Goal: Task Accomplishment & Management: Complete application form

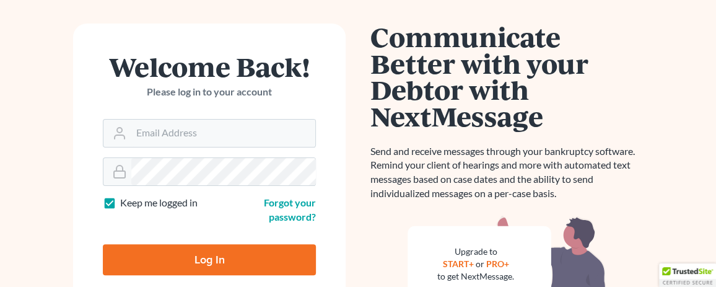
scroll to position [124, 0]
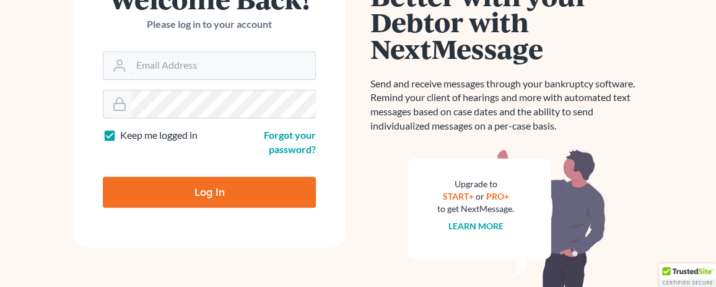
type input "[EMAIL_ADDRESS][DOMAIN_NAME]"
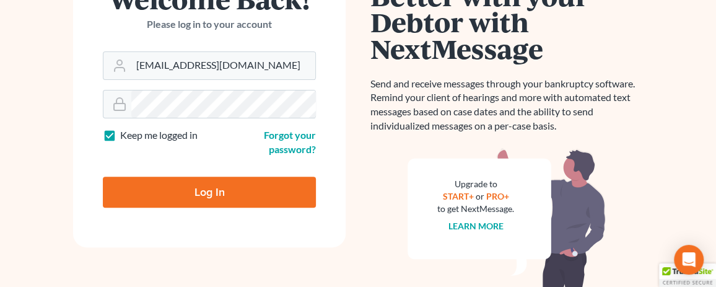
click at [225, 198] on input "Log In" at bounding box center [209, 191] width 213 height 31
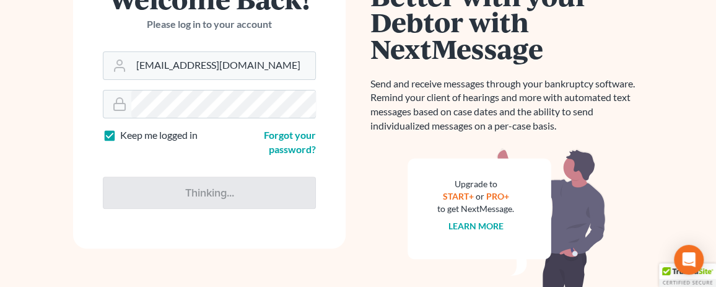
type input "Thinking..."
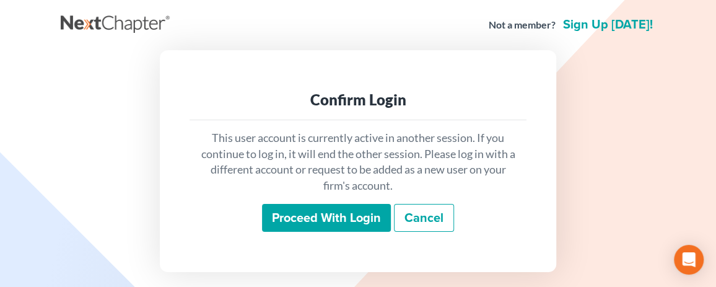
click at [316, 215] on input "Proceed with login" at bounding box center [326, 218] width 129 height 28
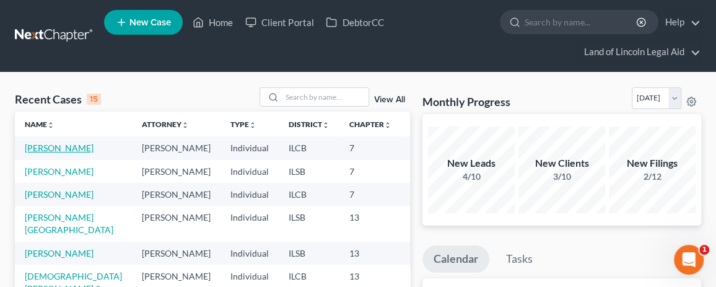
click at [55, 153] on link "[PERSON_NAME]" at bounding box center [59, 147] width 69 height 11
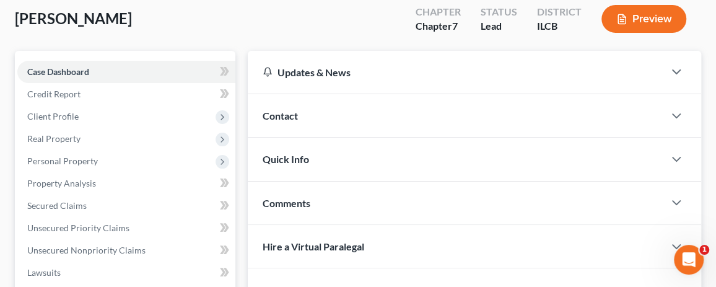
scroll to position [62, 0]
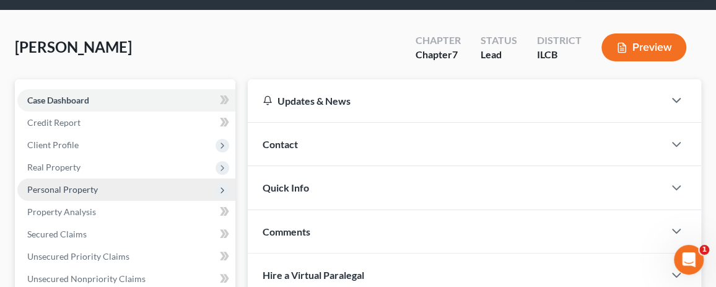
click at [102, 188] on span "Personal Property" at bounding box center [126, 189] width 218 height 22
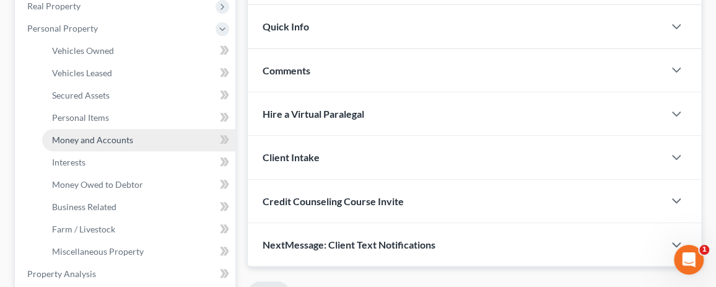
scroll to position [248, 0]
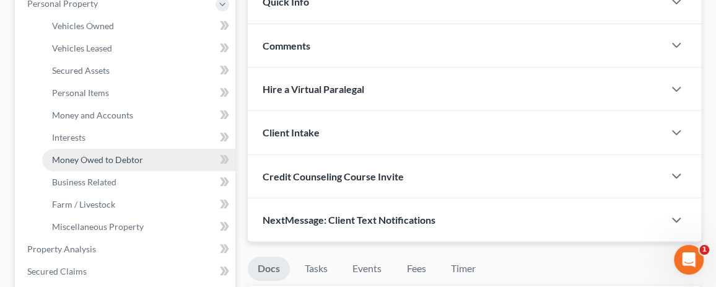
click at [101, 160] on span "Money Owed to Debtor" at bounding box center [97, 159] width 91 height 11
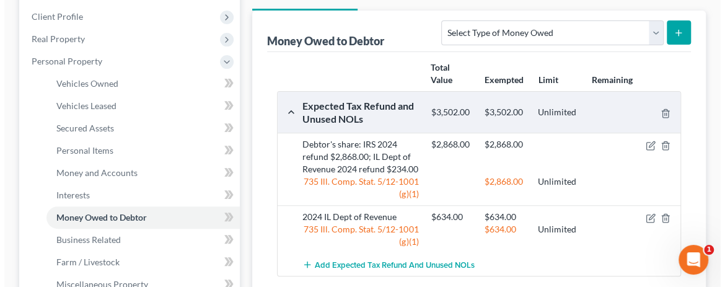
scroll to position [248, 0]
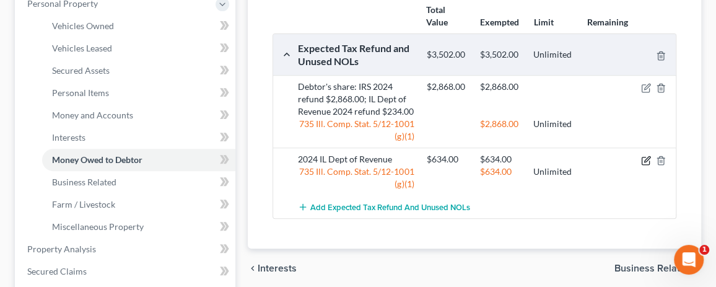
click at [644, 157] on icon "button" at bounding box center [646, 160] width 10 height 10
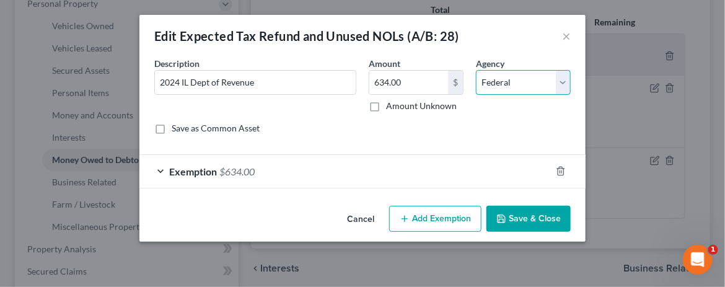
click at [562, 79] on select "Select Federal State Local" at bounding box center [523, 82] width 95 height 25
select select "1"
click at [476, 70] on select "Select Federal State Local" at bounding box center [523, 82] width 95 height 25
click at [523, 211] on button "Save & Close" at bounding box center [528, 219] width 84 height 26
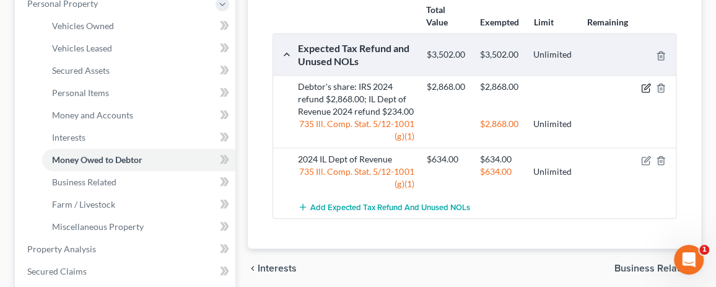
click at [646, 83] on icon "button" at bounding box center [646, 88] width 10 height 10
select select "0"
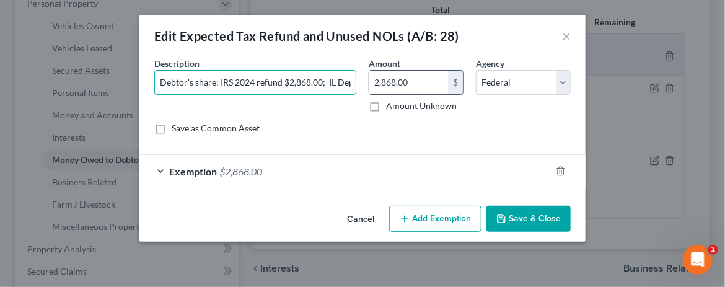
scroll to position [0, 131]
drag, startPoint x: 283, startPoint y: 81, endPoint x: 385, endPoint y: 73, distance: 102.4
click at [385, 73] on div "Description * Debtor's share: IRS 2024 refund $2,868.00; IL Dept of Revenue 202…" at bounding box center [362, 100] width 429 height 87
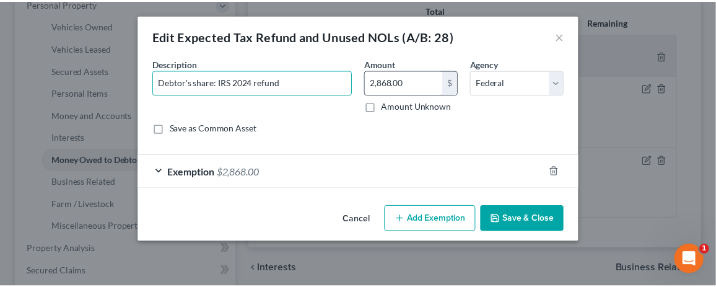
scroll to position [0, 0]
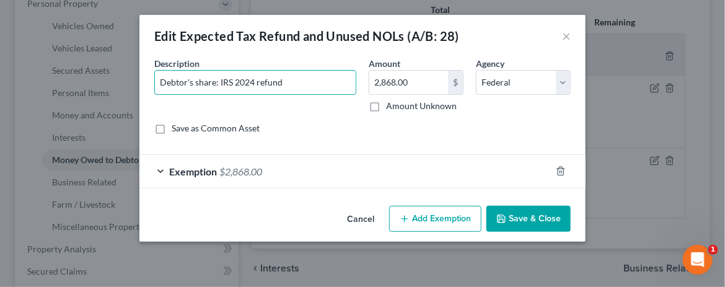
type input "Debtor's share: IRS 2024 refund"
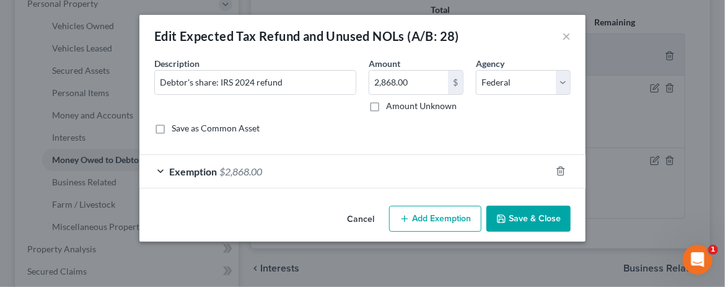
click at [529, 215] on button "Save & Close" at bounding box center [528, 219] width 84 height 26
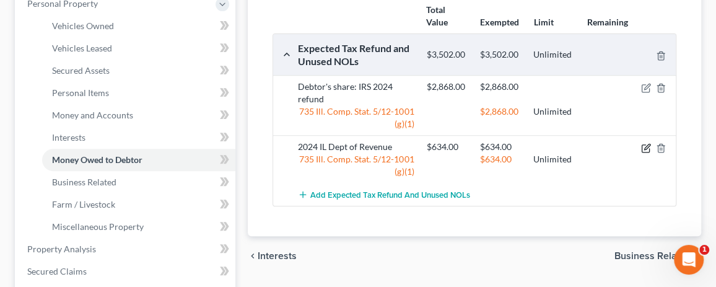
click at [646, 148] on icon "button" at bounding box center [646, 148] width 10 height 10
select select "1"
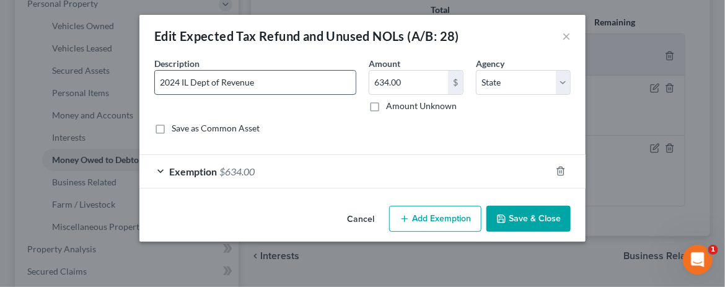
click at [160, 81] on input "2024 IL Dept of Revenue" at bounding box center [255, 83] width 201 height 24
click at [175, 81] on input "DEbtor's share of 2024 IL Dept of Revenue" at bounding box center [255, 83] width 201 height 24
click at [170, 81] on input "DEbtor's share of 2024 IL Dept of Revenue" at bounding box center [255, 83] width 201 height 24
click at [225, 81] on input "Debtor's share of 2024 IL Dept of Revenue" at bounding box center [255, 83] width 201 height 24
type input "Debtor's share of refund 2024 IL Dept of Revenue"
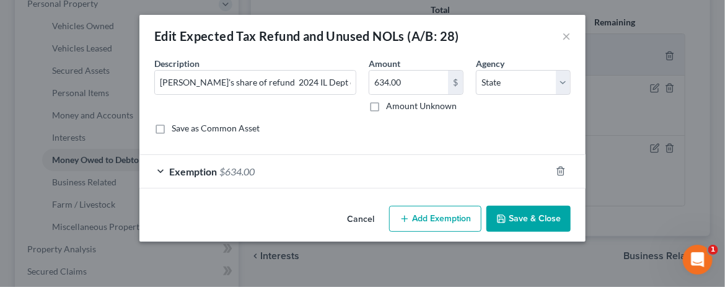
click at [540, 213] on button "Save & Close" at bounding box center [528, 219] width 84 height 26
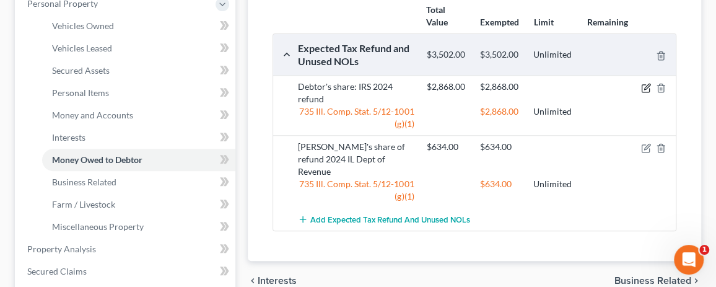
click at [645, 84] on icon "button" at bounding box center [646, 88] width 10 height 10
select select "0"
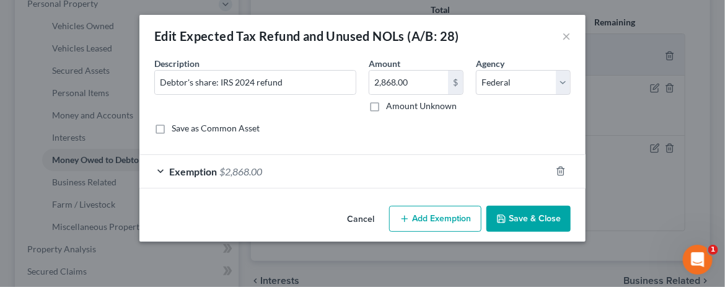
click at [547, 218] on button "Save & Close" at bounding box center [528, 219] width 84 height 26
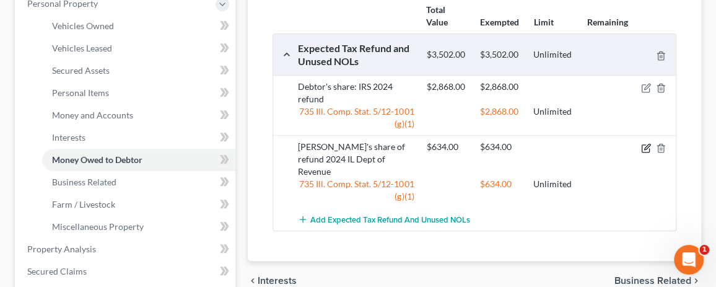
click at [646, 143] on icon "button" at bounding box center [646, 148] width 10 height 10
select select "1"
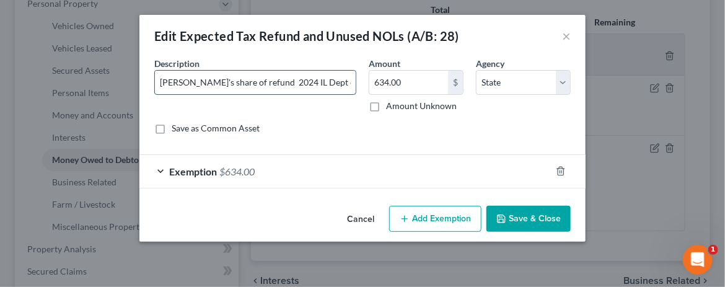
click at [251, 81] on input "Debtor's share of refund 2024 IL Dept of Revenue" at bounding box center [255, 83] width 201 height 24
click at [322, 80] on input "Debtor's share: 2024 IL Dept of Revenue" at bounding box center [255, 83] width 201 height 24
type input "Debtor's share: 2024 IL Dept of Revenue refund"
click at [527, 213] on button "Save & Close" at bounding box center [528, 219] width 84 height 26
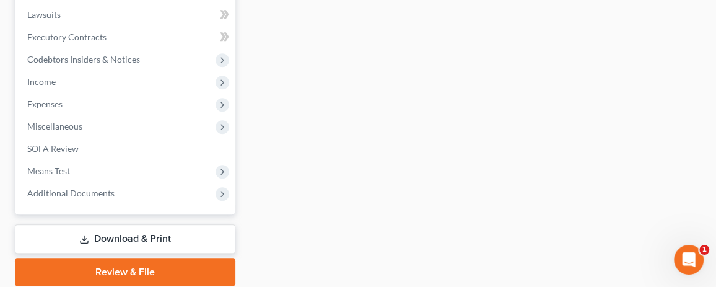
scroll to position [553, 0]
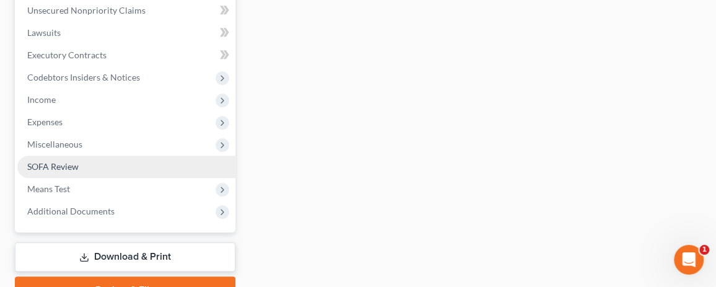
click at [134, 170] on link "SOFA Review" at bounding box center [126, 166] width 218 height 22
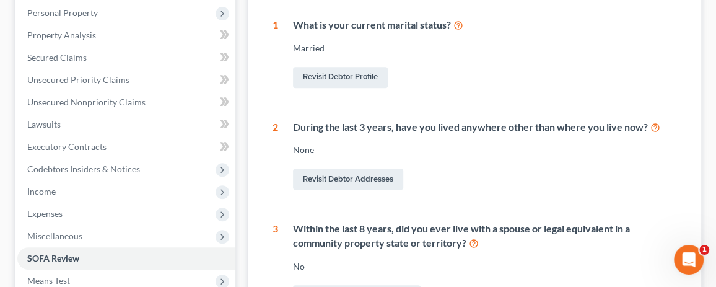
scroll to position [111, 0]
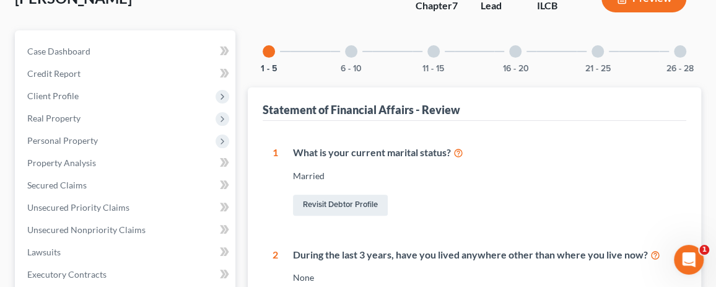
click at [353, 48] on div at bounding box center [351, 51] width 12 height 12
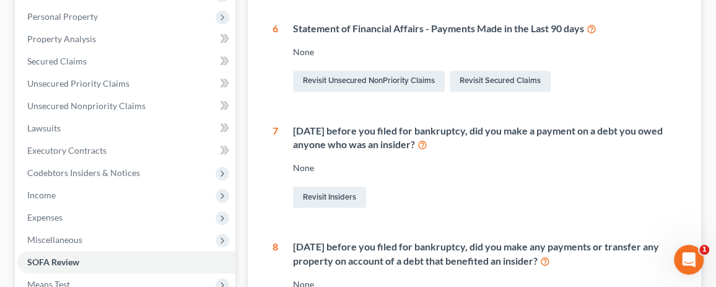
scroll to position [49, 0]
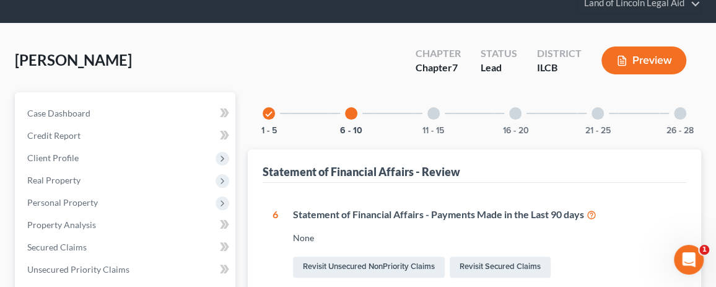
click at [432, 112] on div at bounding box center [433, 113] width 12 height 12
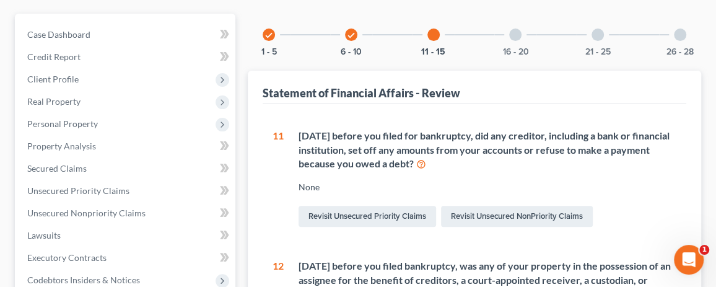
scroll to position [0, 0]
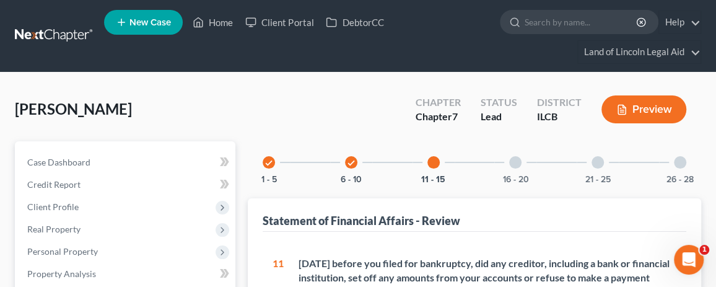
click at [520, 163] on div at bounding box center [515, 162] width 12 height 12
click at [595, 163] on div at bounding box center [597, 162] width 12 height 12
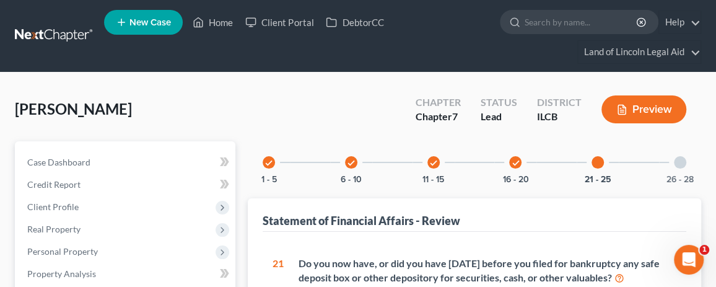
click at [676, 157] on div at bounding box center [680, 162] width 12 height 12
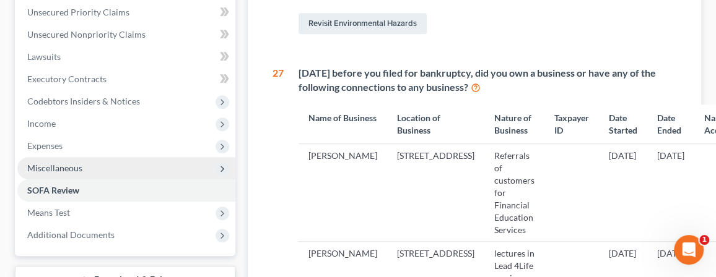
scroll to position [310, 0]
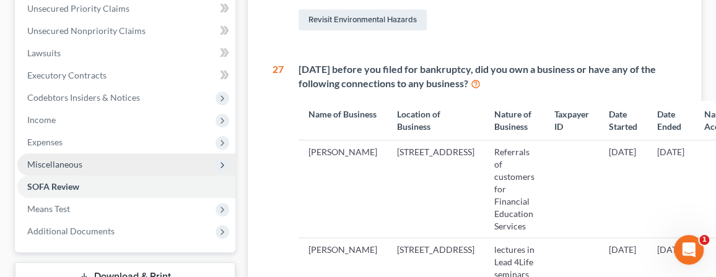
click at [141, 160] on span "Miscellaneous" at bounding box center [126, 165] width 218 height 22
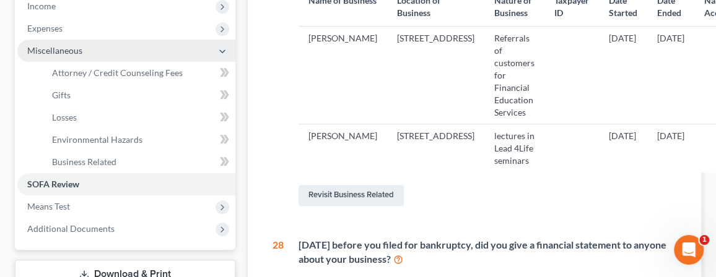
scroll to position [433, 0]
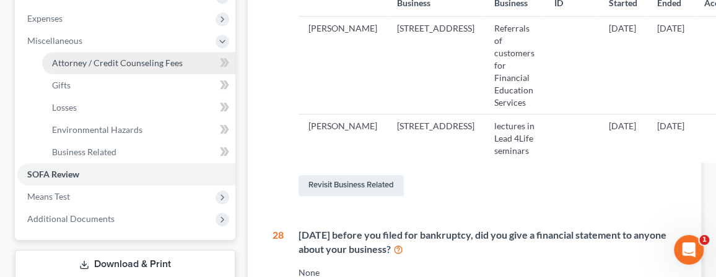
click at [138, 64] on span "Attorney / Credit Counseling Fees" at bounding box center [117, 63] width 131 height 11
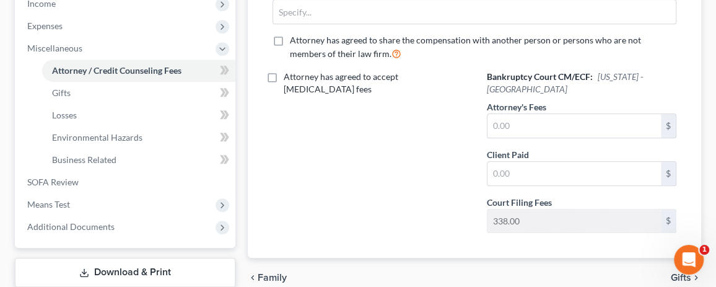
scroll to position [433, 0]
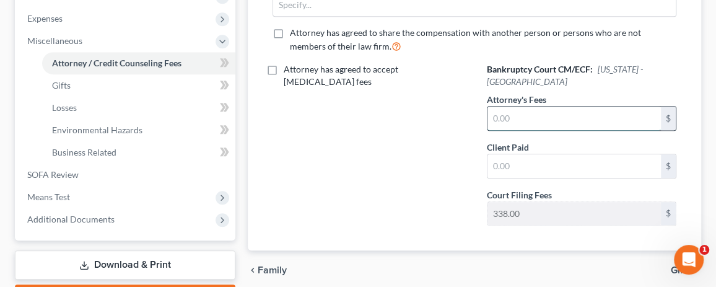
click at [492, 107] on input "text" at bounding box center [573, 119] width 173 height 24
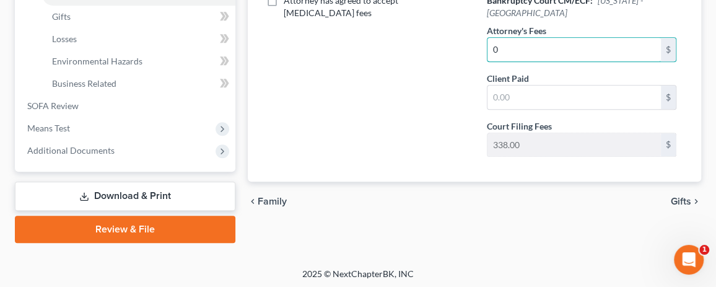
scroll to position [503, 0]
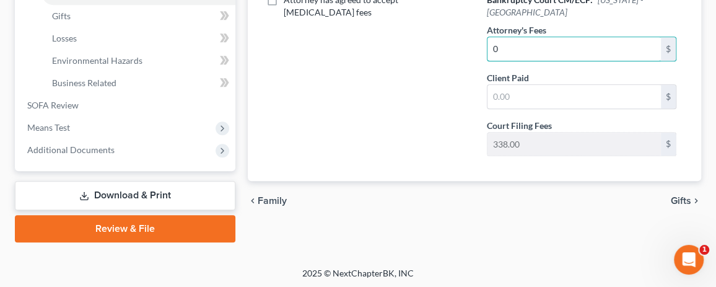
type input "0"
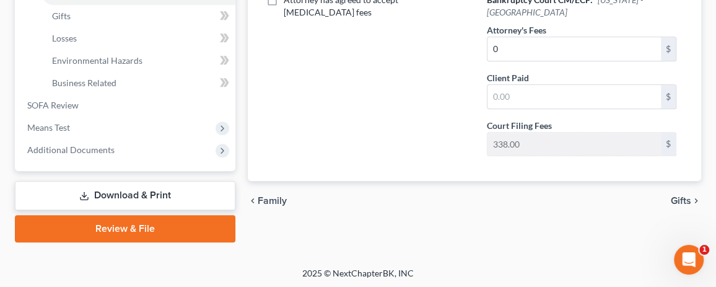
click at [684, 196] on span "Gifts" at bounding box center [681, 201] width 20 height 10
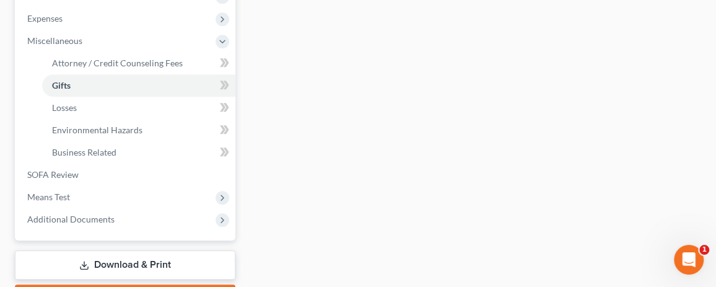
scroll to position [495, 0]
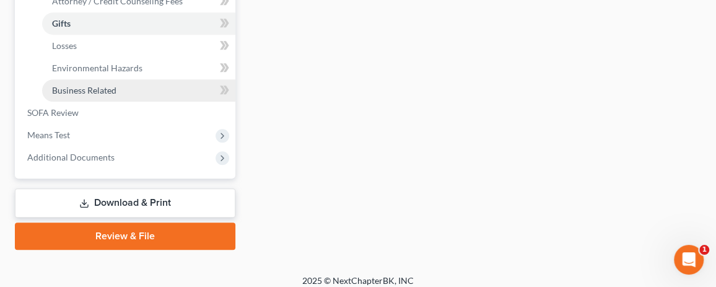
click at [127, 95] on link "Business Related" at bounding box center [138, 90] width 193 height 22
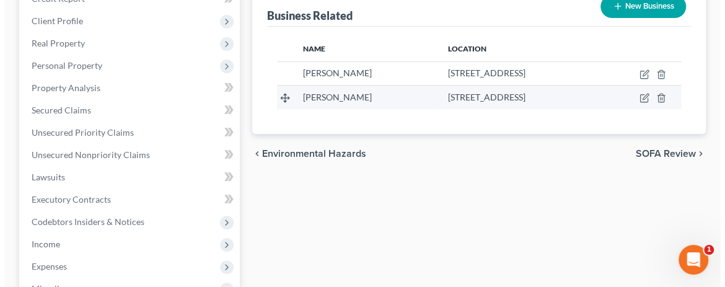
scroll to position [124, 0]
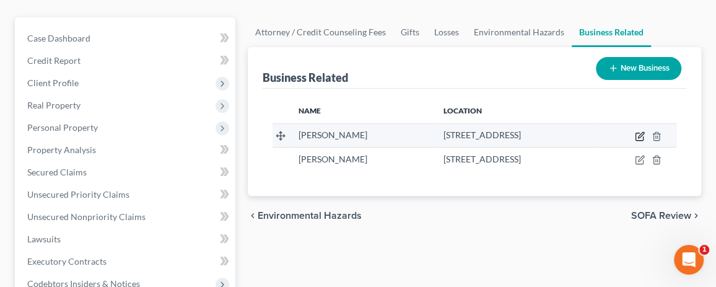
click at [638, 134] on icon "button" at bounding box center [640, 136] width 10 height 10
select select "sole_proprietor"
select select "14"
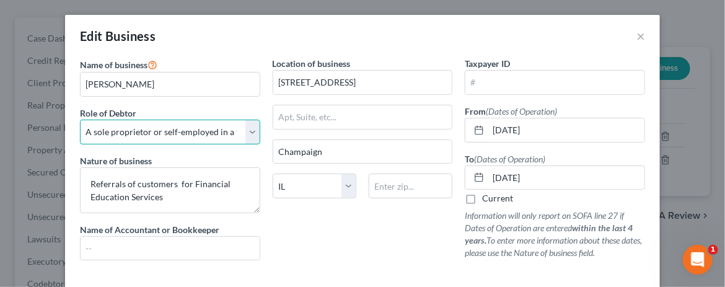
click at [248, 127] on select "Select A member of a limited liability company (LLC) or limited liability partn…" at bounding box center [170, 132] width 180 height 25
select select "partner"
click at [80, 120] on select "Select A member of a limited liability company (LLC) or limited liability partn…" at bounding box center [170, 132] width 180 height 25
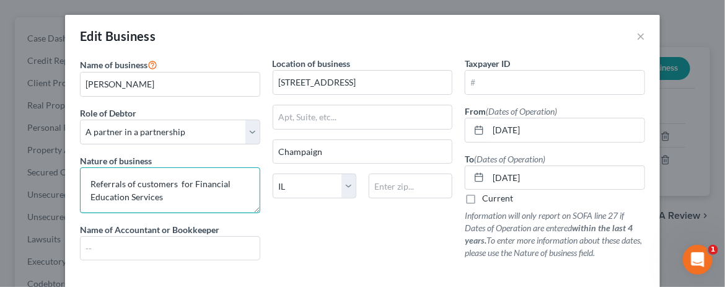
drag, startPoint x: 85, startPoint y: 181, endPoint x: 186, endPoint y: 180, distance: 101.6
click at [186, 180] on textarea "Referrals of customers for Financial Education Services" at bounding box center [170, 190] width 180 height 46
type textarea "Financial Education Services"
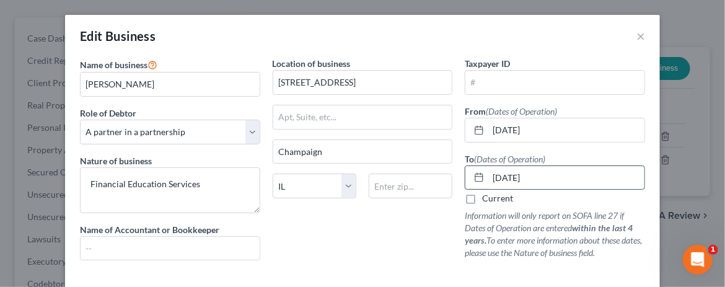
click at [476, 173] on icon at bounding box center [479, 177] width 10 height 10
click at [476, 175] on icon at bounding box center [479, 177] width 10 height 10
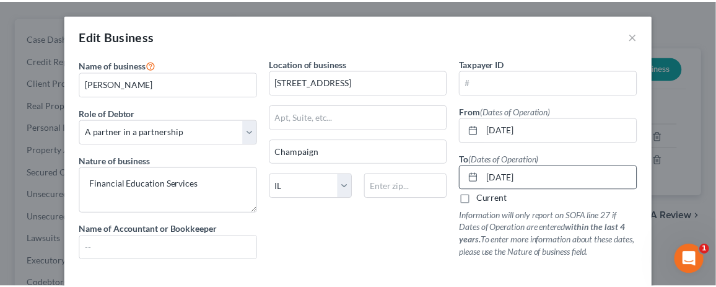
scroll to position [59, 0]
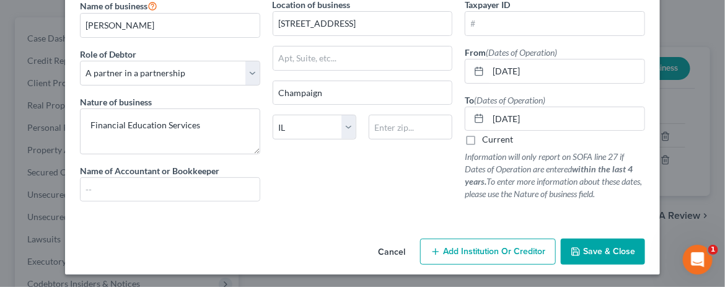
click at [482, 137] on label "Current" at bounding box center [497, 139] width 31 height 12
click at [487, 137] on input "Current" at bounding box center [491, 137] width 8 height 8
checkbox input "true"
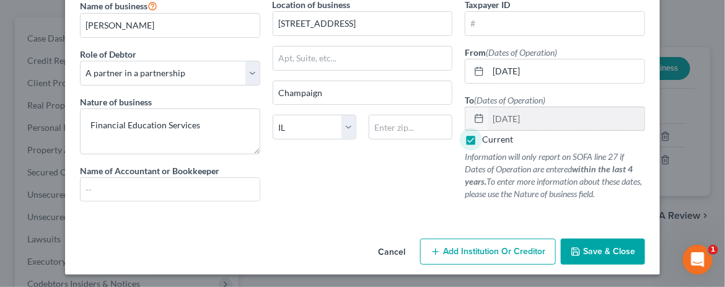
click at [476, 118] on icon at bounding box center [479, 118] width 10 height 10
click at [589, 246] on span "Save & Close" at bounding box center [609, 251] width 52 height 11
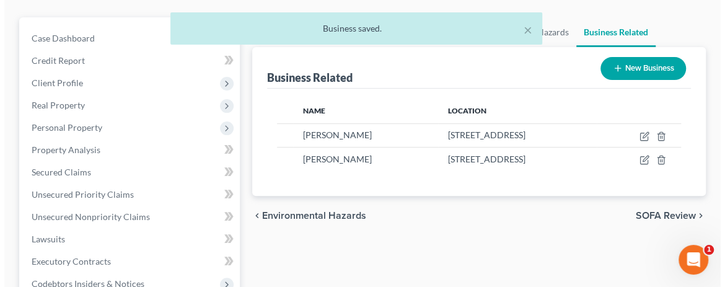
scroll to position [0, 0]
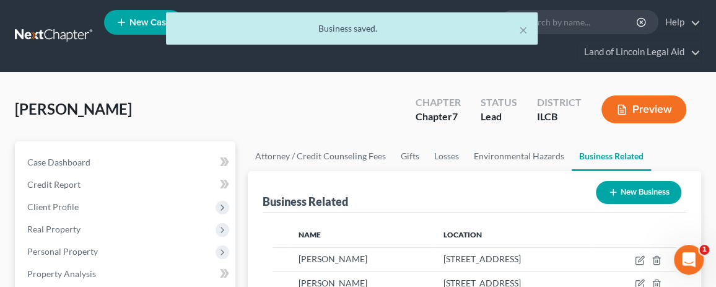
click at [654, 109] on button "Preview" at bounding box center [643, 109] width 85 height 28
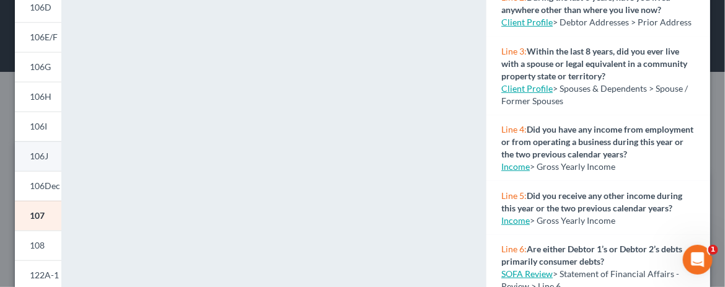
scroll to position [230, 0]
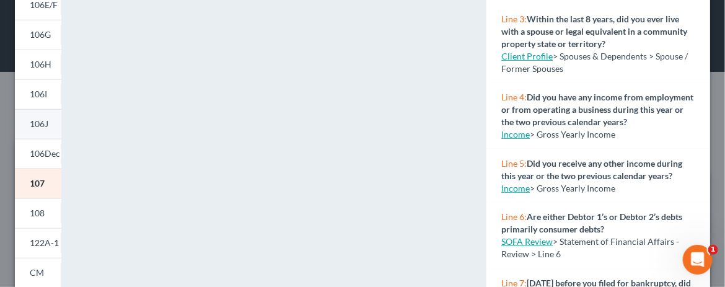
click at [40, 127] on span "106J" at bounding box center [39, 123] width 19 height 11
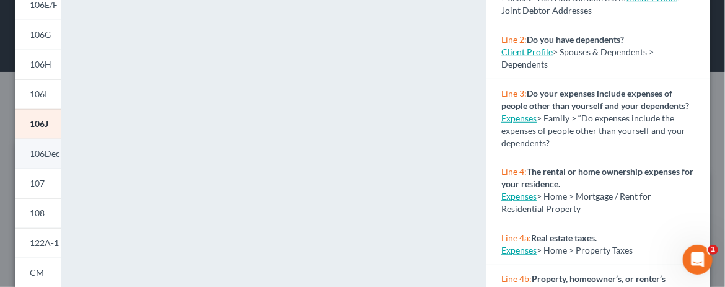
scroll to position [416, 0]
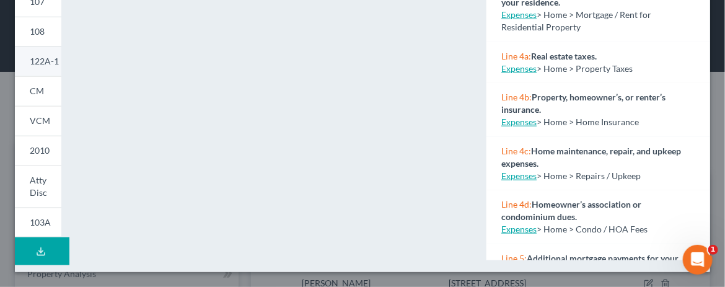
click at [38, 56] on span "122A-1" at bounding box center [44, 61] width 29 height 11
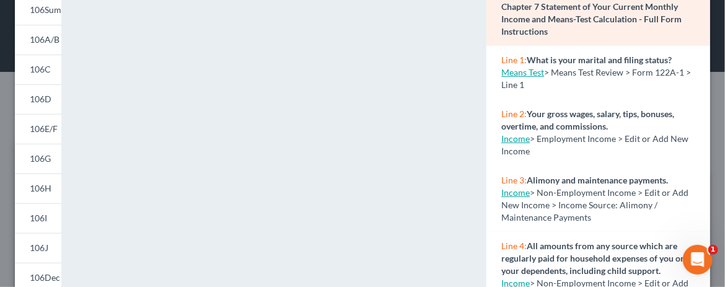
scroll to position [0, 0]
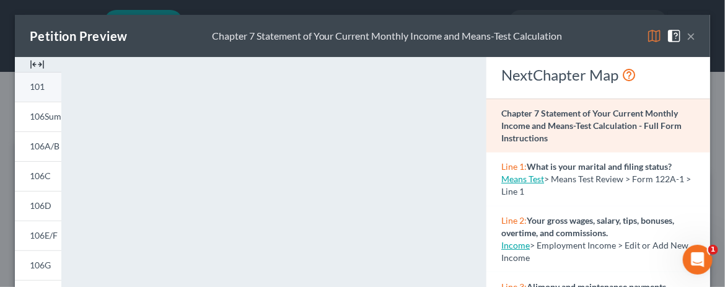
click at [40, 81] on link "101" at bounding box center [38, 87] width 46 height 30
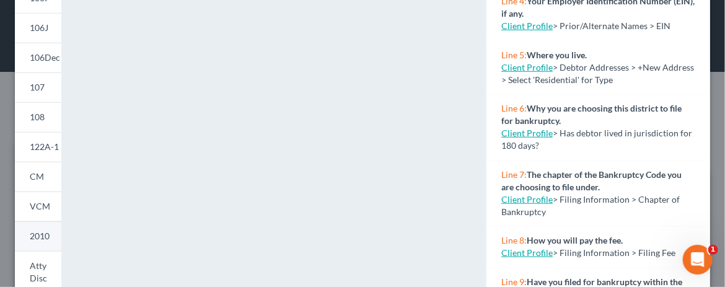
scroll to position [292, 0]
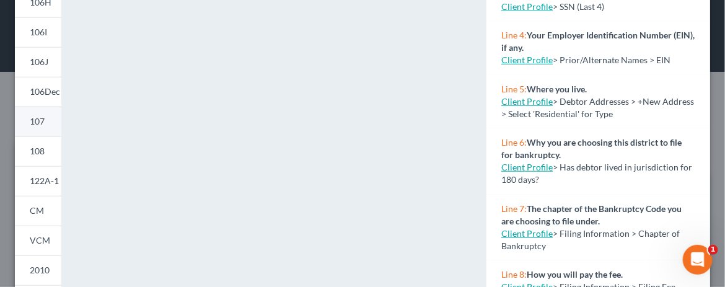
click at [40, 124] on span "107" at bounding box center [37, 121] width 15 height 11
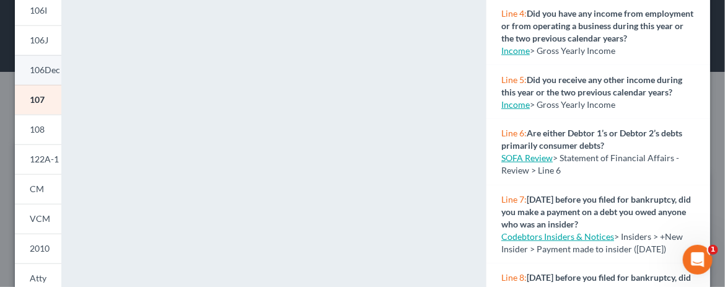
scroll to position [416, 0]
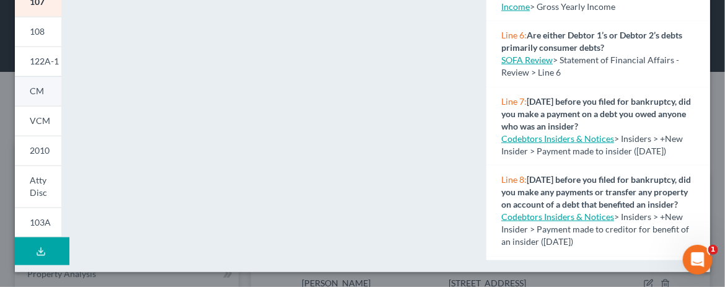
click at [36, 104] on link "CM" at bounding box center [38, 91] width 46 height 30
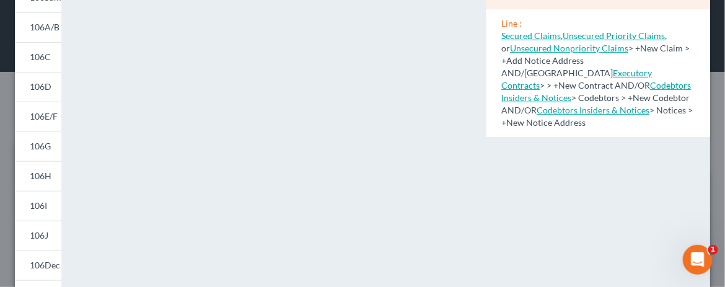
scroll to position [45, 0]
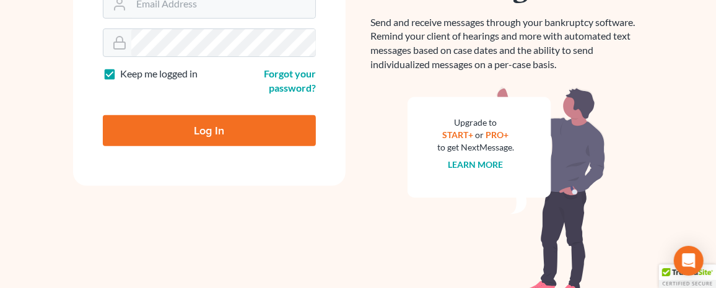
scroll to position [186, 0]
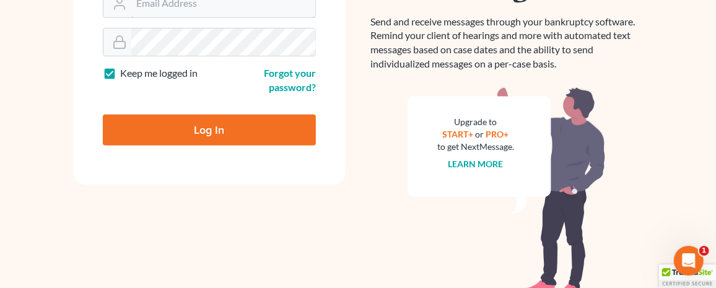
type input "[EMAIL_ADDRESS][DOMAIN_NAME]"
click at [142, 132] on input "Log In" at bounding box center [209, 130] width 213 height 31
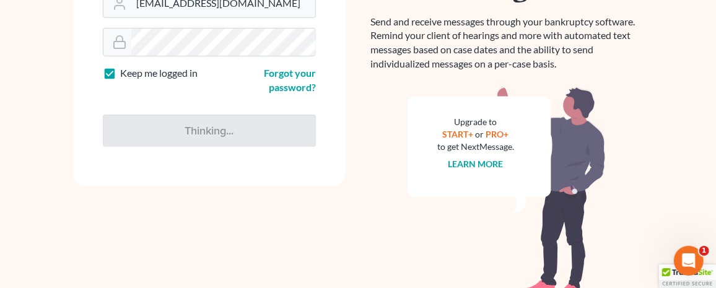
type input "Thinking..."
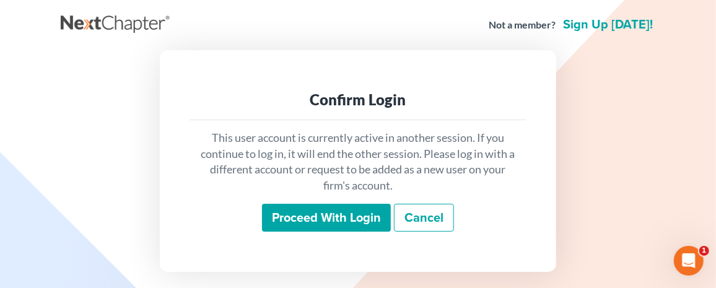
click at [337, 214] on input "Proceed with login" at bounding box center [326, 218] width 129 height 28
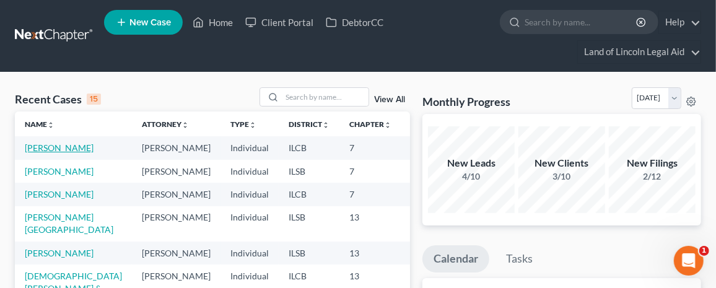
click at [58, 153] on link "[PERSON_NAME]" at bounding box center [59, 147] width 69 height 11
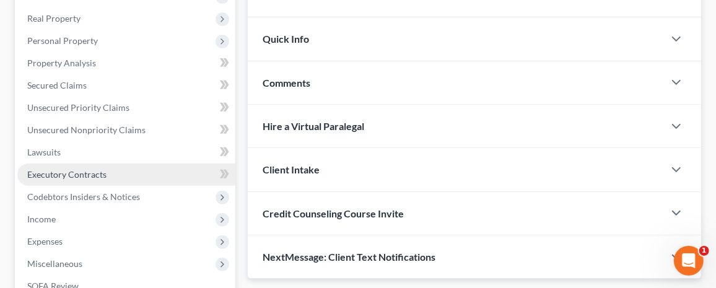
scroll to position [186, 0]
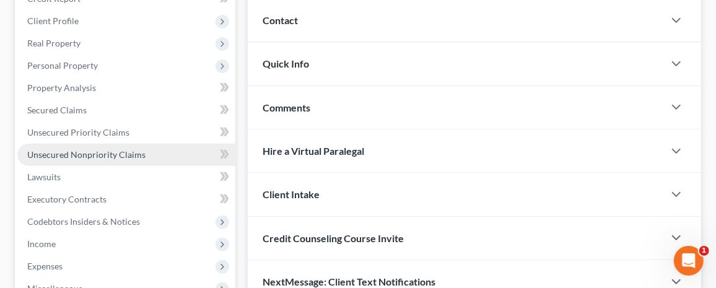
click at [78, 150] on span "Unsecured Nonpriority Claims" at bounding box center [86, 154] width 118 height 11
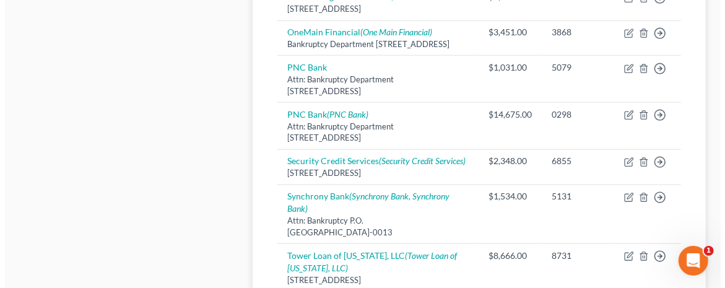
scroll to position [805, 0]
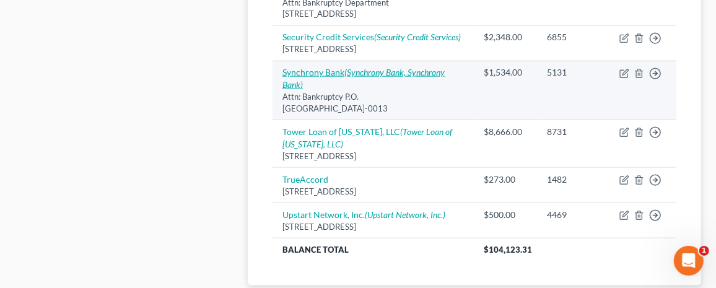
click at [313, 90] on link "Synchrony Bank (Synchrony Bank, Synchrony Bank)" at bounding box center [363, 78] width 162 height 23
select select "9"
select select "0"
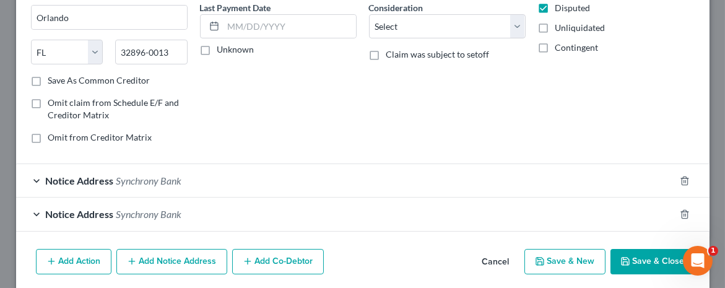
scroll to position [212, 0]
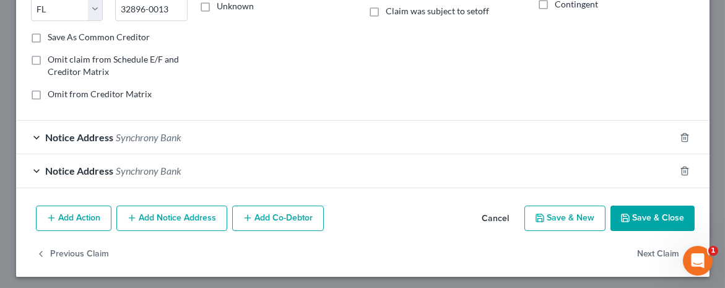
click at [137, 214] on button "Add Notice Address" at bounding box center [171, 219] width 111 height 26
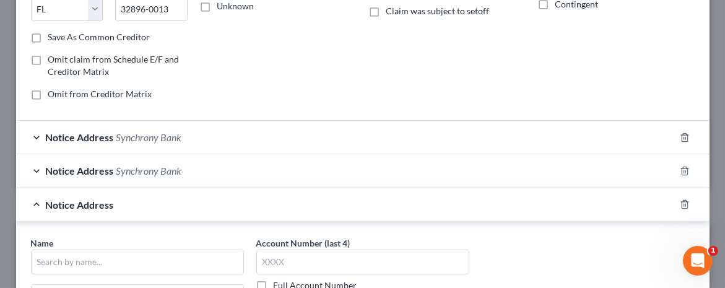
scroll to position [274, 0]
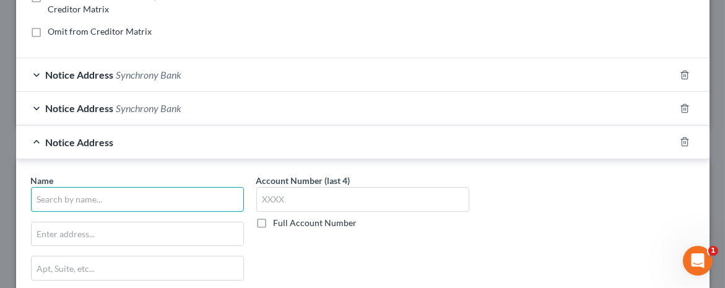
click at [50, 195] on input "text" at bounding box center [137, 199] width 213 height 25
click at [61, 195] on input "Synchhrony BAnk" at bounding box center [137, 199] width 213 height 25
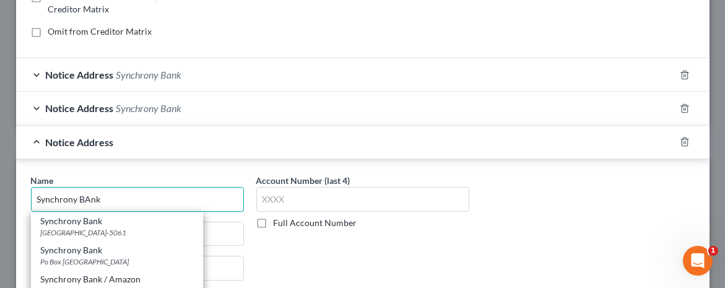
click at [89, 194] on input "Synchrony BAnk" at bounding box center [137, 199] width 213 height 25
click at [128, 189] on input "Synchrony Bank" at bounding box center [137, 199] width 213 height 25
type input "Synchrony Bank"
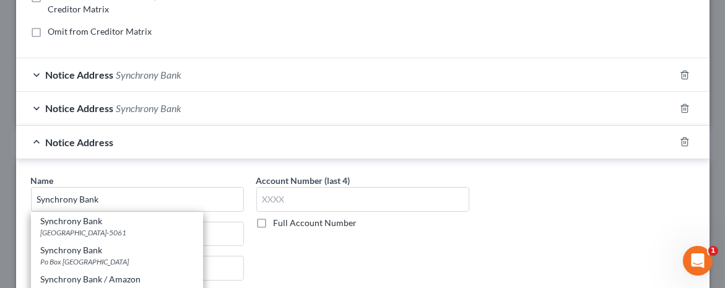
click at [374, 254] on div "Account Number (last 4) Full Account Number" at bounding box center [362, 278] width 225 height 208
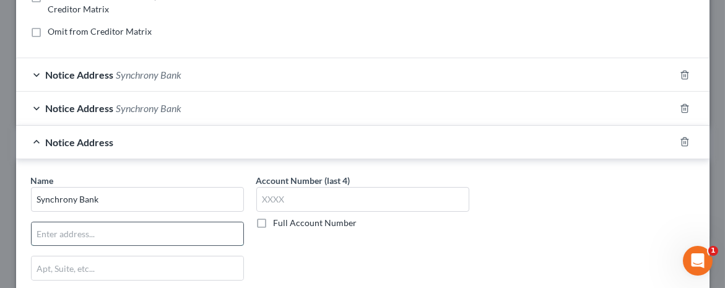
click at [53, 229] on input "text" at bounding box center [138, 234] width 212 height 24
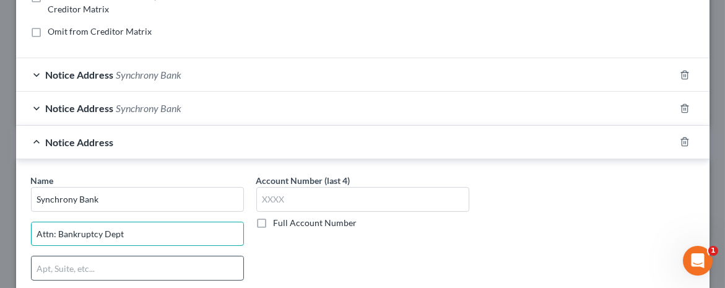
type input "Attn: Bankruptcy Dept"
click at [45, 261] on input "text" at bounding box center [138, 268] width 212 height 24
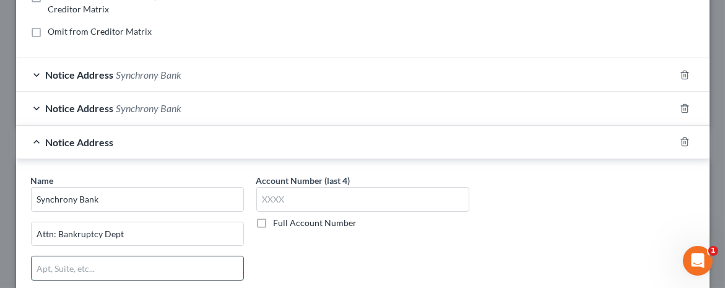
paste input "P.O. Box 71783 Philadelphia, PA 19176-1783"
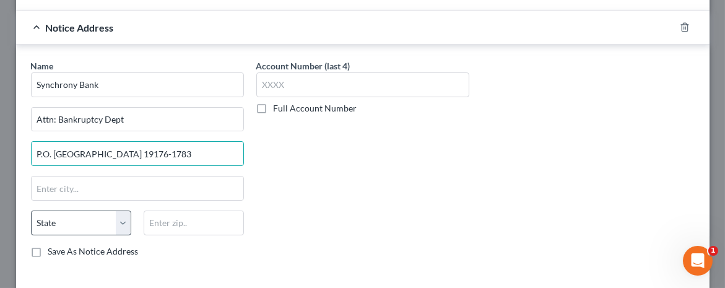
scroll to position [398, 0]
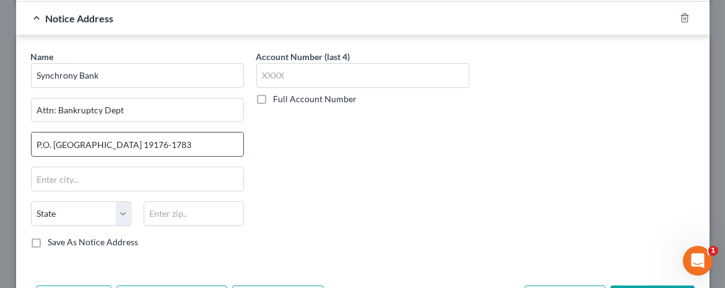
drag, startPoint x: 100, startPoint y: 142, endPoint x: 142, endPoint y: 139, distance: 42.8
click at [144, 136] on input "P.O. Box 71783 Philadelphia, PA 19176-1783" at bounding box center [138, 145] width 212 height 24
type input "P.O. Box 71783 PA 19176-1783"
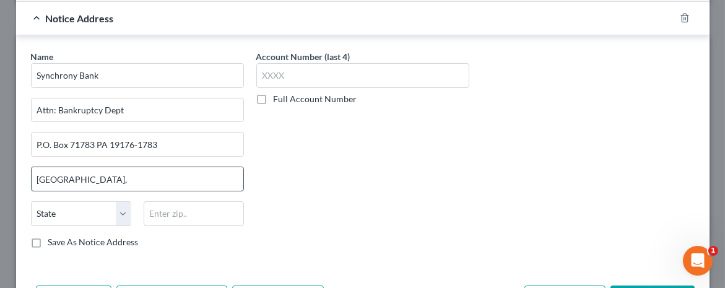
click at [93, 171] on input "Philadelphia," at bounding box center [138, 179] width 212 height 24
type input "Philadelphia"
drag, startPoint x: 108, startPoint y: 141, endPoint x: 159, endPoint y: 134, distance: 51.8
click at [159, 134] on input "P.O. Box 71783 PA 19176-1783" at bounding box center [138, 145] width 212 height 24
type input "P.O. Box 71783 PA"
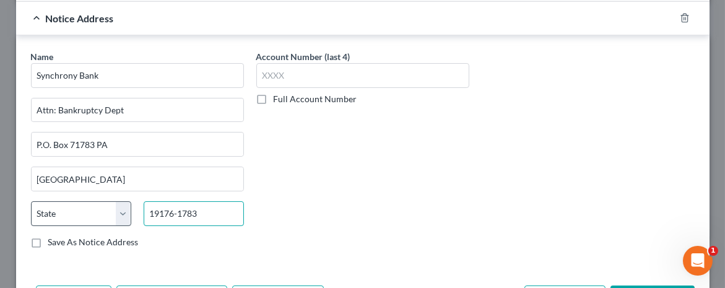
type input "19176-1783"
click at [122, 204] on select "State AL AK AR AZ CA CO CT DE DC FL GA GU HI ID IL IN IA KS KY LA ME MD MA MI M…" at bounding box center [81, 213] width 100 height 25
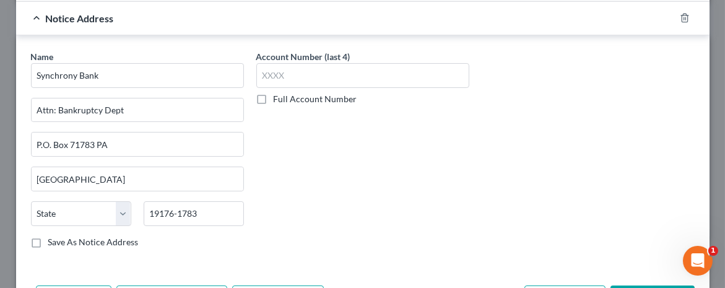
click at [264, 198] on div "Account Number (last 4) Full Account Number" at bounding box center [362, 154] width 225 height 208
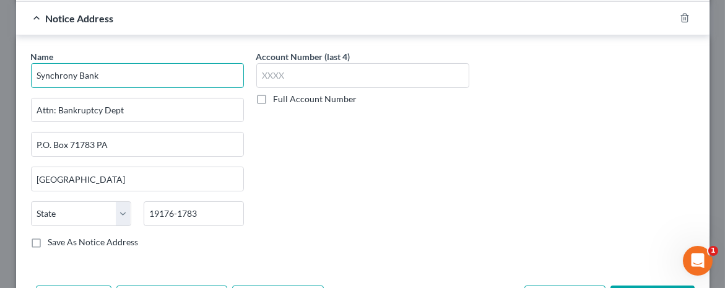
click at [111, 66] on input "Synchrony Bank" at bounding box center [137, 75] width 213 height 25
click at [111, 69] on input "Synchrony Bank" at bounding box center [137, 75] width 213 height 25
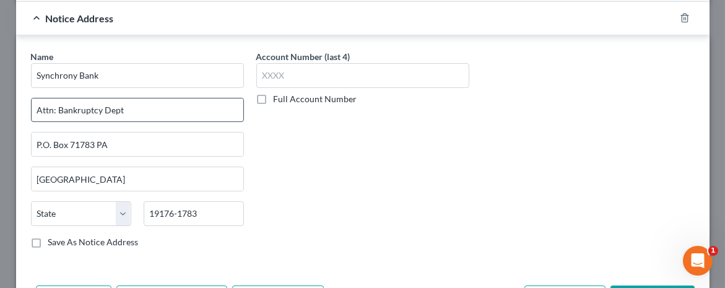
click at [141, 110] on input "Attn: Bankruptcy Dept" at bounding box center [138, 110] width 212 height 24
click at [134, 138] on input "P.O. Box 71783 PA" at bounding box center [138, 145] width 212 height 24
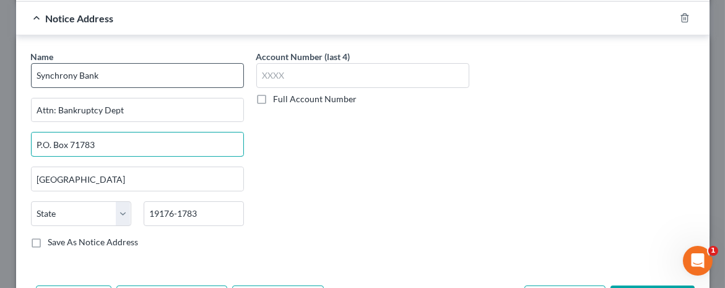
type input "P.O. Box 71783"
click at [126, 74] on input "Synchrony Bank" at bounding box center [137, 75] width 213 height 25
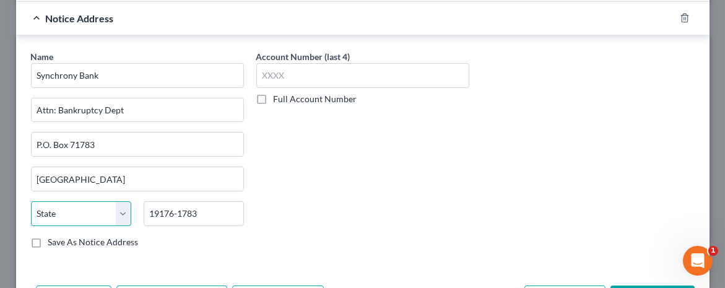
click at [123, 205] on select "State AL AK AR AZ CA CO CT DE DC FL GA GU HI ID IL IN IA KS KY LA ME MD MA MI M…" at bounding box center [81, 213] width 100 height 25
select select "39"
click at [31, 201] on select "State AL AK AR AZ CA CO CT DE DC FL GA GU HI ID IL IN IA KS KY LA ME MD MA MI M…" at bounding box center [81, 213] width 100 height 25
click at [48, 238] on label "Save As Notice Address" at bounding box center [93, 242] width 90 height 12
click at [53, 238] on input "Save As Notice Address" at bounding box center [57, 240] width 8 height 8
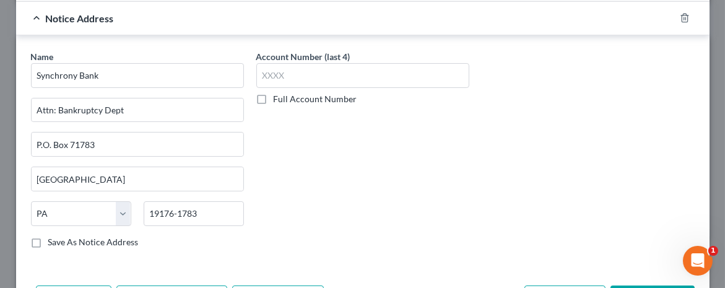
checkbox input "true"
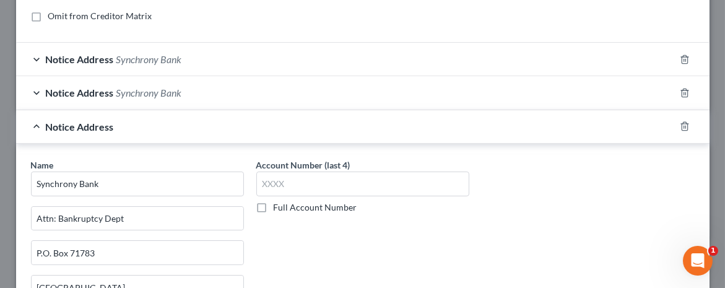
scroll to position [310, 0]
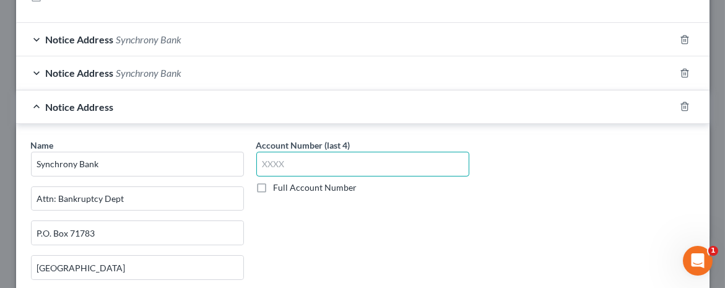
click at [279, 161] on input "text" at bounding box center [362, 164] width 213 height 25
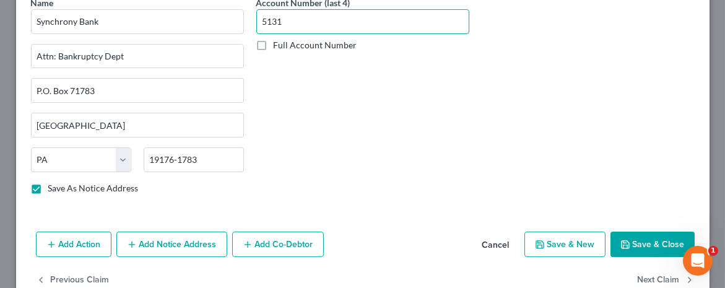
scroll to position [476, 0]
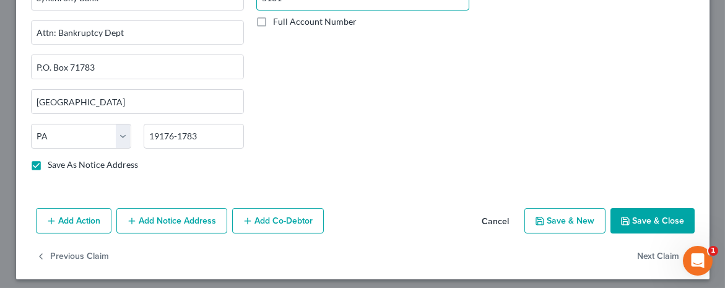
type input "5131"
click at [630, 208] on button "Save & Close" at bounding box center [653, 221] width 84 height 26
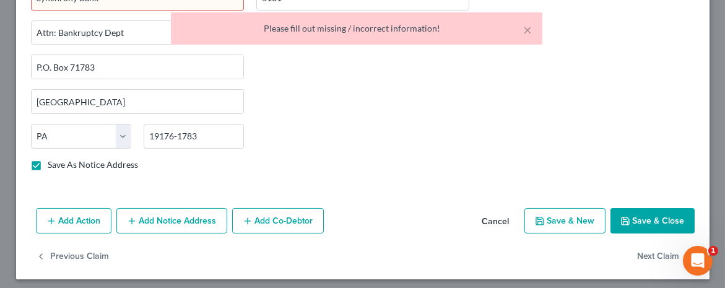
click at [461, 143] on div "Account Number (last 4) 5131 Full Account Number" at bounding box center [362, 77] width 225 height 208
click at [532, 28] on div "× Please fill out missing / incorrect information!" at bounding box center [357, 28] width 372 height 32
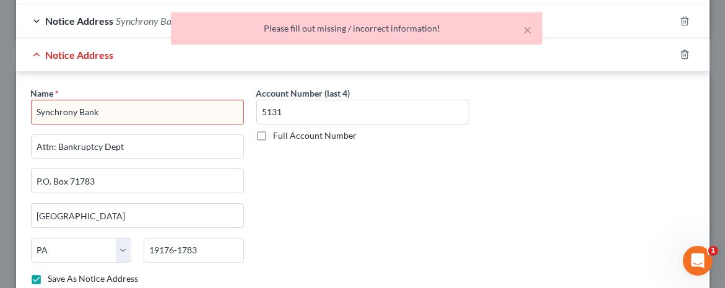
scroll to position [352, 0]
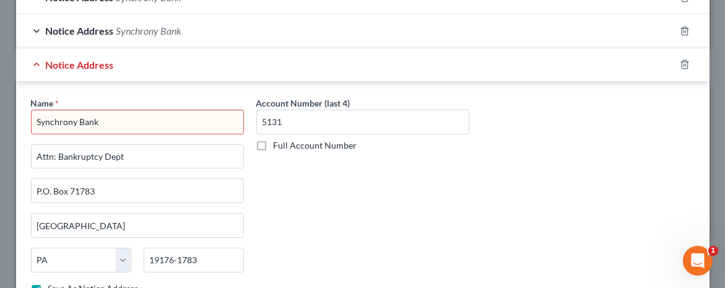
click at [121, 118] on input "Synchrony Bank" at bounding box center [137, 122] width 213 height 25
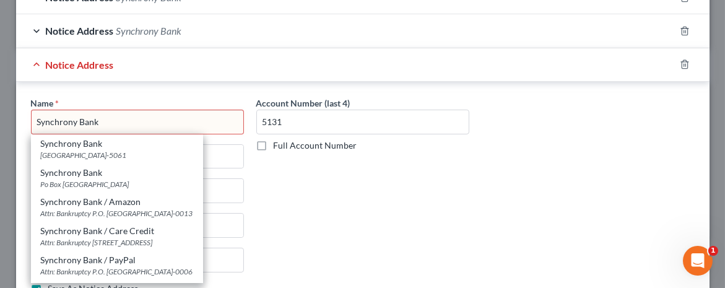
click at [281, 193] on div "Account Number (last 4) 5131 Full Account Number" at bounding box center [362, 201] width 225 height 208
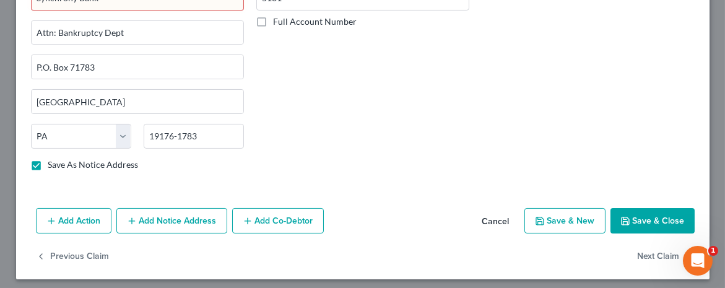
scroll to position [290, 0]
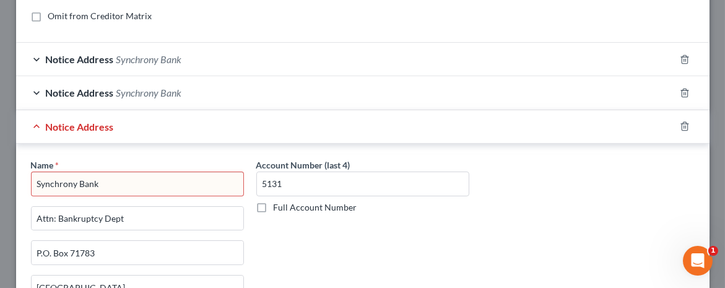
click at [45, 180] on input "Synchrony Bank" at bounding box center [137, 184] width 213 height 25
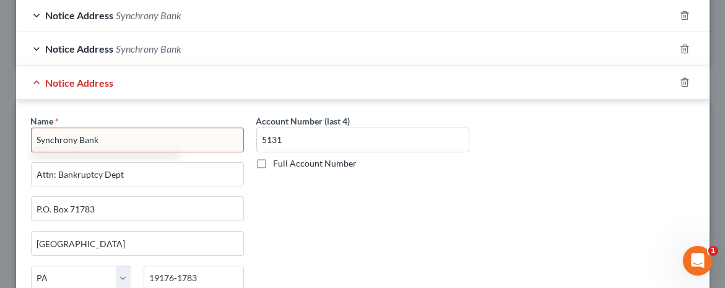
scroll to position [352, 0]
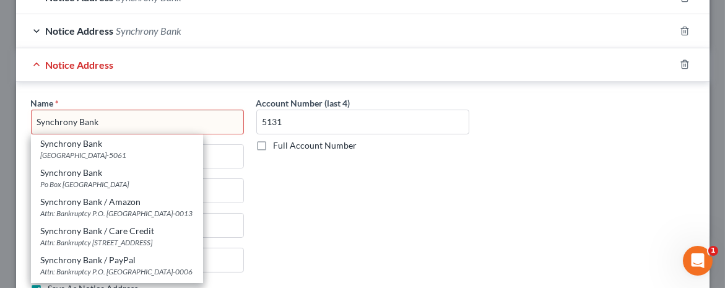
click at [111, 123] on input "Synchrony Bank" at bounding box center [137, 122] width 213 height 25
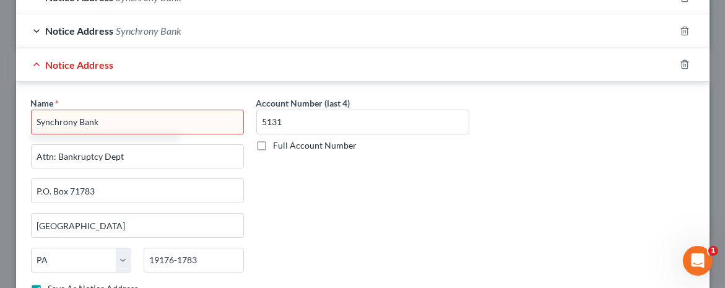
click at [140, 117] on input "Synchrony Bank" at bounding box center [137, 122] width 213 height 25
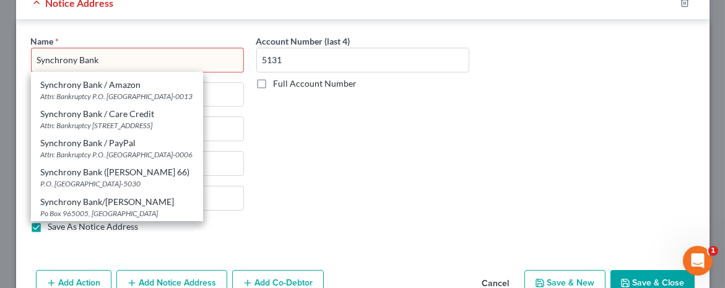
scroll to position [0, 0]
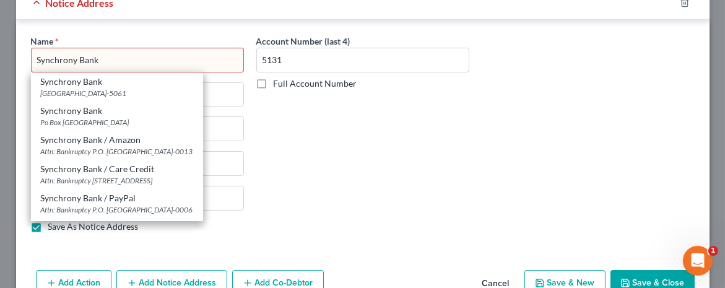
click at [287, 118] on div "Account Number (last 4) 5131 Full Account Number" at bounding box center [362, 139] width 225 height 208
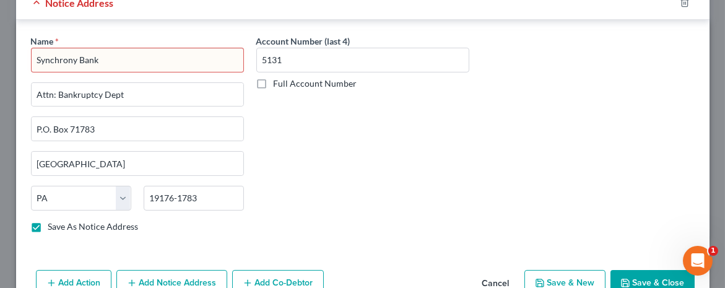
click at [121, 56] on input "Synchrony Bank" at bounding box center [137, 60] width 213 height 25
click at [118, 52] on input "Synchrony Bank" at bounding box center [137, 60] width 213 height 25
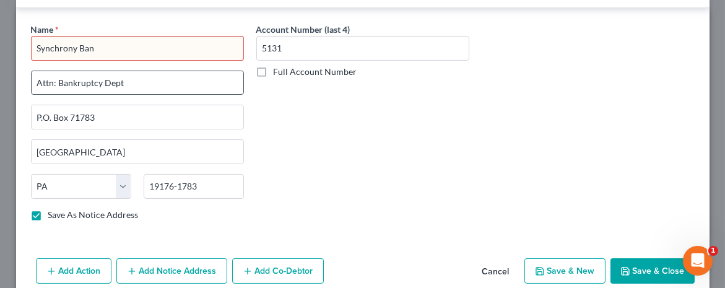
scroll to position [352, 0]
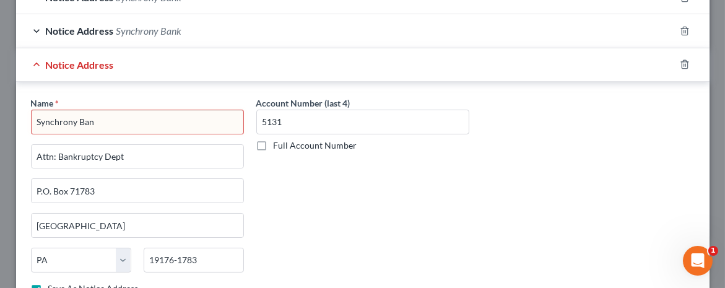
click at [102, 119] on input "Synchrony Ban" at bounding box center [137, 122] width 213 height 25
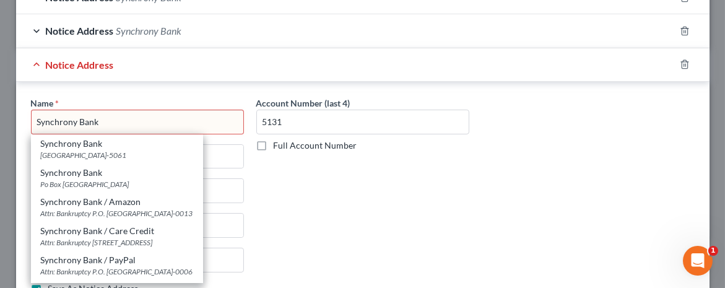
click at [132, 118] on input "Synchrony Bank" at bounding box center [137, 122] width 213 height 25
type input "Synchrony Bank"
click at [300, 178] on div "Account Number (last 4) 5131 Full Account Number" at bounding box center [362, 201] width 225 height 208
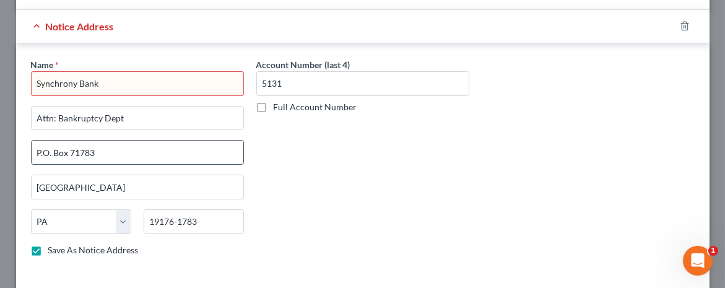
scroll to position [414, 0]
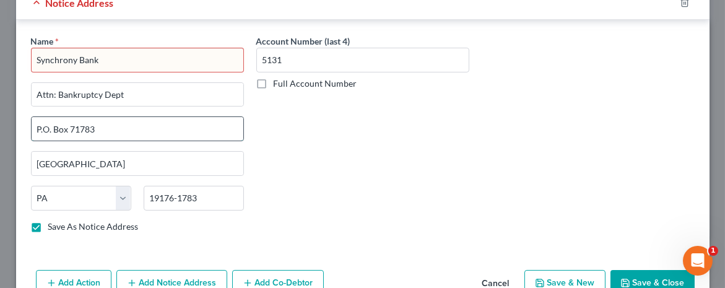
click at [92, 124] on input "P.O. Box 71783" at bounding box center [138, 129] width 212 height 24
type input "P.O. Box 965061"
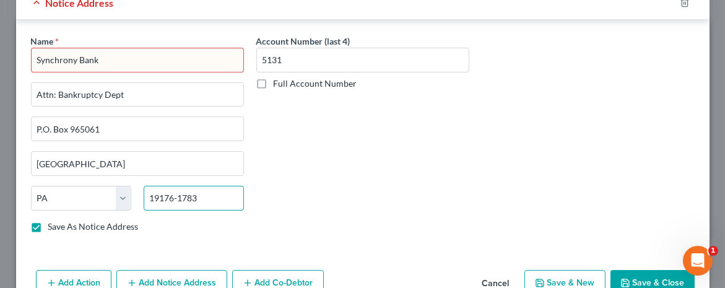
drag, startPoint x: 197, startPoint y: 196, endPoint x: 143, endPoint y: 191, distance: 54.1
click at [144, 191] on input "19176-1783" at bounding box center [194, 198] width 100 height 25
click at [159, 198] on input "text" at bounding box center [194, 198] width 100 height 25
paste input "32896-5061."
type input "32896-5061"
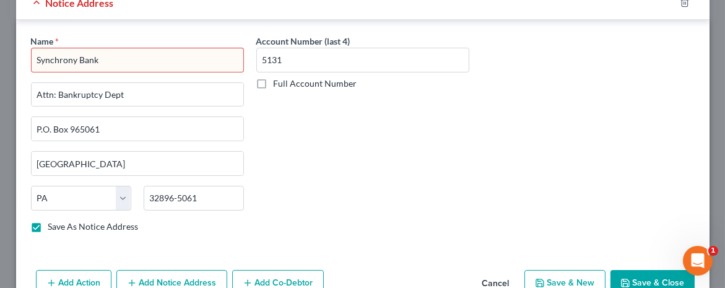
click at [140, 53] on input "Synchrony Bank" at bounding box center [137, 60] width 213 height 25
click at [137, 54] on input "Synchrony Bank" at bounding box center [137, 60] width 213 height 25
click at [115, 56] on input "Synchrony Bank" at bounding box center [137, 60] width 213 height 25
click at [124, 195] on select "State AL AK AR AZ CA CO CT DE DC FL GA GU HI ID IL IN IA KS KY LA ME MD MA MI M…" at bounding box center [81, 198] width 100 height 25
select select "9"
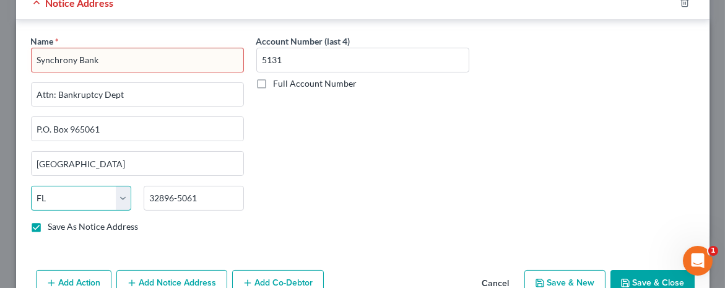
click at [31, 186] on select "State AL AK AR AZ CA CO CT DE DC FL GA GU HI ID IL IN IA KS KY LA ME MD MA MI M…" at bounding box center [81, 198] width 100 height 25
click at [281, 222] on div "Account Number (last 4) 5131 Full Account Number" at bounding box center [362, 139] width 225 height 208
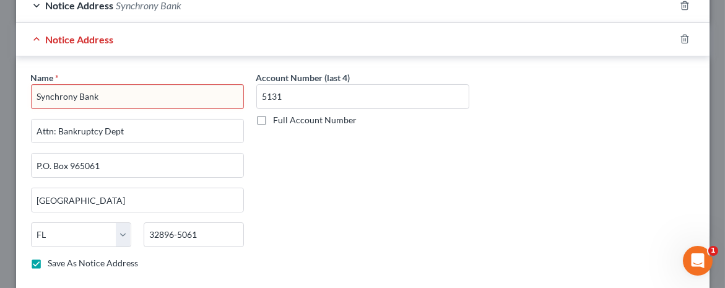
scroll to position [352, 0]
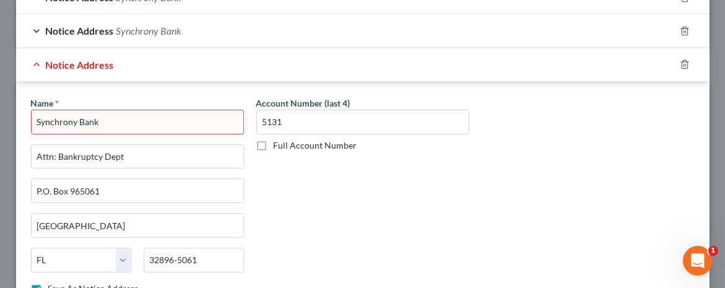
click at [107, 115] on input "Synchrony Bank" at bounding box center [137, 122] width 213 height 25
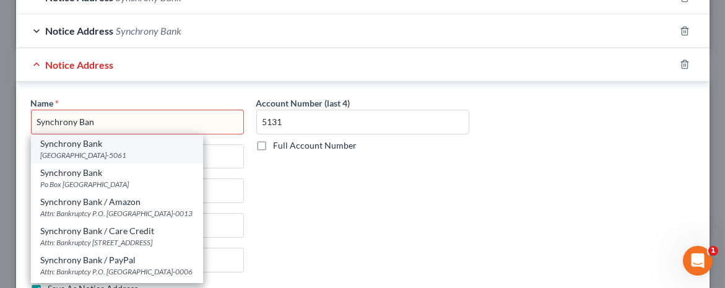
click at [113, 150] on div "PO Box 965061, Orlando, FL 32896-5061" at bounding box center [117, 155] width 152 height 11
type input "Synchrony Bank"
type input "PO Box 965061"
type input "Orlando"
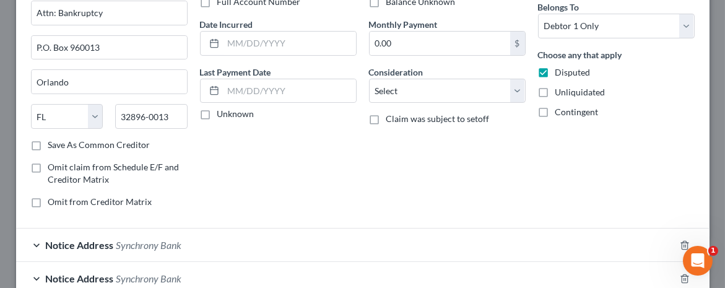
scroll to position [42, 0]
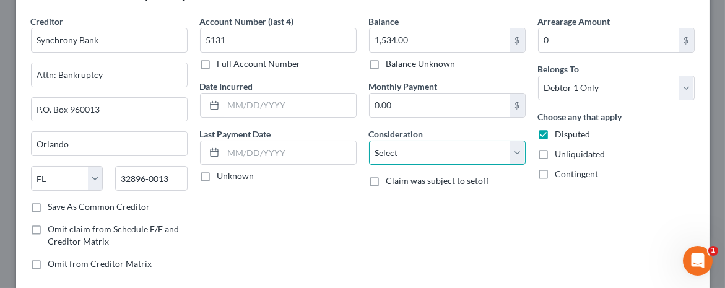
click at [377, 148] on select "Select Cable / Satellite Services Collection Agency Credit Card Debt Debt Couns…" at bounding box center [447, 153] width 157 height 25
select select "2"
click at [369, 141] on select "Select Cable / Satellite Services Collection Agency Credit Card Debt Debt Couns…" at bounding box center [447, 153] width 157 height 25
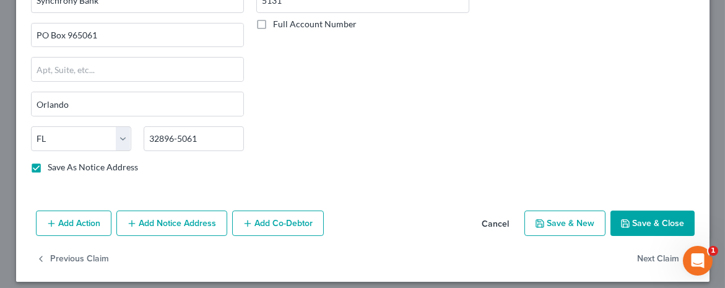
scroll to position [476, 0]
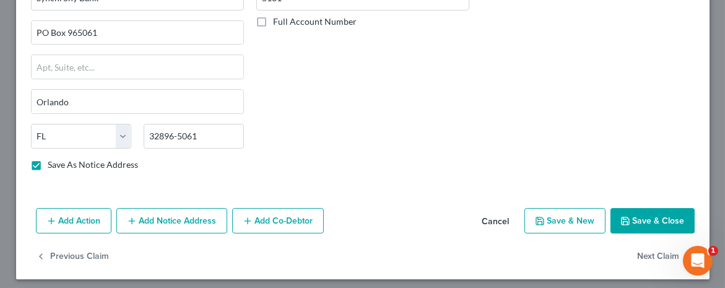
click at [631, 209] on button "Save & Close" at bounding box center [653, 221] width 84 height 26
checkbox input "false"
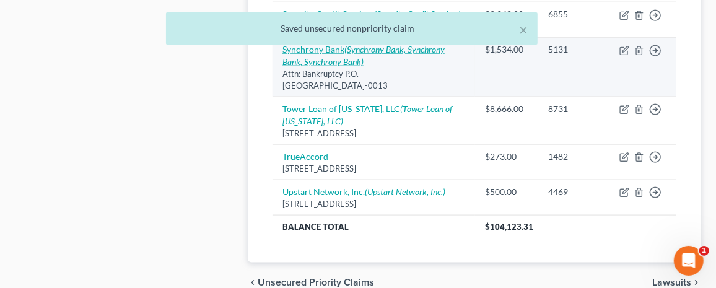
click at [323, 67] on icon "(Synchrony Bank, Synchrony Bank, Synchrony Bank)" at bounding box center [363, 55] width 162 height 23
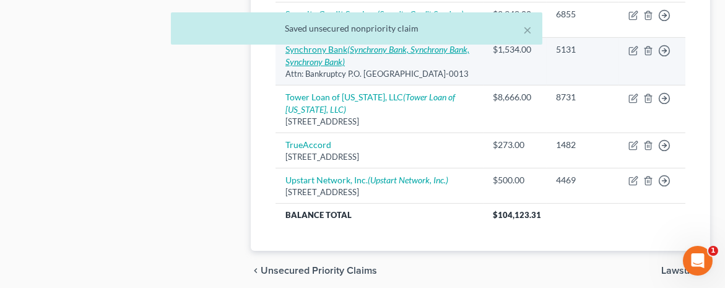
select select "9"
select select "2"
select select "0"
select select "9"
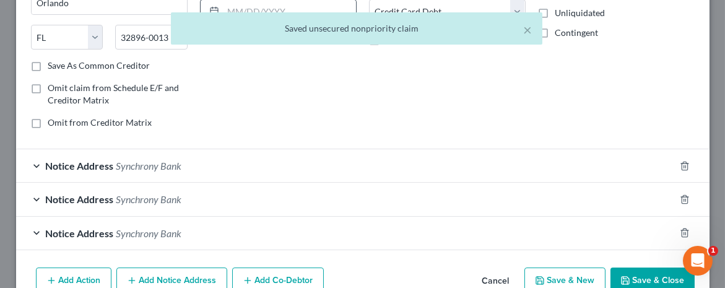
scroll to position [186, 0]
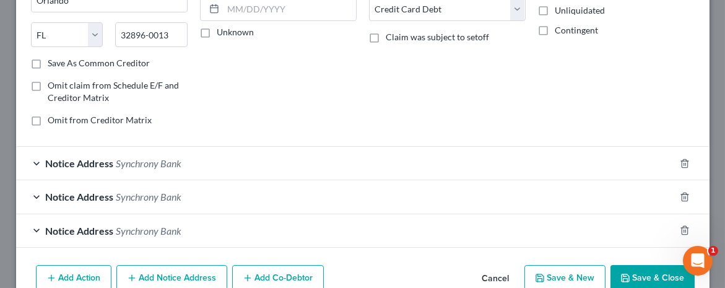
click at [95, 163] on span "Notice Address" at bounding box center [80, 163] width 68 height 12
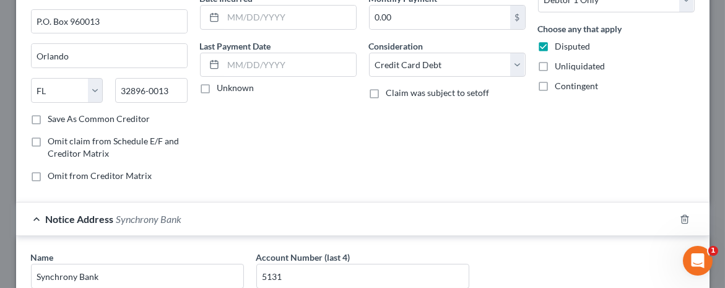
scroll to position [124, 0]
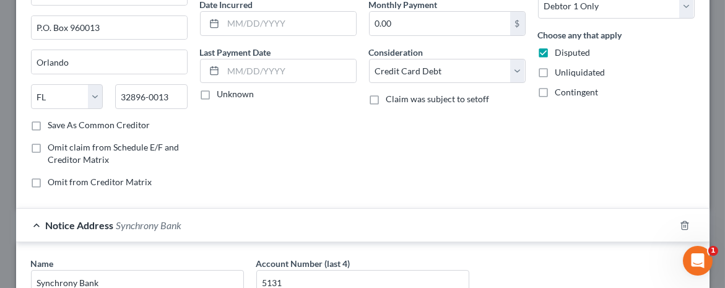
click at [37, 221] on div "Notice Address Synchrony Bank" at bounding box center [345, 225] width 659 height 33
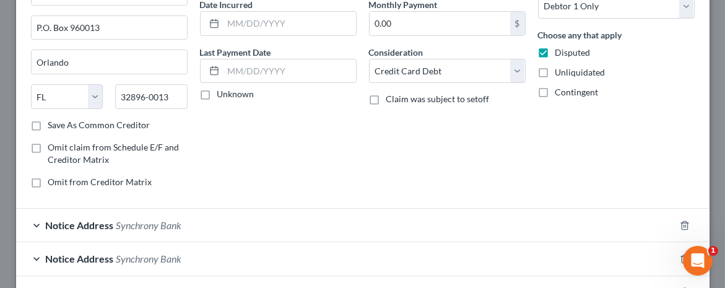
click at [34, 256] on div "Notice Address Synchrony Bank" at bounding box center [345, 258] width 659 height 33
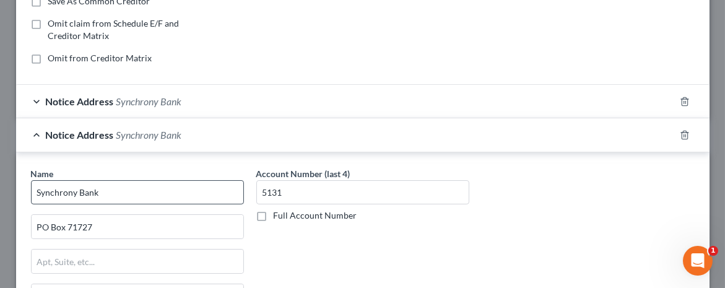
scroll to position [310, 0]
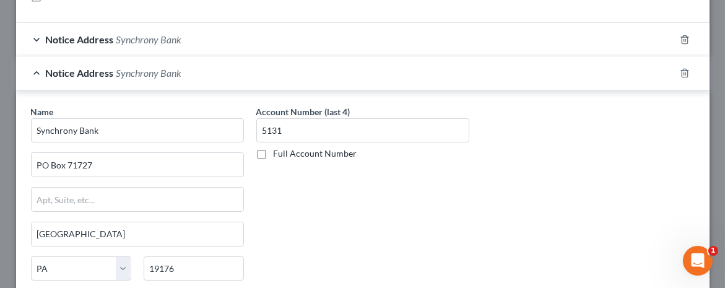
click at [38, 69] on div "Notice Address Synchrony Bank" at bounding box center [345, 72] width 659 height 33
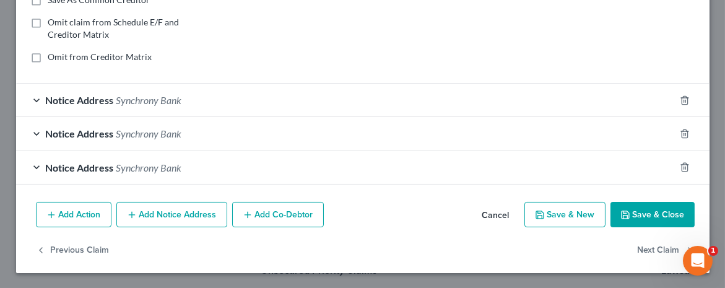
scroll to position [245, 0]
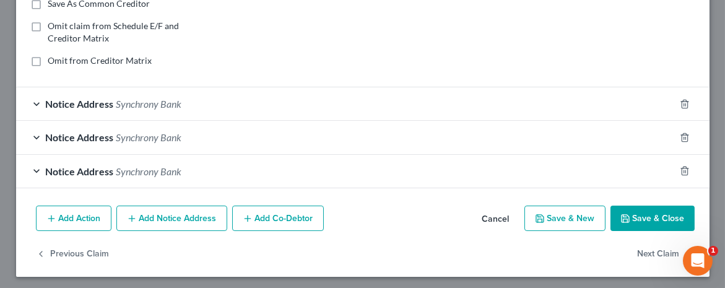
click at [35, 168] on div "Notice Address Synchrony Bank" at bounding box center [345, 171] width 659 height 33
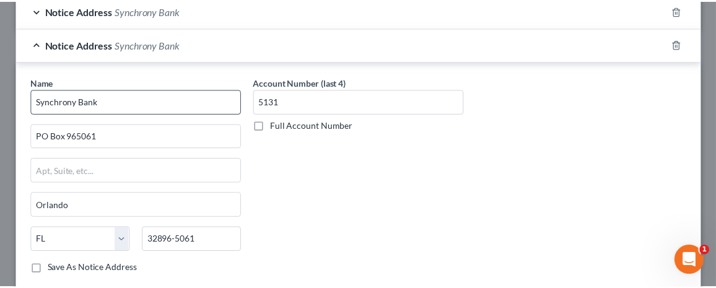
scroll to position [433, 0]
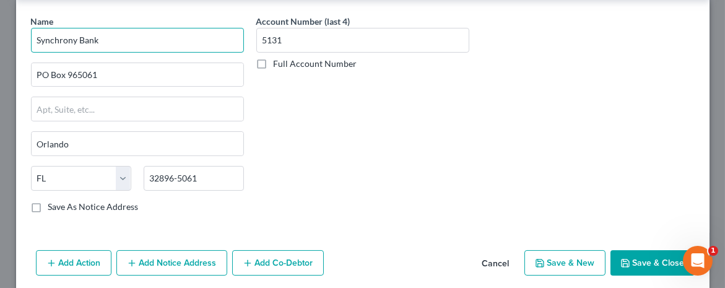
click at [102, 40] on input "Synchrony Bank" at bounding box center [137, 40] width 213 height 25
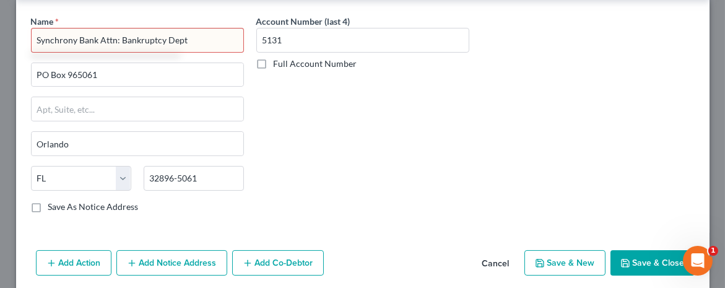
type input "Synchrony Bank Attn: Bankruptcy Dept"
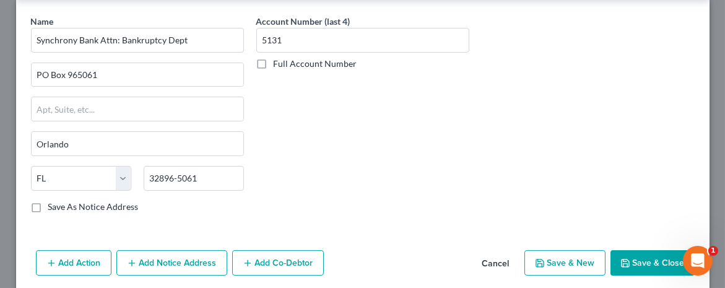
click at [627, 255] on button "Save & Close" at bounding box center [653, 263] width 84 height 26
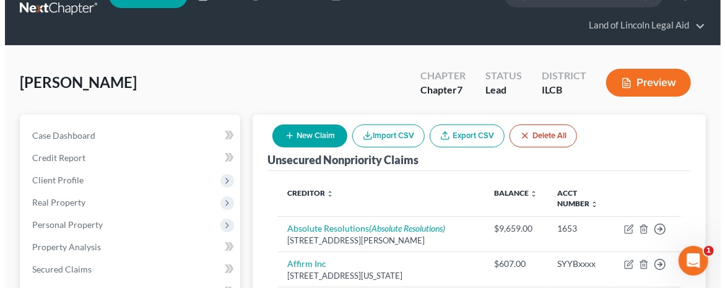
scroll to position [0, 0]
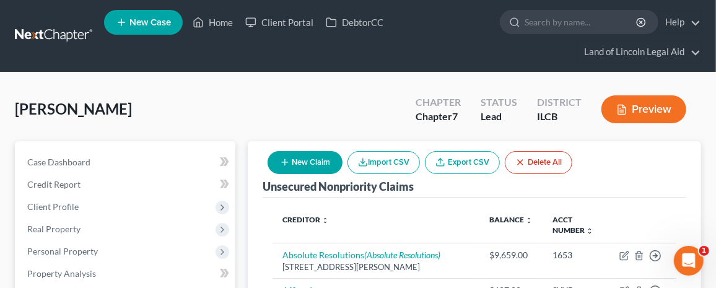
click at [655, 112] on button "Preview" at bounding box center [643, 109] width 85 height 28
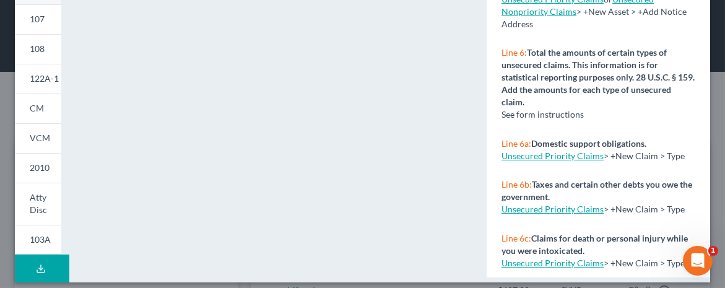
scroll to position [415, 0]
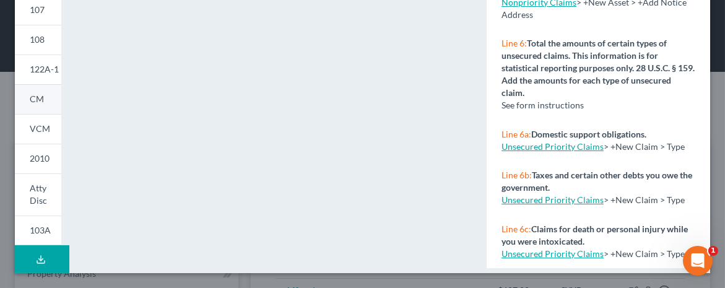
click at [37, 99] on span "CM" at bounding box center [37, 99] width 14 height 11
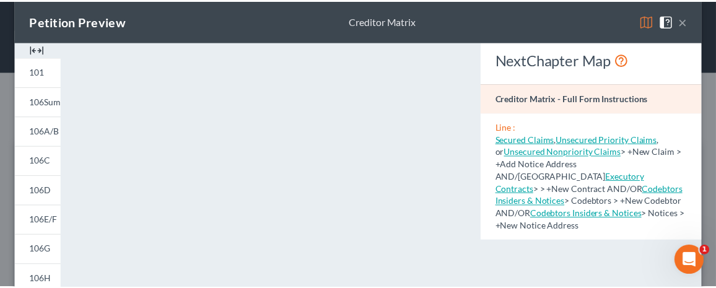
scroll to position [0, 0]
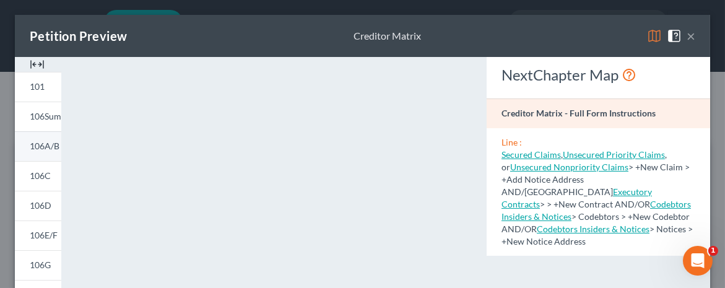
click at [38, 146] on span "106A/B" at bounding box center [45, 146] width 30 height 11
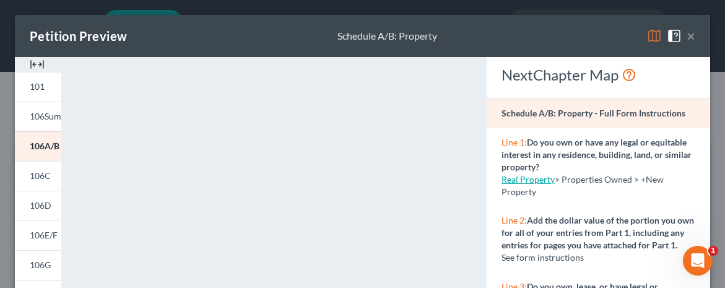
click at [687, 35] on button "×" at bounding box center [691, 35] width 9 height 15
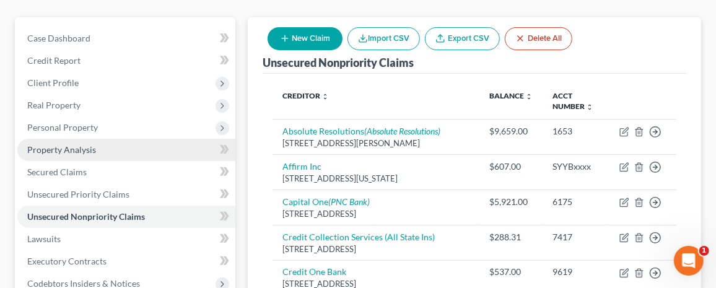
scroll to position [62, 0]
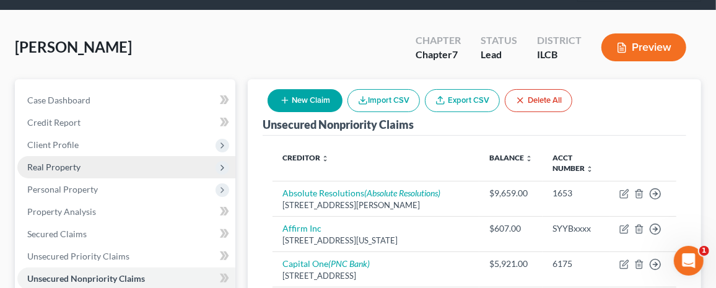
click at [78, 168] on span "Real Property" at bounding box center [53, 167] width 53 height 11
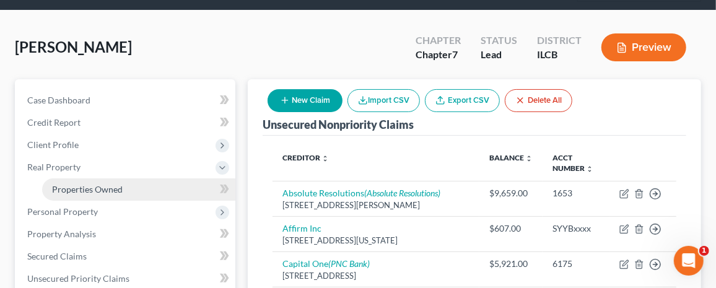
click at [124, 189] on link "Properties Owned" at bounding box center [138, 189] width 193 height 22
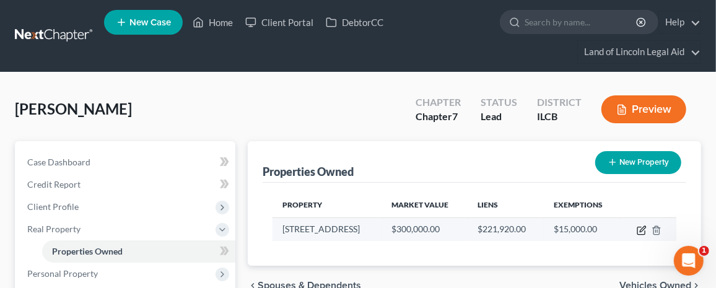
click at [641, 229] on icon "button" at bounding box center [642, 230] width 10 height 10
select select "14"
select select "3"
select select "0"
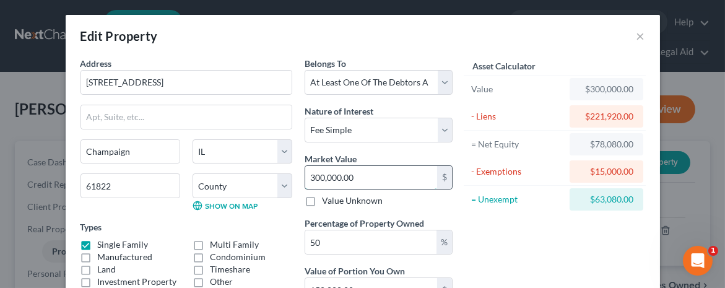
click at [316, 175] on input "300,000.00" at bounding box center [371, 178] width 132 height 24
type input "0"
type input "2"
type input "1.00"
type input "29"
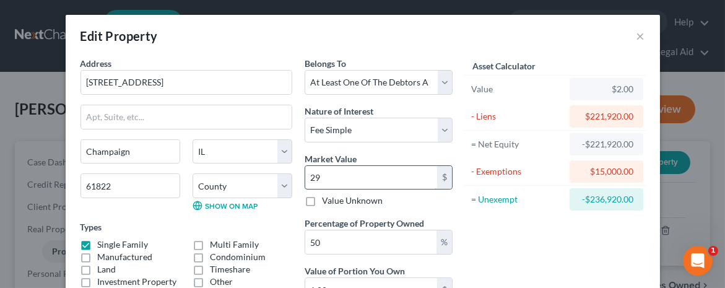
type input "14.50"
type input "290"
type input "145.00"
type input "2900"
type input "1,450.00"
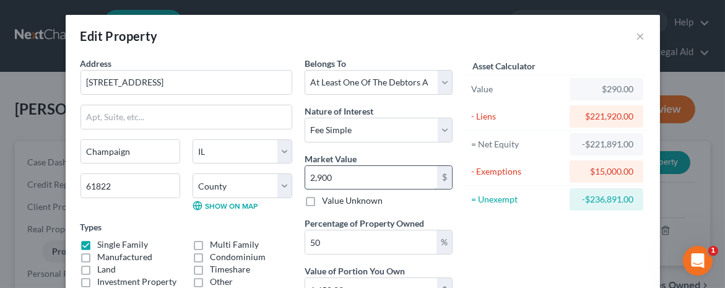
type input "2,9000"
type input "14,500.00"
type input "29,0000"
type input "145,000.00"
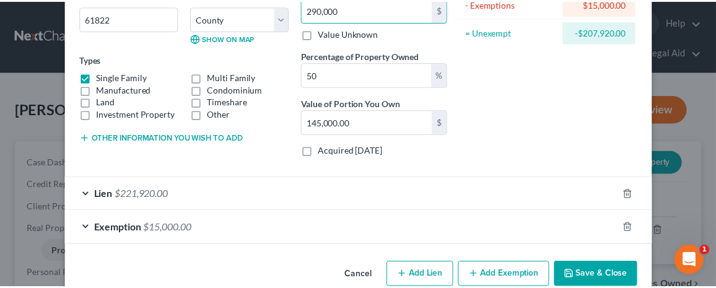
scroll to position [189, 0]
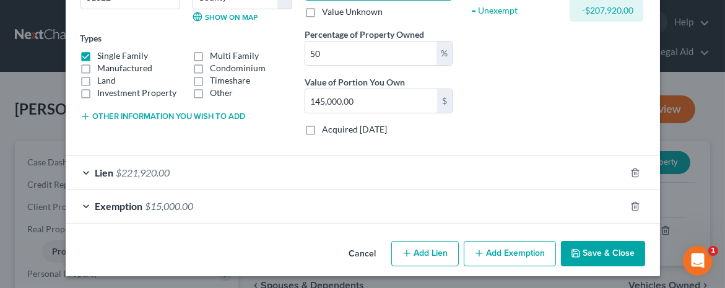
type input "290,000"
click at [594, 251] on button "Save & Close" at bounding box center [603, 254] width 84 height 26
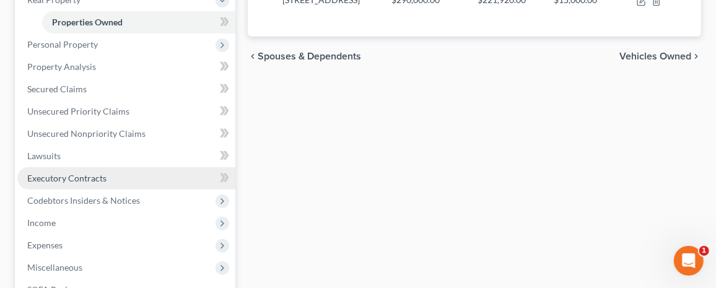
scroll to position [248, 0]
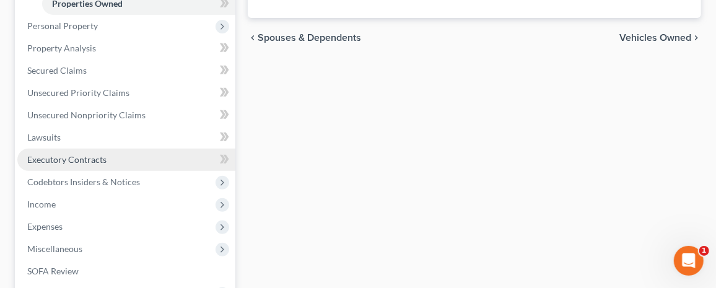
click at [68, 154] on span "Executory Contracts" at bounding box center [66, 159] width 79 height 11
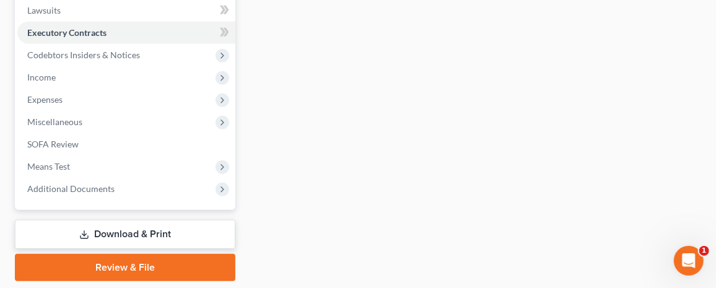
scroll to position [372, 0]
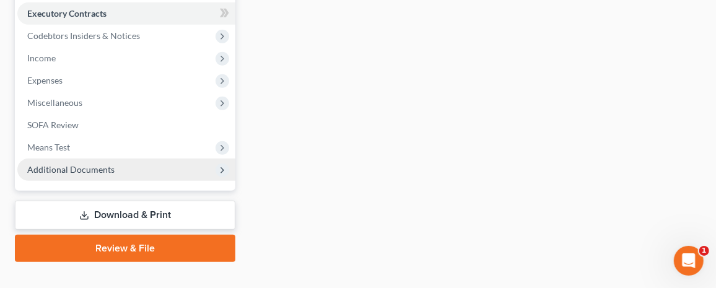
click at [115, 173] on span "Additional Documents" at bounding box center [126, 170] width 218 height 22
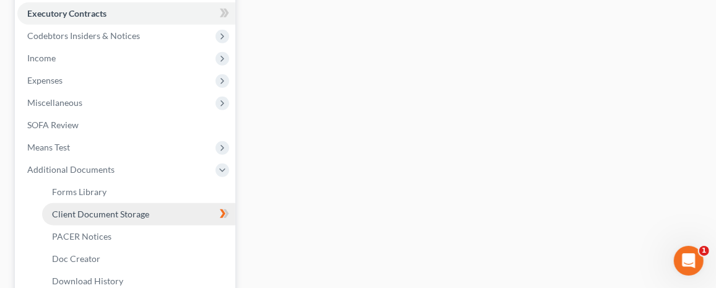
click at [128, 215] on span "Client Document Storage" at bounding box center [100, 214] width 97 height 11
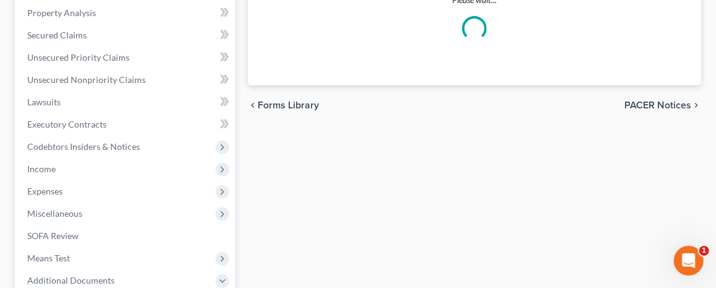
select select "0"
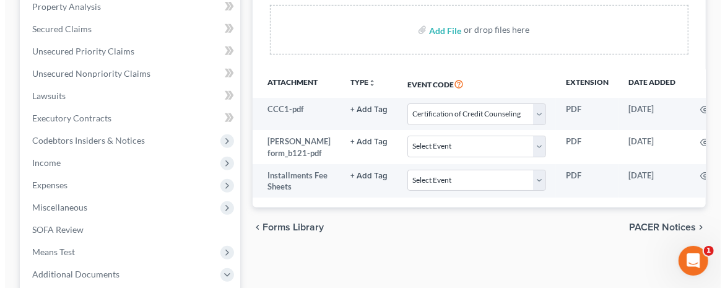
scroll to position [310, 0]
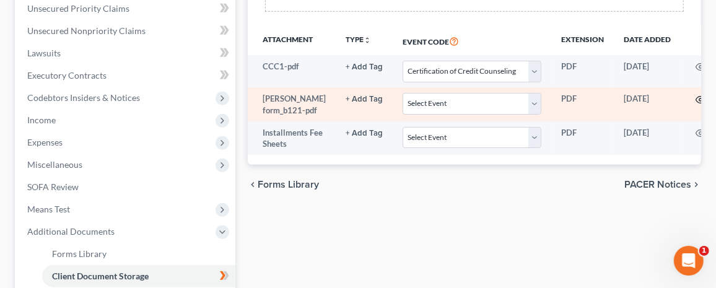
click at [695, 97] on icon "button" at bounding box center [700, 100] width 10 height 10
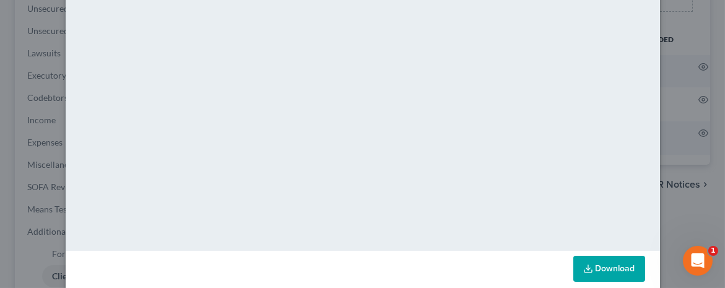
scroll to position [230, 0]
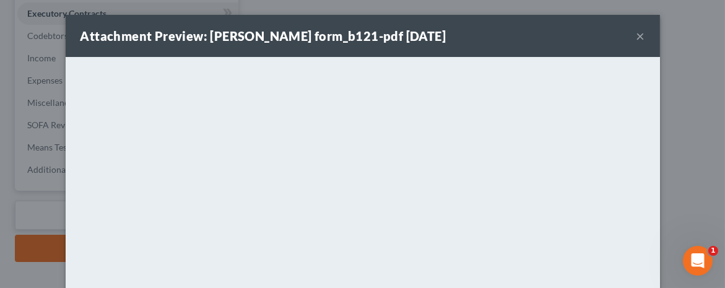
click at [637, 38] on button "×" at bounding box center [641, 35] width 9 height 15
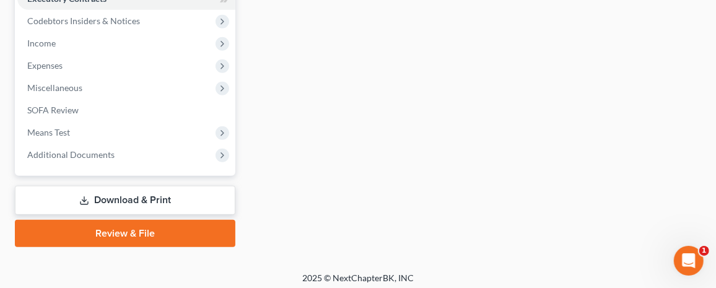
scroll to position [391, 0]
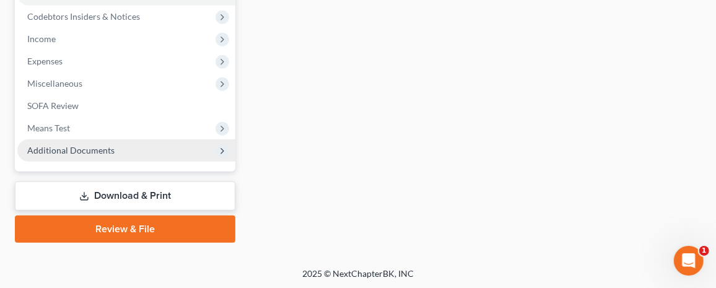
click at [95, 142] on span "Additional Documents" at bounding box center [126, 150] width 218 height 22
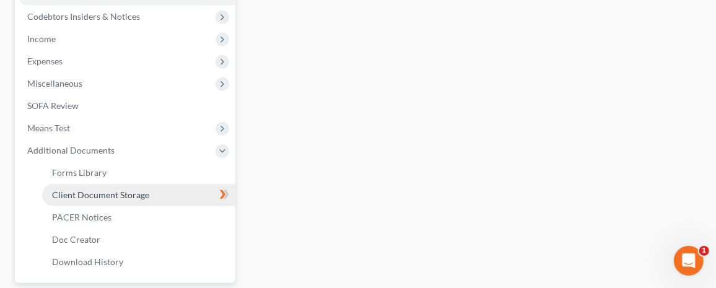
click at [92, 198] on span "Client Document Storage" at bounding box center [100, 194] width 97 height 11
select select "0"
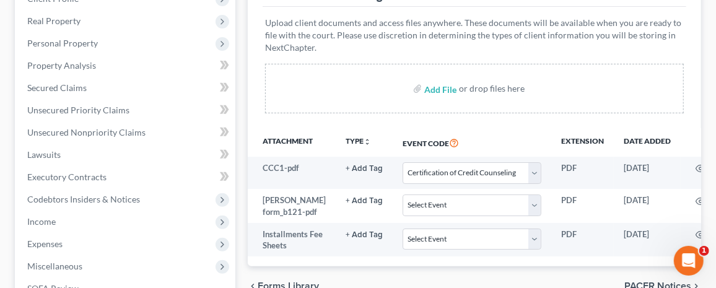
scroll to position [248, 0]
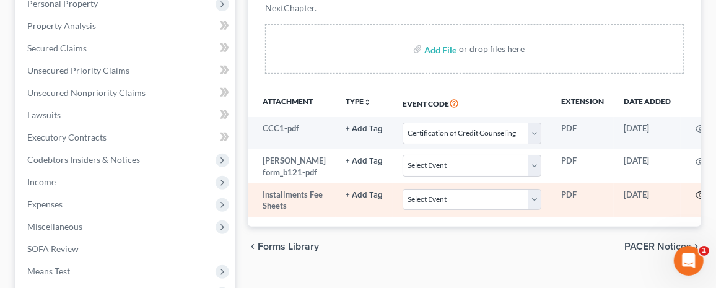
click at [699, 196] on circle "button" at bounding box center [700, 195] width 2 height 2
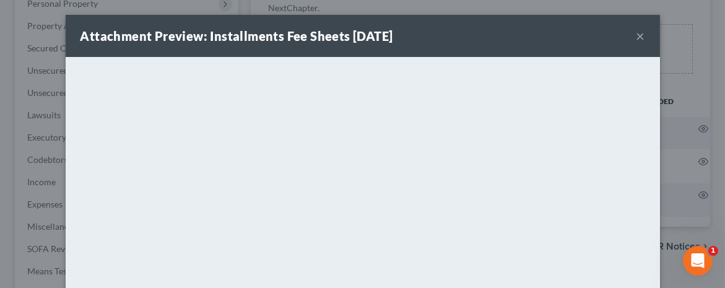
click at [637, 35] on button "×" at bounding box center [641, 35] width 9 height 15
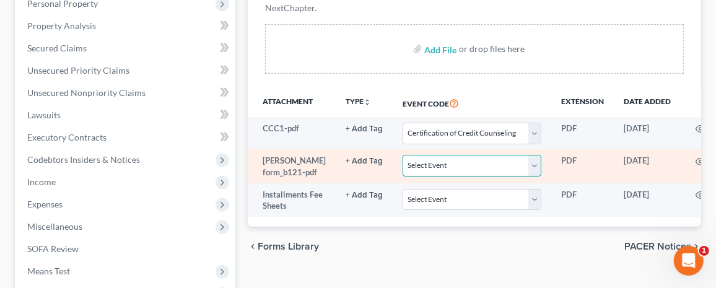
click at [520, 162] on select "Select Event Certification of Credit Counseling Chapter 13 Plan Debtor Electron…" at bounding box center [472, 166] width 139 height 22
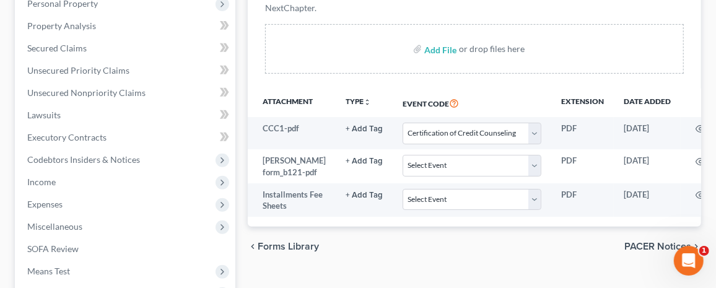
click at [562, 262] on div "chevron_left Forms Library PACER Notices chevron_right" at bounding box center [474, 247] width 453 height 40
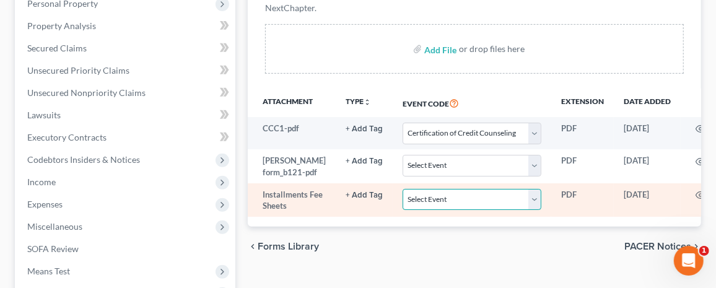
click at [523, 206] on select "Select Event Certification of Credit Counseling Chapter 13 Plan Debtor Electron…" at bounding box center [472, 200] width 139 height 22
select select "4"
click at [403, 198] on select "Select Event Certification of Credit Counseling Chapter 13 Plan Debtor Electron…" at bounding box center [472, 200] width 139 height 22
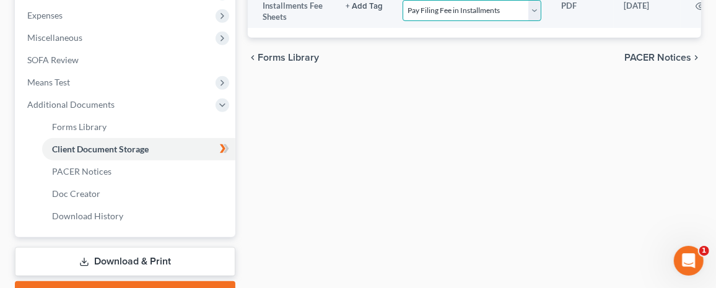
scroll to position [440, 0]
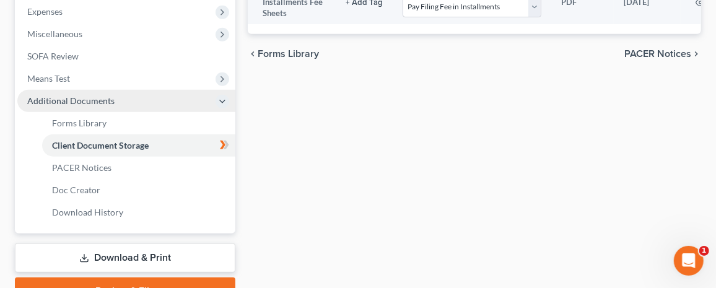
click at [222, 97] on icon at bounding box center [222, 102] width 10 height 10
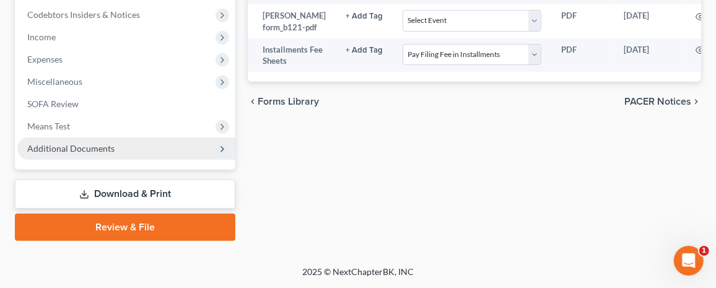
scroll to position [391, 0]
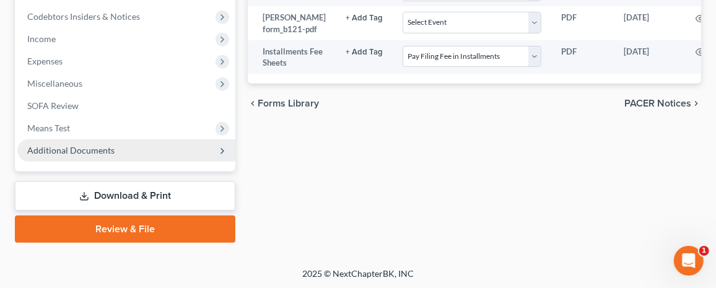
click at [155, 225] on link "Review & File" at bounding box center [125, 228] width 220 height 27
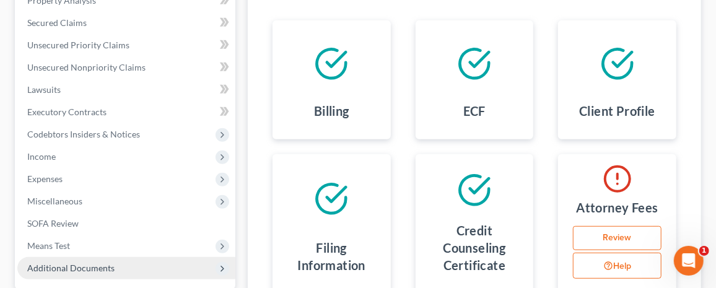
scroll to position [310, 0]
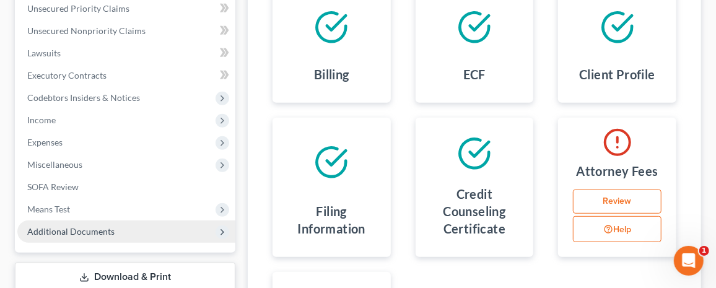
click at [625, 202] on link "Review" at bounding box center [617, 201] width 89 height 25
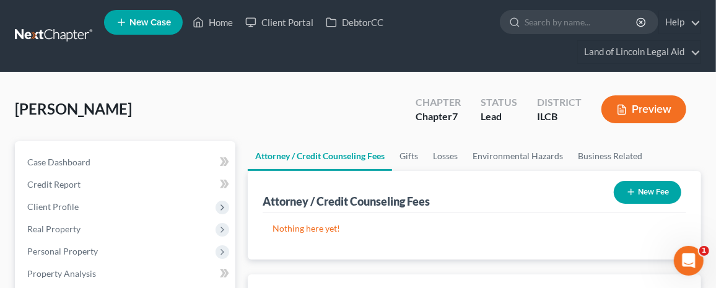
click at [646, 185] on button "New Fee" at bounding box center [647, 192] width 67 height 23
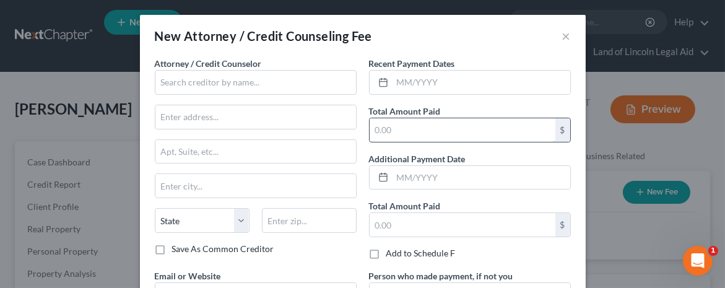
click at [425, 129] on input "text" at bounding box center [463, 130] width 186 height 24
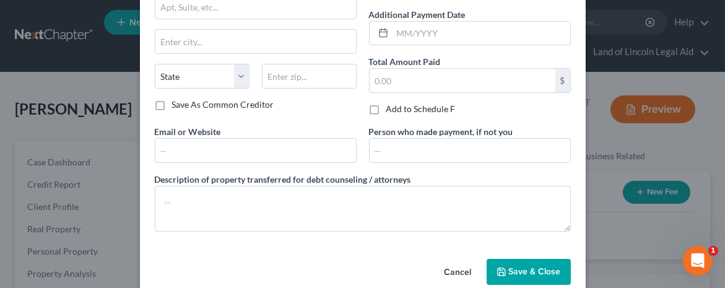
scroll to position [162, 0]
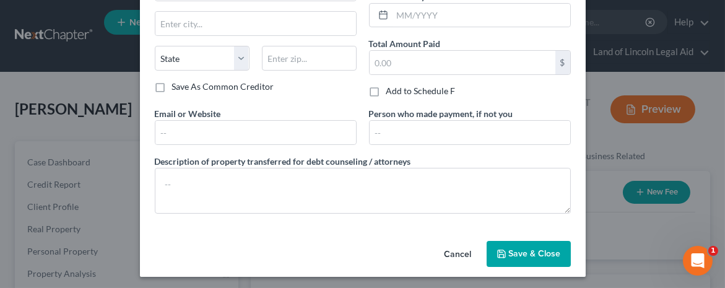
type input "0"
click at [532, 248] on span "Save & Close" at bounding box center [535, 253] width 52 height 11
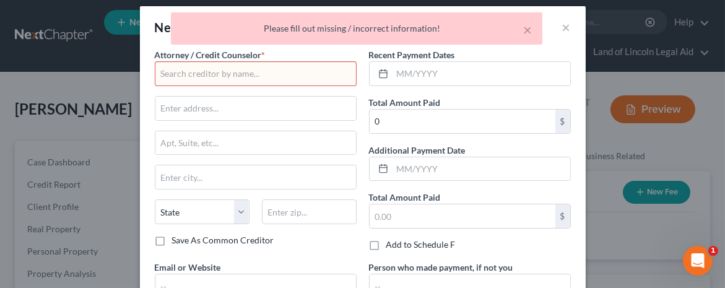
scroll to position [0, 0]
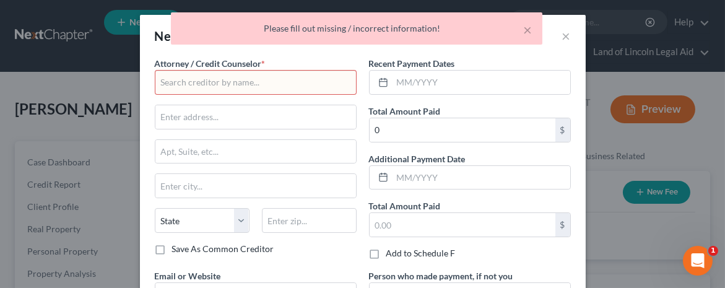
click at [168, 74] on input "text" at bounding box center [256, 82] width 202 height 25
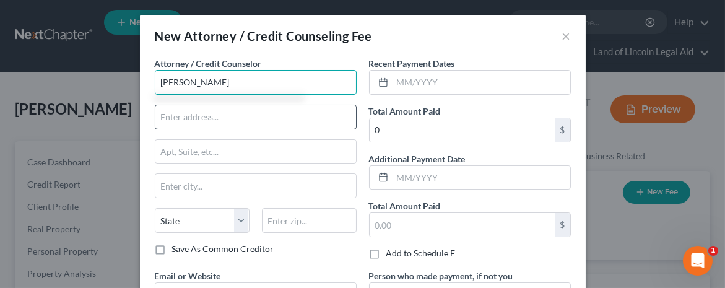
type input "[PERSON_NAME]"
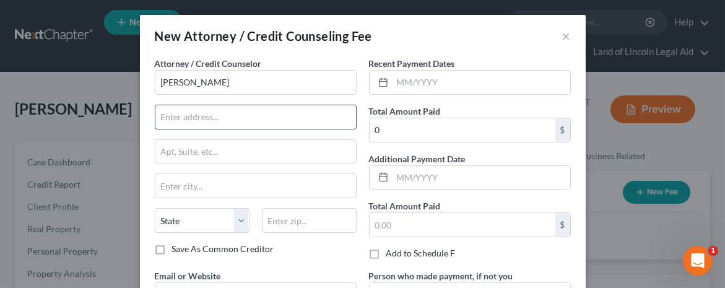
click at [163, 114] on input "text" at bounding box center [255, 117] width 201 height 24
type input "302 N. First St"
click at [189, 190] on input "text" at bounding box center [255, 186] width 201 height 24
type input "Champaign"
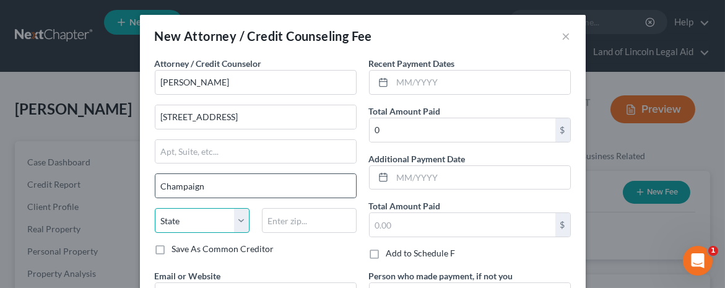
select select "14"
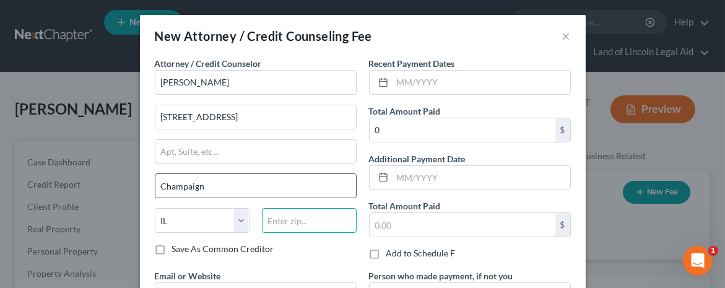
type input "61820"
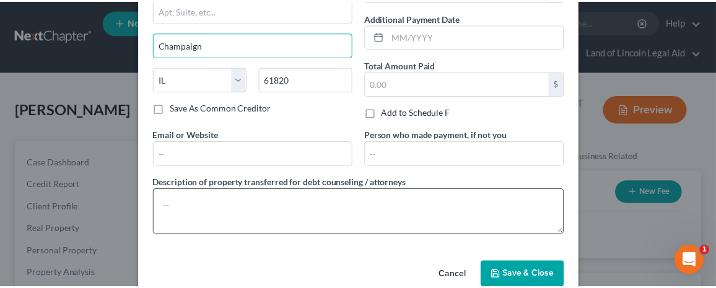
scroll to position [162, 0]
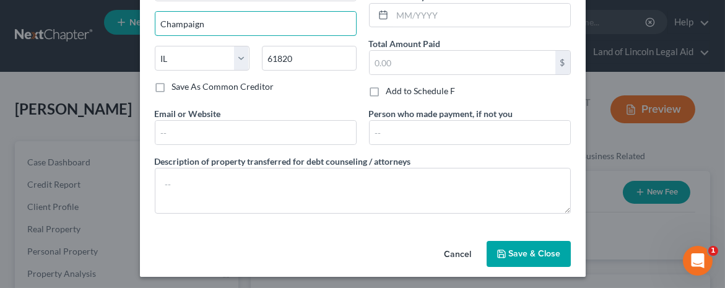
type input "Champaign"
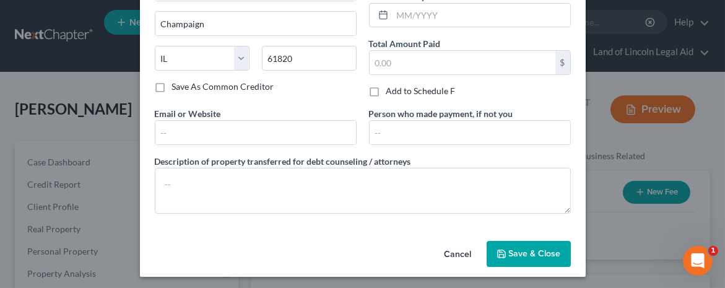
click at [518, 249] on span "Save & Close" at bounding box center [535, 253] width 52 height 11
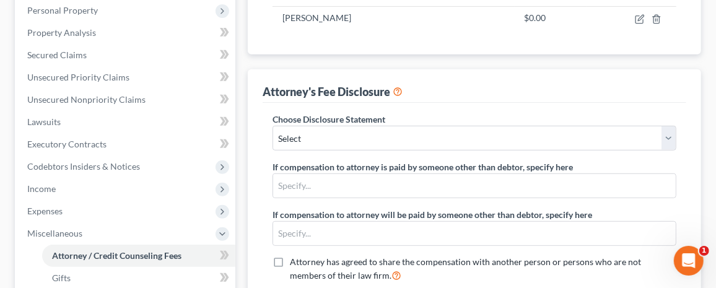
scroll to position [248, 0]
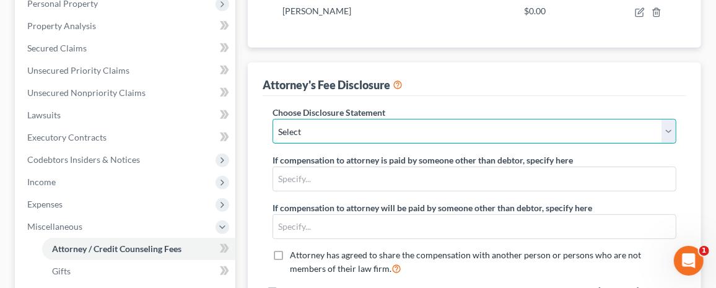
click at [666, 131] on select "Select Compensation Statement" at bounding box center [474, 131] width 404 height 25
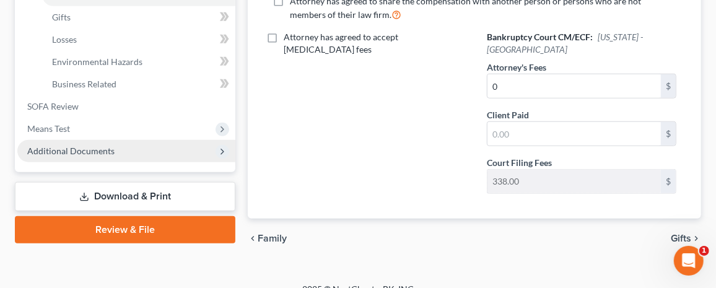
scroll to position [502, 0]
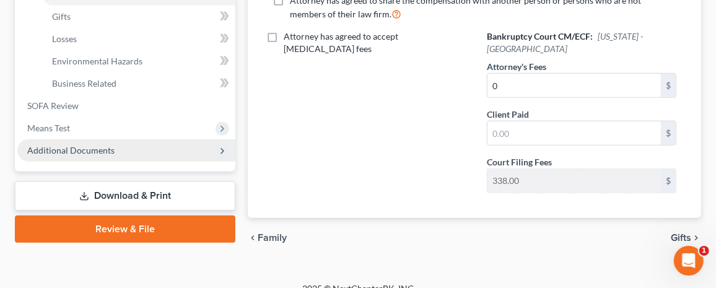
click at [194, 232] on link "Review & File" at bounding box center [125, 228] width 220 height 27
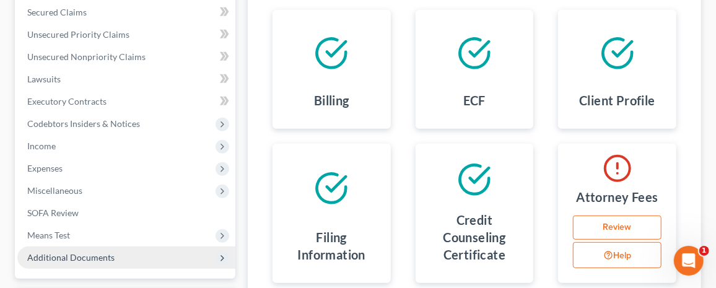
scroll to position [310, 0]
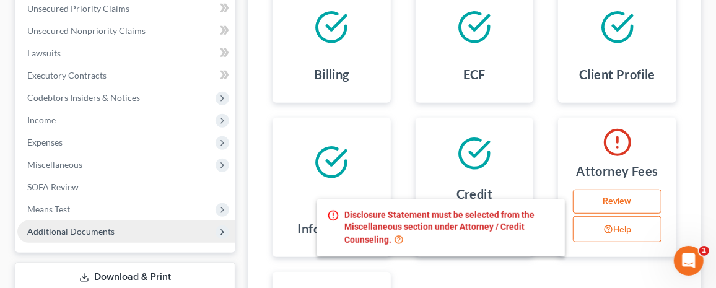
click at [616, 230] on button "Help" at bounding box center [617, 229] width 89 height 26
click at [614, 199] on link "Review" at bounding box center [617, 201] width 89 height 25
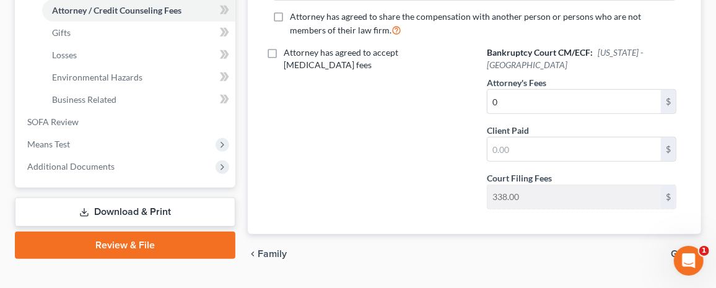
scroll to position [502, 0]
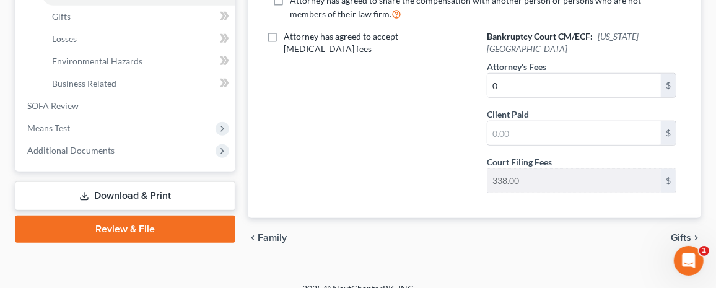
click at [136, 219] on link "Review & File" at bounding box center [125, 228] width 220 height 27
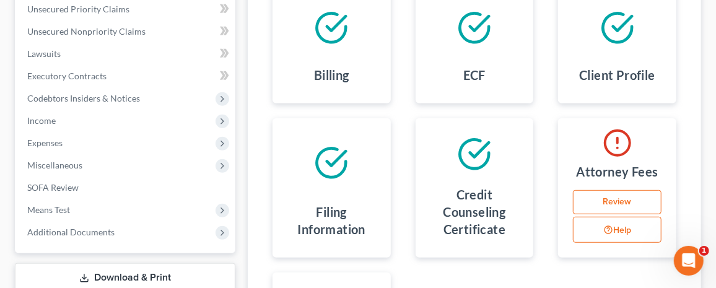
scroll to position [310, 0]
click at [638, 200] on link "Review" at bounding box center [617, 201] width 89 height 25
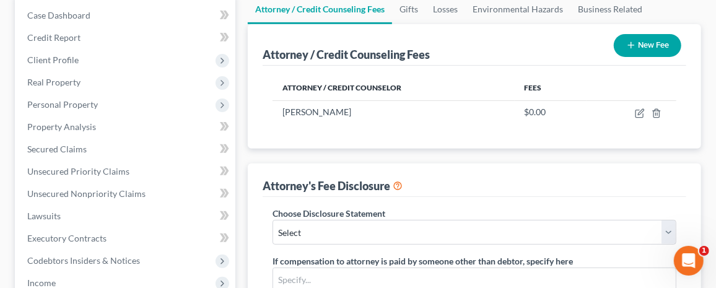
scroll to position [186, 0]
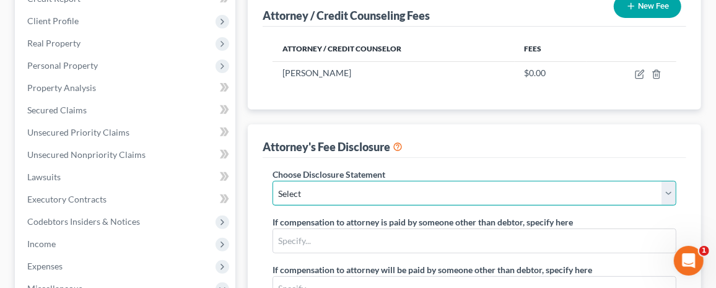
click at [522, 199] on select "Select Compensation Statement" at bounding box center [474, 193] width 404 height 25
select select "0"
click at [272, 181] on select "Select Compensation Statement" at bounding box center [474, 193] width 404 height 25
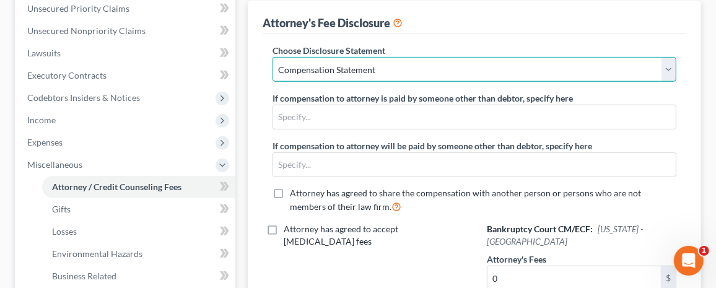
scroll to position [433, 0]
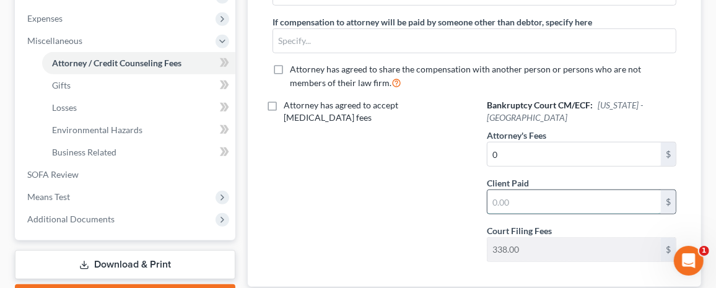
click at [497, 190] on input "text" at bounding box center [573, 202] width 173 height 24
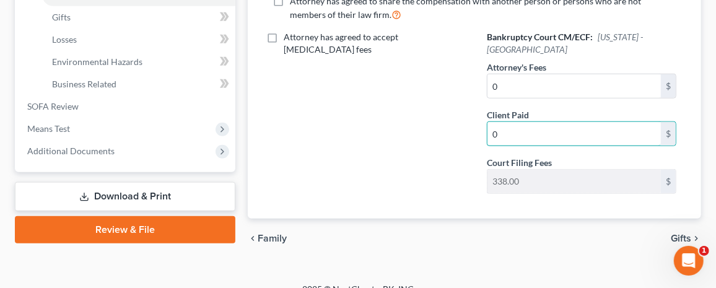
scroll to position [502, 0]
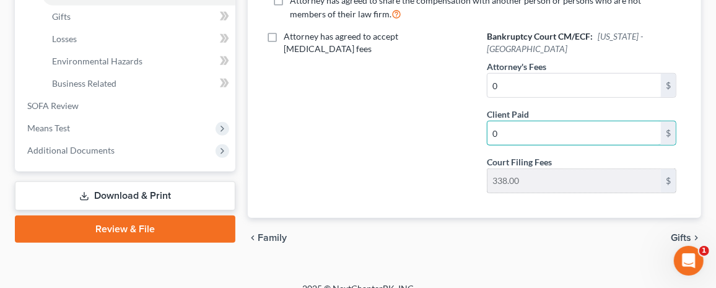
type input "0"
click at [680, 233] on span "Gifts" at bounding box center [681, 238] width 20 height 10
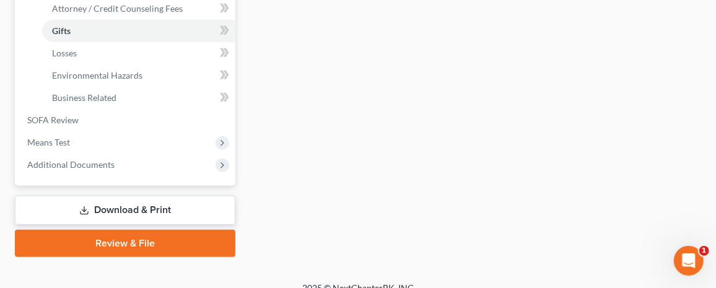
scroll to position [495, 0]
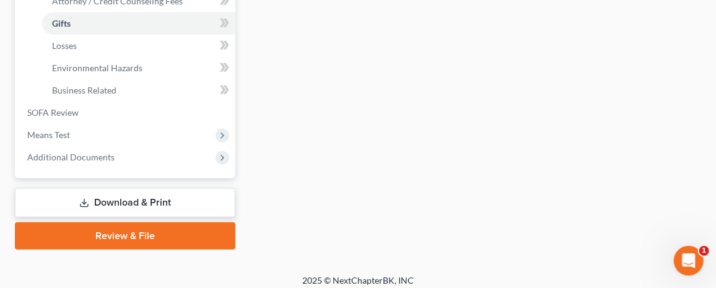
click at [173, 233] on link "Review & File" at bounding box center [125, 235] width 220 height 27
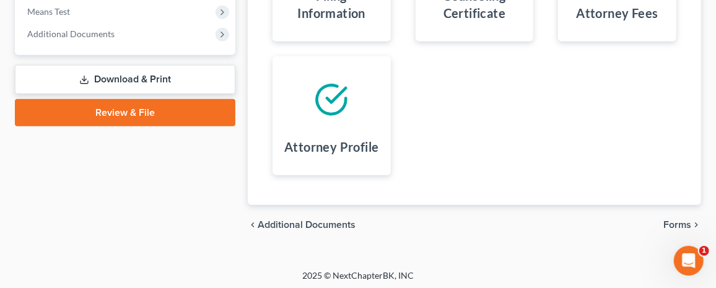
scroll to position [509, 0]
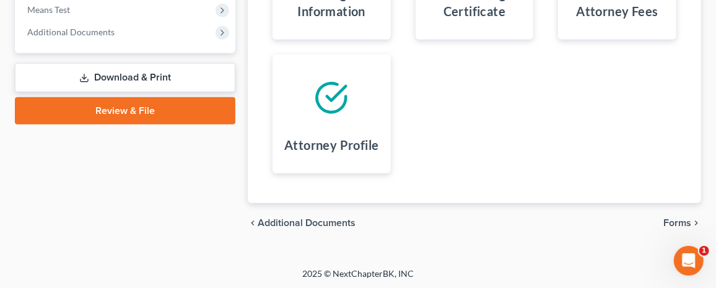
click at [676, 219] on span "Forms" at bounding box center [677, 223] width 28 height 10
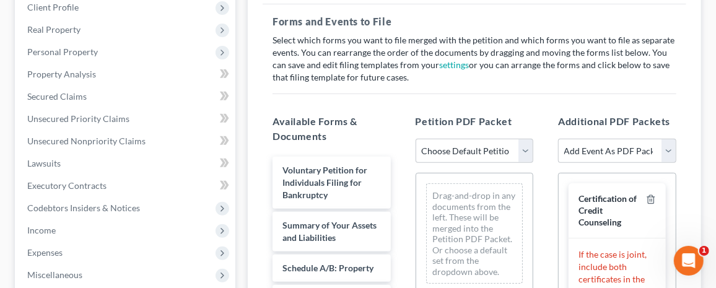
scroll to position [261, 0]
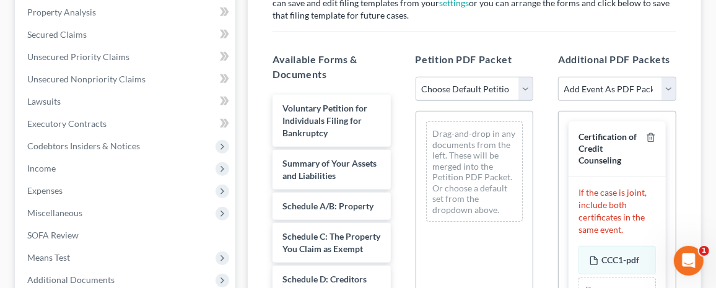
click at [525, 85] on select "Choose Default Petition PDF Packet Complete Bankruptcy Petition (all forms and …" at bounding box center [475, 89] width 118 height 25
select select "0"
click at [416, 77] on select "Choose Default Petition PDF Packet Complete Bankruptcy Petition (all forms and …" at bounding box center [475, 89] width 118 height 25
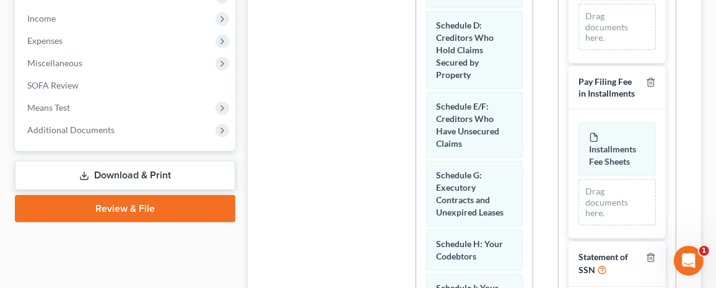
scroll to position [447, 0]
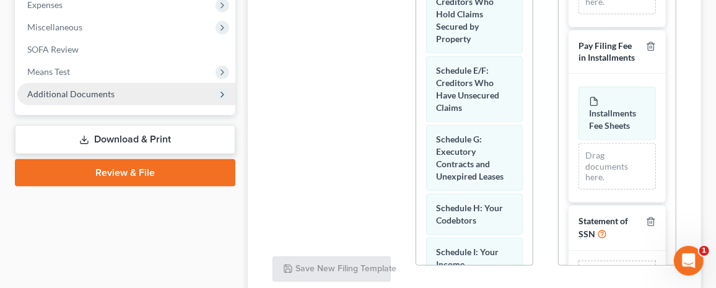
click at [107, 95] on span "Additional Documents" at bounding box center [70, 94] width 87 height 11
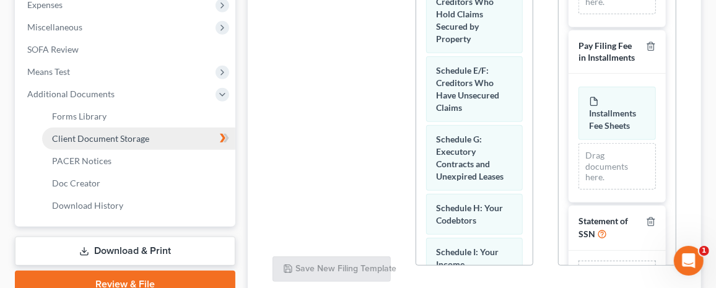
click at [124, 139] on span "Client Document Storage" at bounding box center [100, 138] width 97 height 11
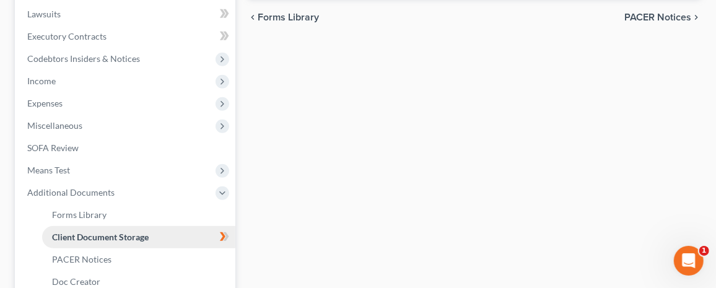
select select "0"
select select "4"
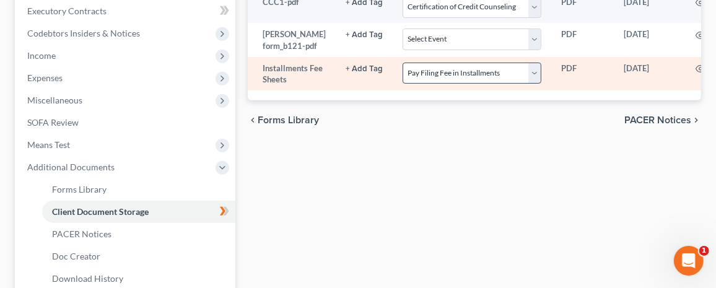
scroll to position [495, 0]
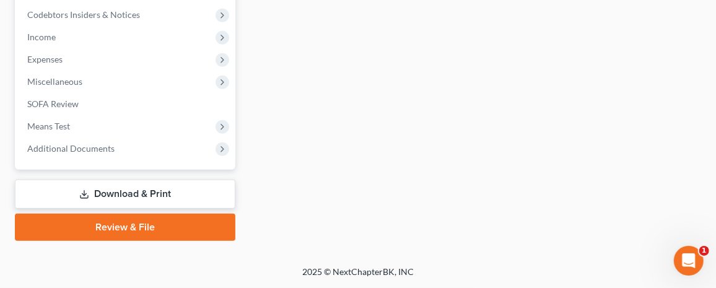
scroll to position [447, 0]
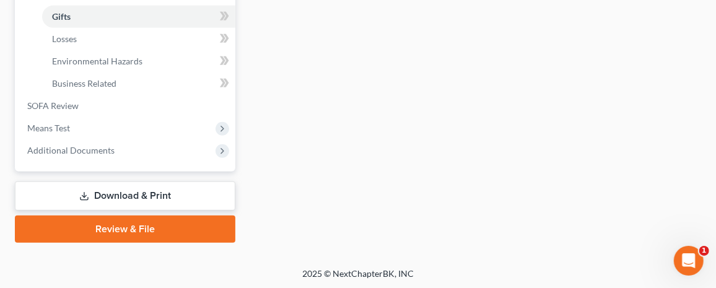
scroll to position [499, 0]
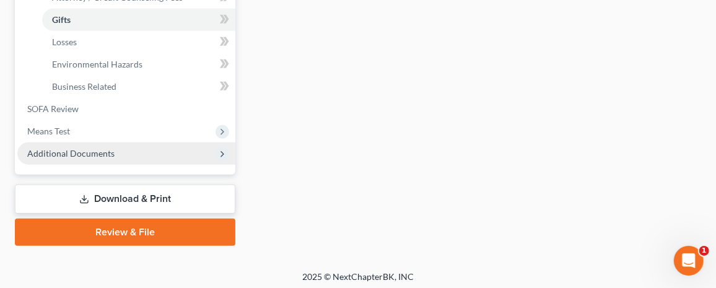
click at [138, 154] on span "Additional Documents" at bounding box center [126, 153] width 218 height 22
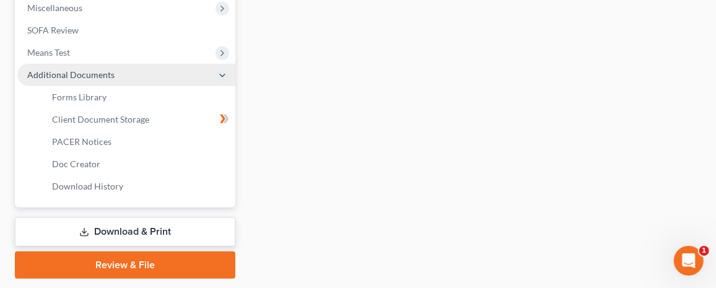
scroll to position [440, 0]
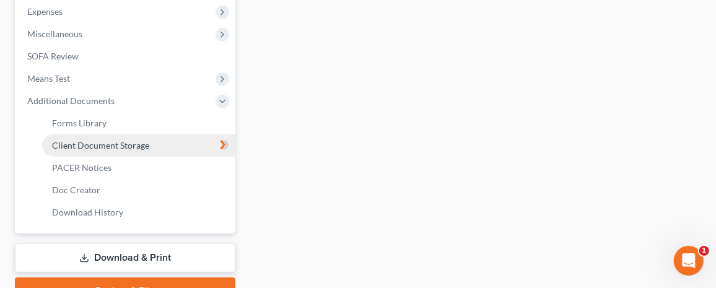
click at [134, 149] on span "Client Document Storage" at bounding box center [100, 145] width 97 height 11
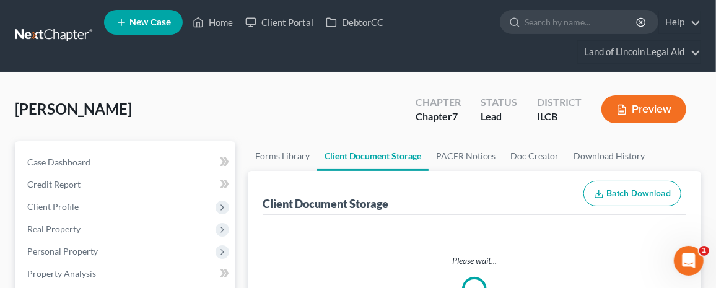
select select "0"
select select "4"
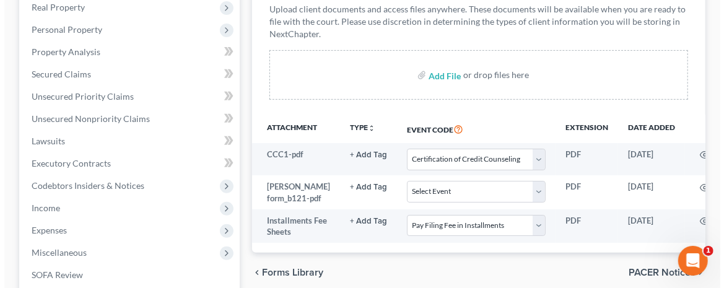
scroll to position [248, 0]
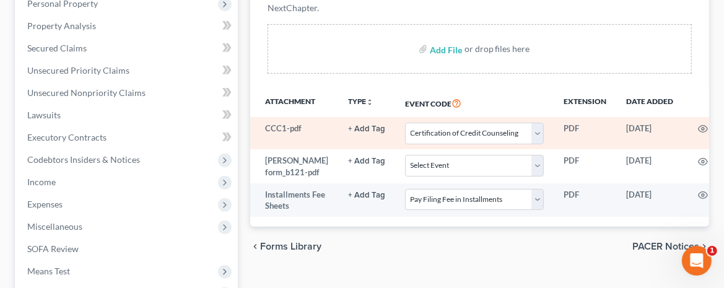
click at [718, 126] on icon at bounding box center [723, 129] width 10 height 10
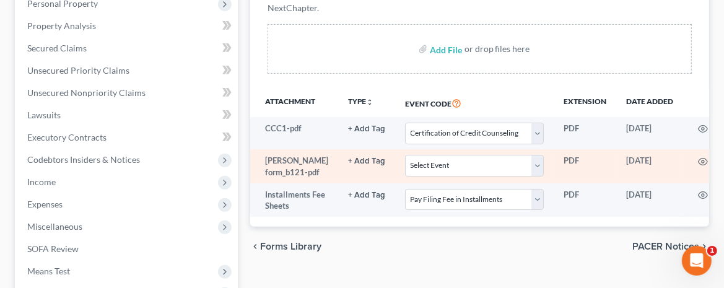
click at [718, 160] on icon at bounding box center [723, 162] width 10 height 10
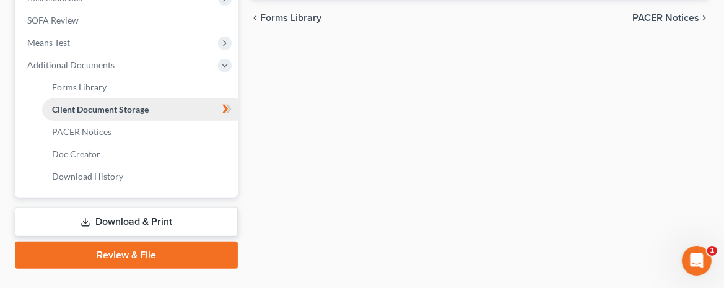
scroll to position [502, 0]
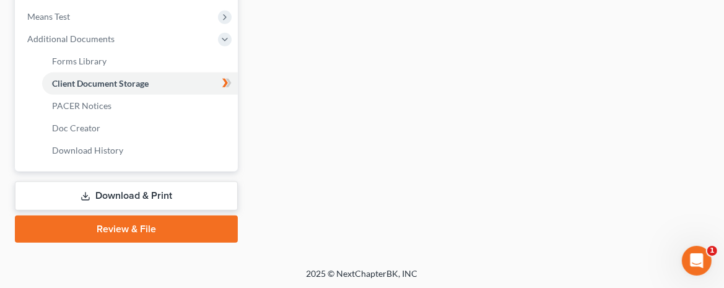
click at [138, 225] on link "Review & File" at bounding box center [126, 228] width 223 height 27
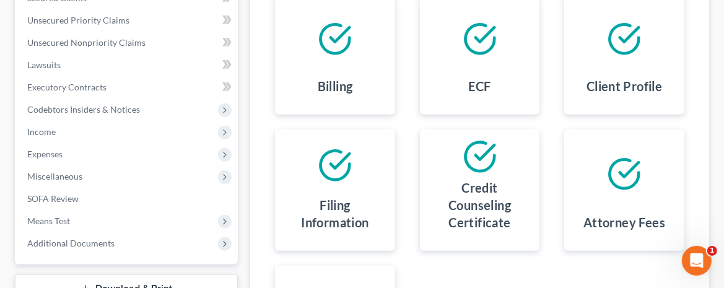
scroll to position [495, 0]
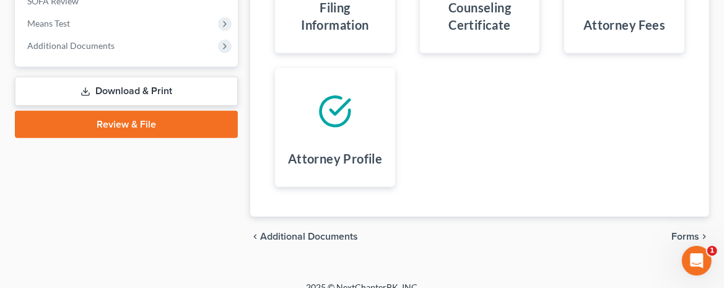
click at [681, 236] on span "Forms" at bounding box center [685, 237] width 28 height 10
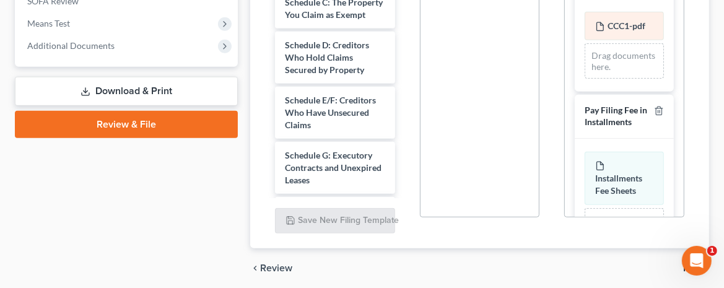
click at [601, 29] on div "CCC1-pdf Amended CCC1-pdf" at bounding box center [624, 26] width 79 height 28
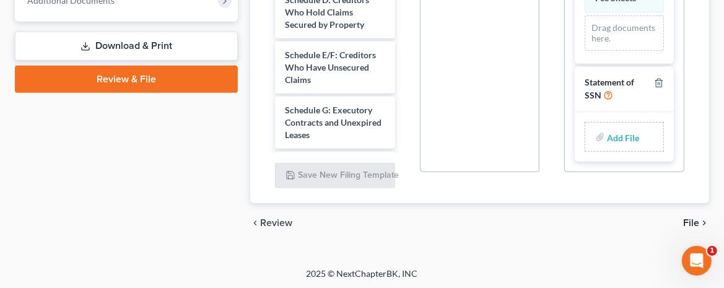
scroll to position [189, 0]
click at [607, 138] on input "file" at bounding box center [622, 137] width 30 height 22
type input "C:\fakepath\121 [PERSON_NAME].pdf"
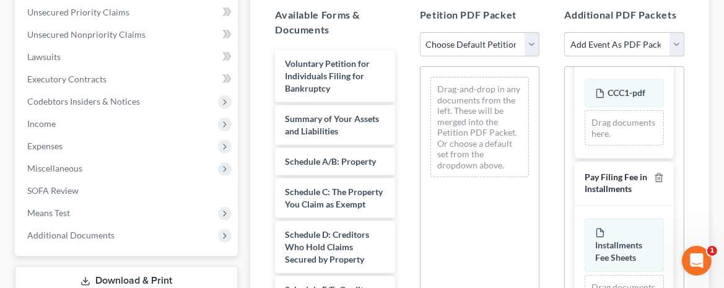
scroll to position [231, 0]
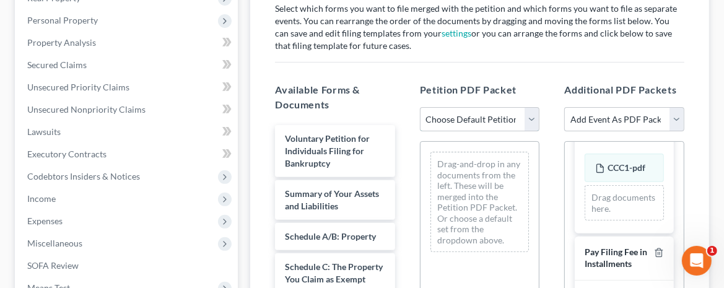
click at [531, 114] on select "Choose Default Petition PDF Packet Complete Bankruptcy Petition (all forms and …" at bounding box center [480, 119] width 120 height 25
select select "0"
click at [420, 107] on select "Choose Default Petition PDF Packet Complete Bankruptcy Petition (all forms and …" at bounding box center [480, 119] width 120 height 25
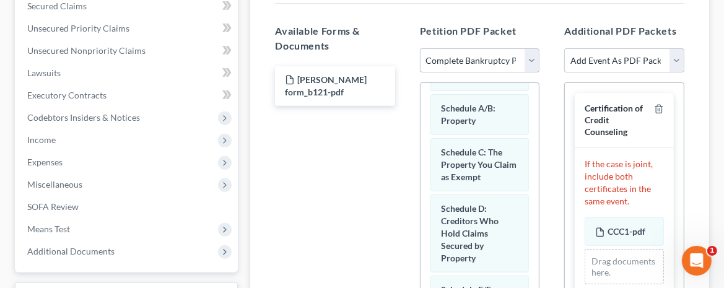
scroll to position [293, 0]
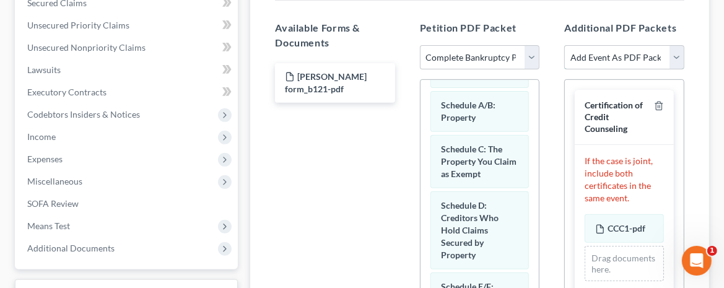
click at [674, 53] on select "Add Event As PDF Packet Certification of Credit Counseling Debtor Electronic No…" at bounding box center [624, 57] width 120 height 25
select select "0"
click at [564, 45] on select "Add Event As PDF Packet Certification of Credit Counseling Debtor Electronic No…" at bounding box center [624, 57] width 120 height 25
select select
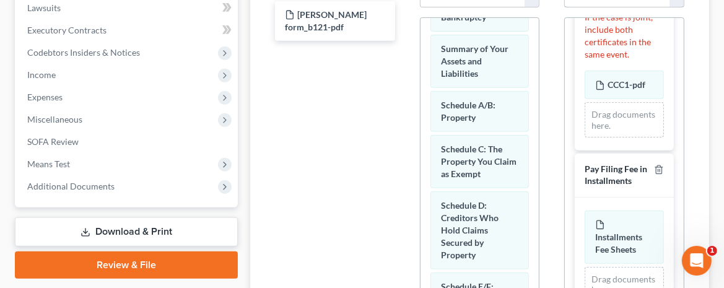
scroll to position [276, 0]
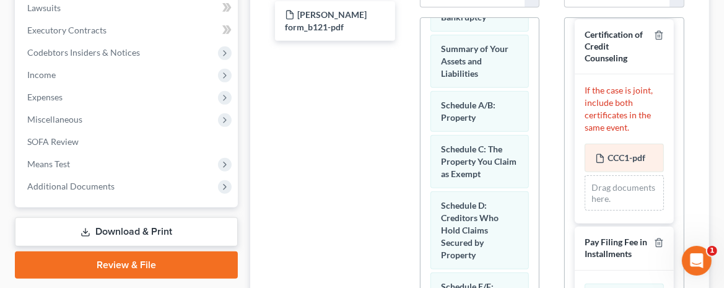
click at [623, 172] on div "CCC1-pdf Amended CCC1-pdf" at bounding box center [624, 158] width 79 height 28
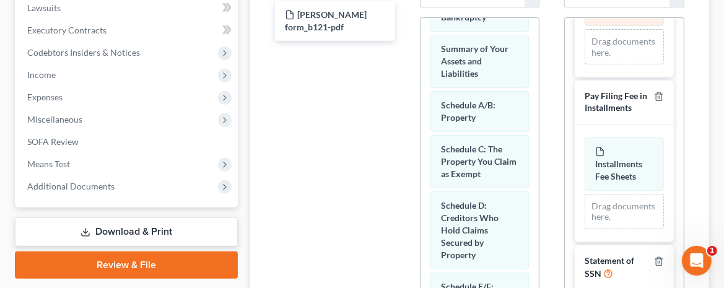
scroll to position [417, 0]
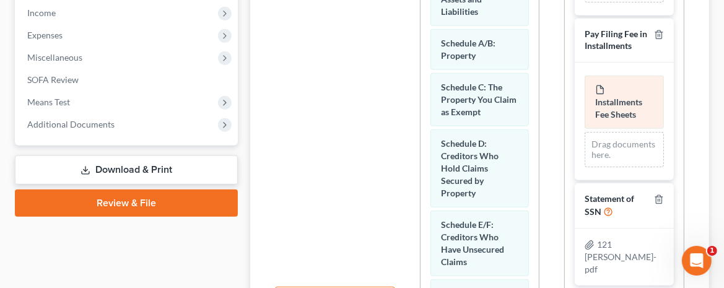
click at [616, 99] on span "Installments Fee Sheets" at bounding box center [618, 108] width 47 height 23
click at [615, 99] on span "Installments Fee Sheets" at bounding box center [618, 108] width 47 height 23
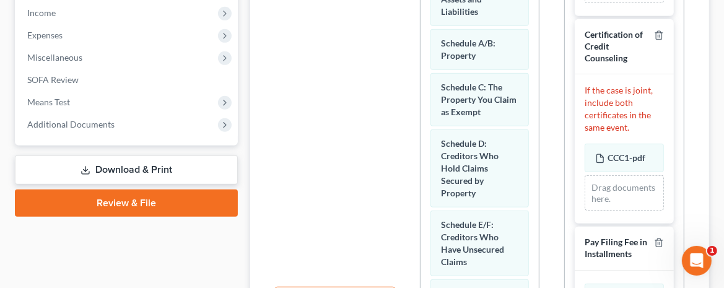
scroll to position [355, 0]
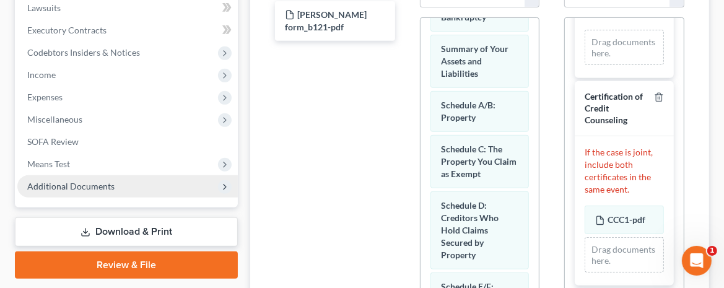
click at [155, 185] on span "Additional Documents" at bounding box center [127, 186] width 220 height 22
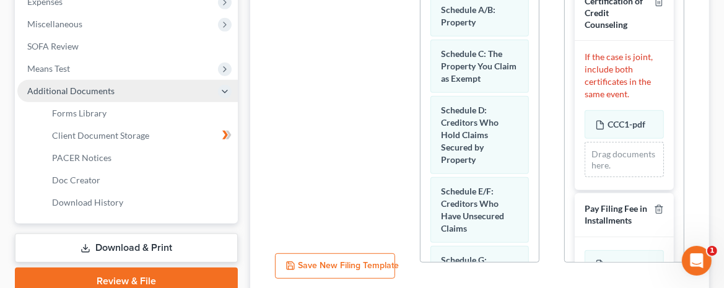
scroll to position [479, 0]
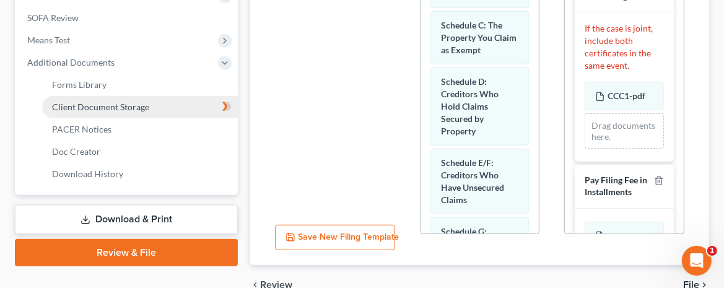
click at [145, 105] on span "Client Document Storage" at bounding box center [100, 107] width 97 height 11
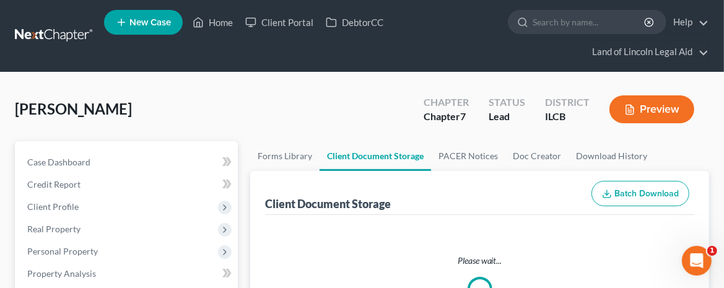
select select "0"
select select "4"
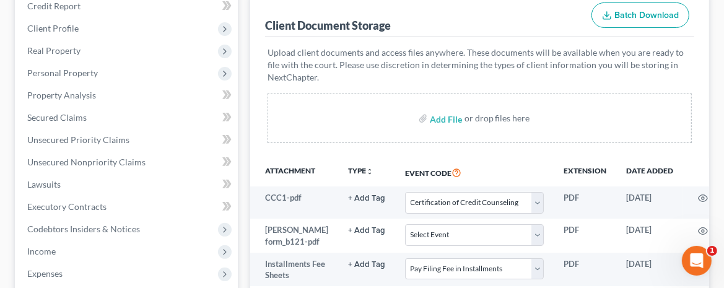
scroll to position [248, 0]
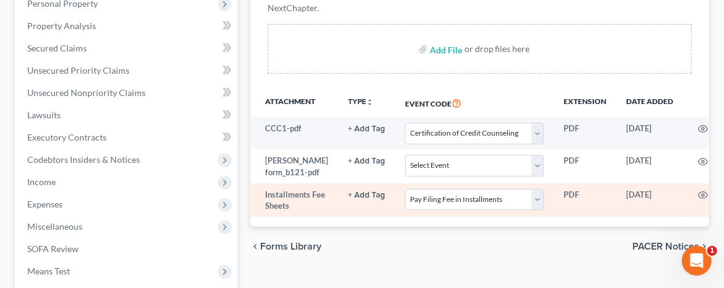
click at [723, 196] on line at bounding box center [723, 193] width 0 height 5
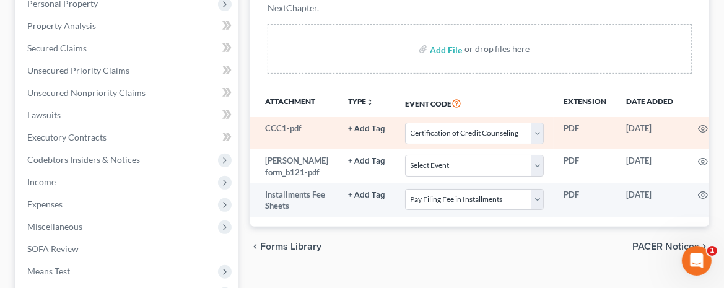
scroll to position [0, 0]
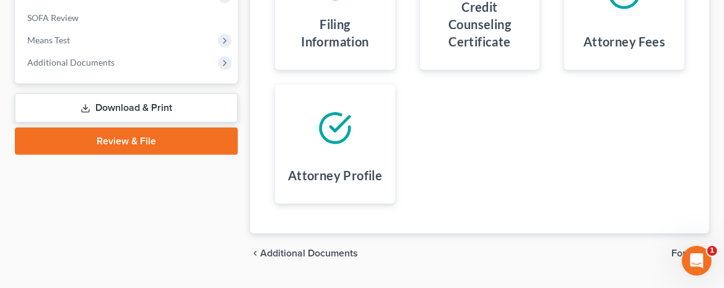
scroll to position [355, 0]
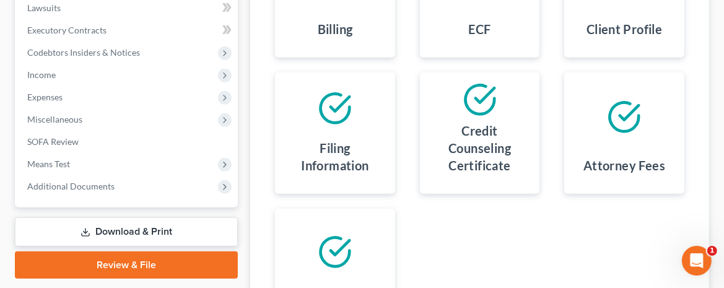
click at [166, 263] on link "Review & File" at bounding box center [126, 264] width 223 height 27
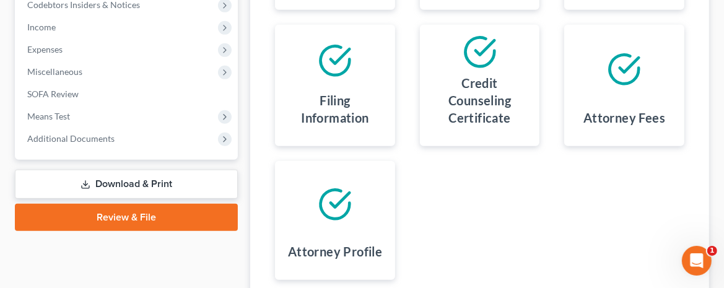
scroll to position [509, 0]
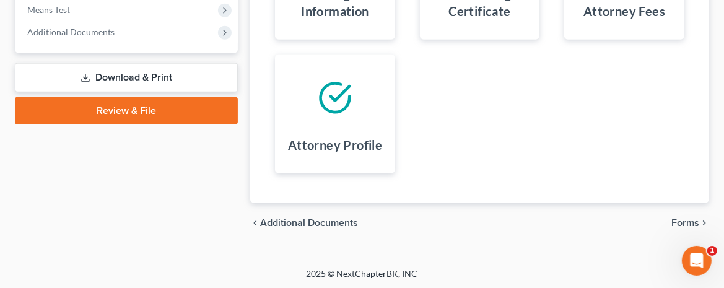
click at [684, 223] on span "Forms" at bounding box center [685, 223] width 28 height 10
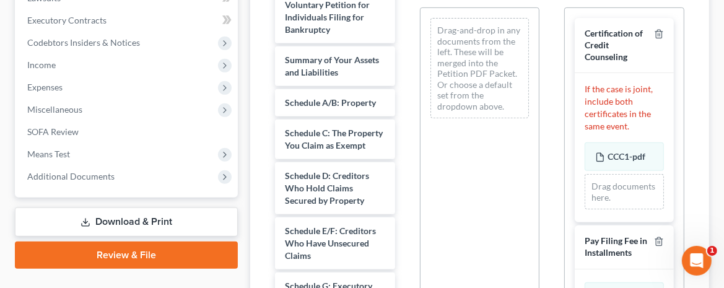
scroll to position [261, 0]
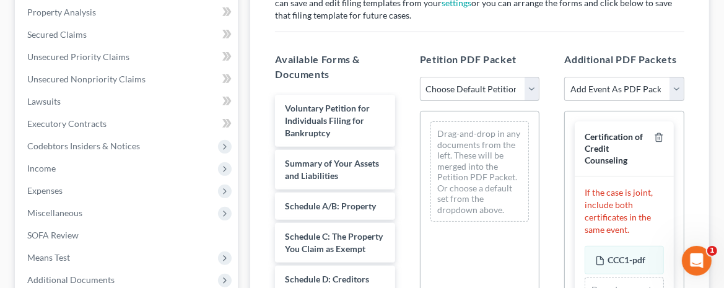
click at [534, 84] on select "Choose Default Petition PDF Packet Complete Bankruptcy Petition (all forms and …" at bounding box center [480, 89] width 120 height 25
select select "0"
click at [420, 77] on select "Choose Default Petition PDF Packet Complete Bankruptcy Petition (all forms and …" at bounding box center [480, 89] width 120 height 25
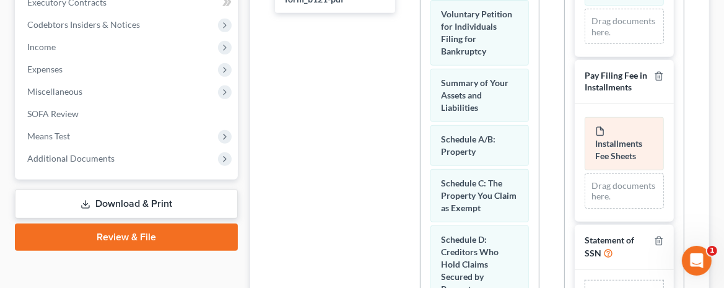
scroll to position [447, 0]
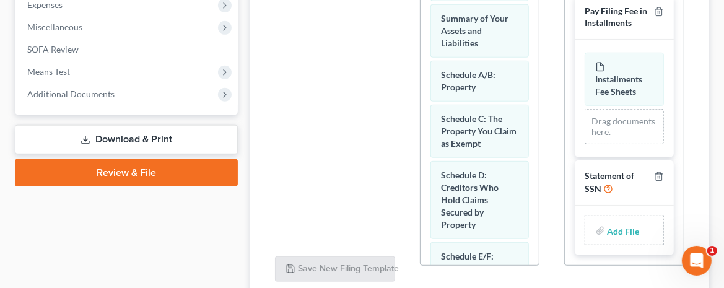
type input "C:\fakepath\121 [PERSON_NAME].pdf"
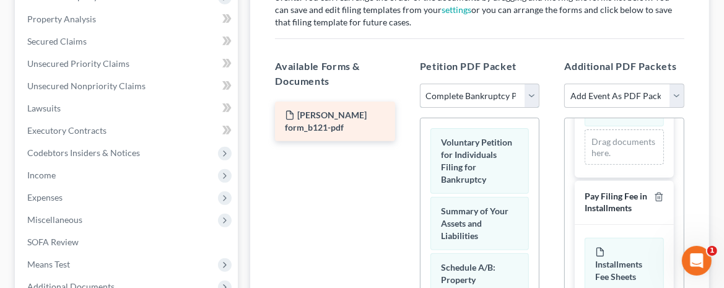
scroll to position [261, 0]
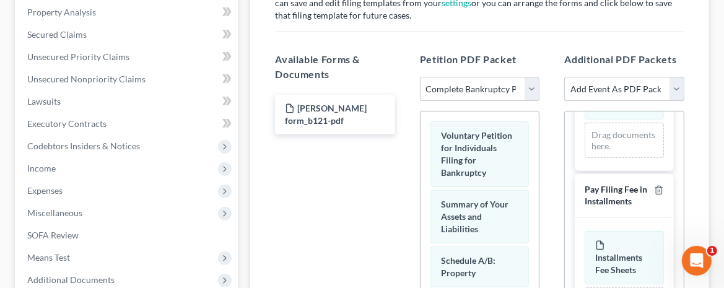
click at [679, 81] on select "Add Event As PDF Packet Certification of Credit Counseling Debtor Electronic No…" at bounding box center [624, 89] width 120 height 25
select select "3"
click at [564, 77] on select "Add Event As PDF Packet Certification of Credit Counseling Debtor Electronic No…" at bounding box center [624, 89] width 120 height 25
click at [678, 86] on select "Add Event As PDF Packet Certification of Credit Counseling Debtor Electronic No…" at bounding box center [624, 89] width 120 height 25
select select "3"
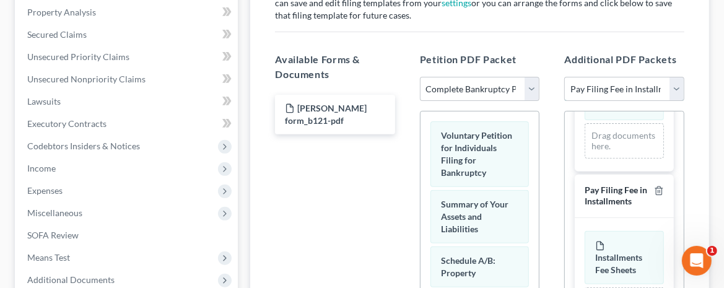
click at [564, 77] on select "Add Event As PDF Packet Certification of Credit Counseling Debtor Electronic No…" at bounding box center [624, 89] width 120 height 25
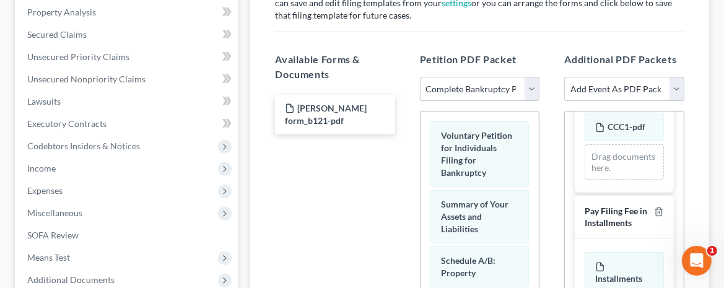
scroll to position [497, 0]
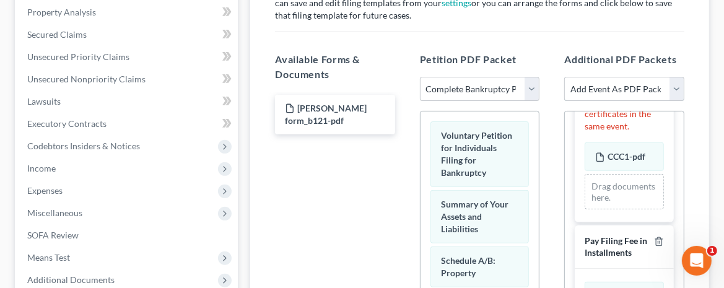
click at [677, 84] on select "Add Event As PDF Packet Certification of Credit Counseling Debtor Electronic No…" at bounding box center [624, 89] width 120 height 25
select select "3"
click at [564, 77] on select "Add Event As PDF Packet Certification of Credit Counseling Debtor Electronic No…" at bounding box center [624, 89] width 120 height 25
select select
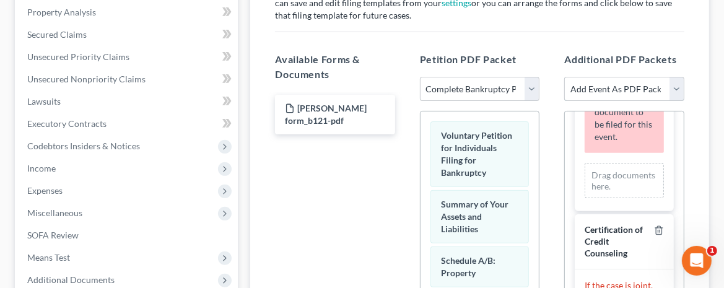
scroll to position [715, 0]
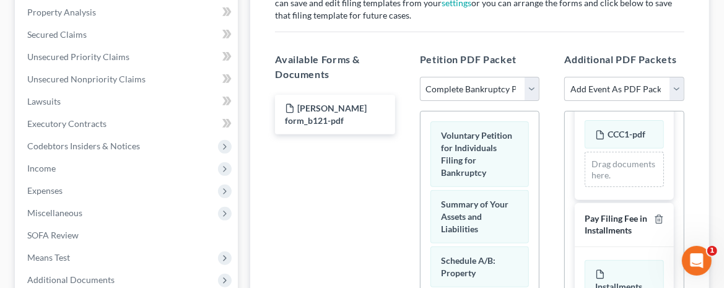
click at [632, 110] on p "If the case is joint, include both certificates in the same event." at bounding box center [624, 86] width 79 height 50
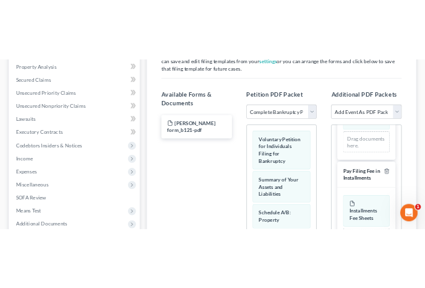
scroll to position [777, 0]
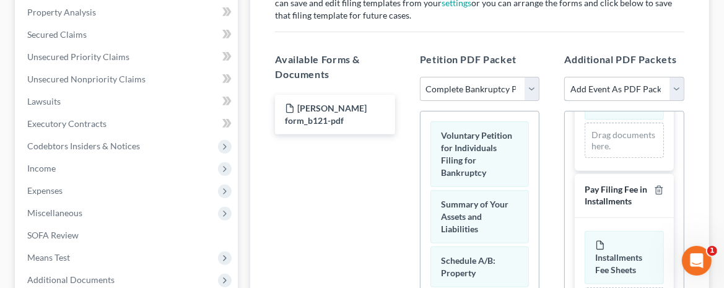
click at [673, 82] on select "Add Event As PDF Packet Certification of Credit Counseling Debtor Electronic No…" at bounding box center [624, 89] width 120 height 25
click at [698, 16] on div "Assemble Forms and Events to File Select which forms you want to file merged wi…" at bounding box center [479, 196] width 459 height 574
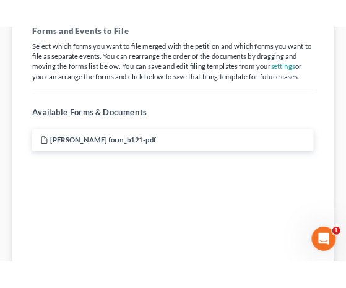
scroll to position [417, 0]
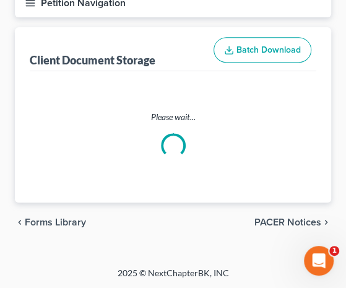
select select "0"
select select "4"
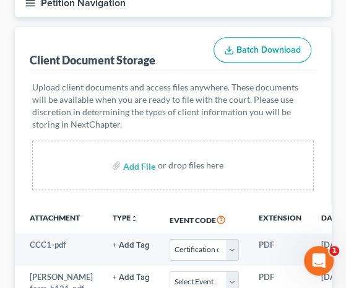
scroll to position [261, 0]
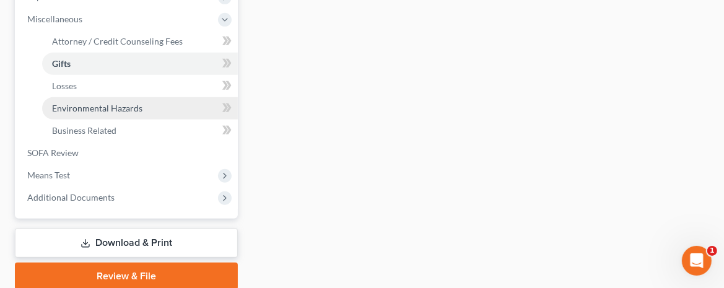
scroll to position [502, 0]
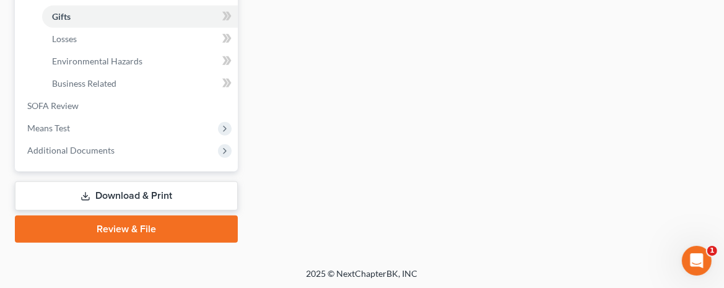
click at [163, 225] on link "Review & File" at bounding box center [126, 228] width 223 height 27
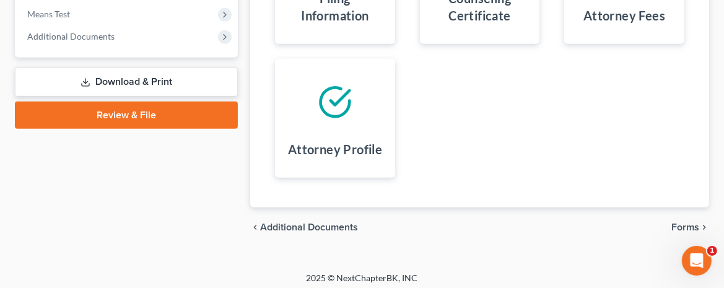
scroll to position [509, 0]
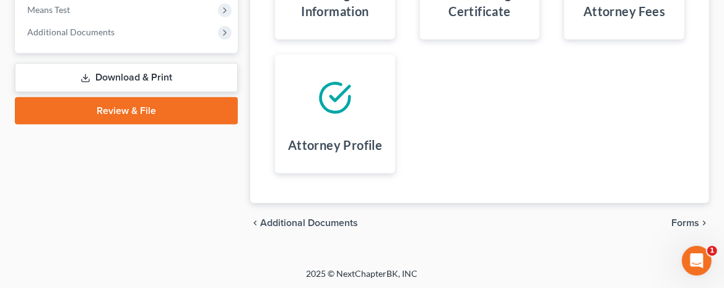
click at [689, 222] on span "Forms" at bounding box center [685, 223] width 28 height 10
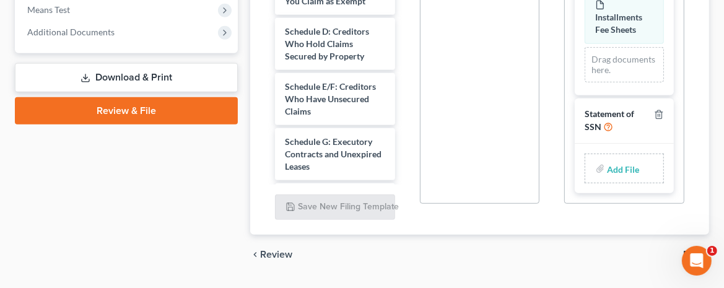
scroll to position [66, 0]
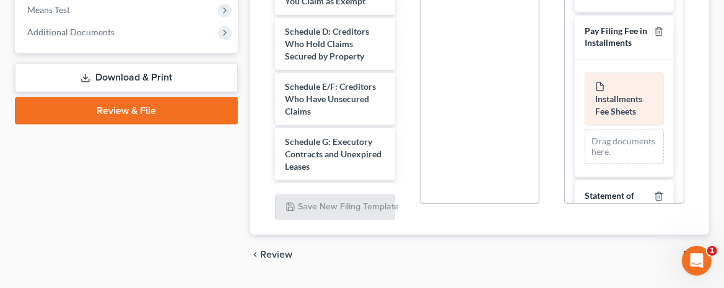
click at [613, 116] on span "Installments Fee Sheets" at bounding box center [618, 105] width 47 height 23
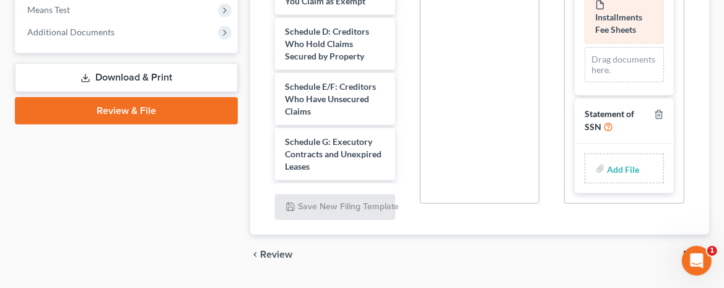
scroll to position [189, 0]
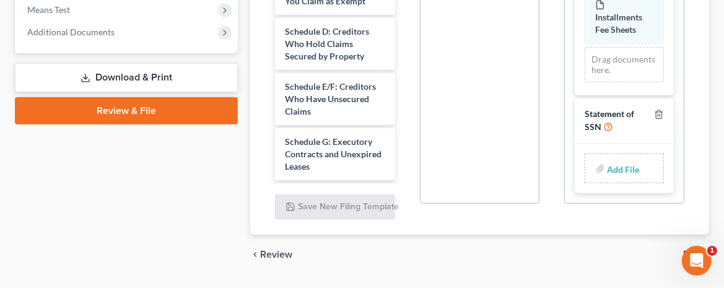
type input "C:\fakepath\121 [PERSON_NAME].pdf"
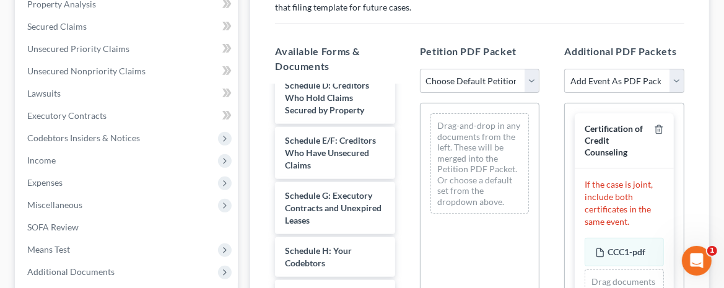
scroll to position [261, 0]
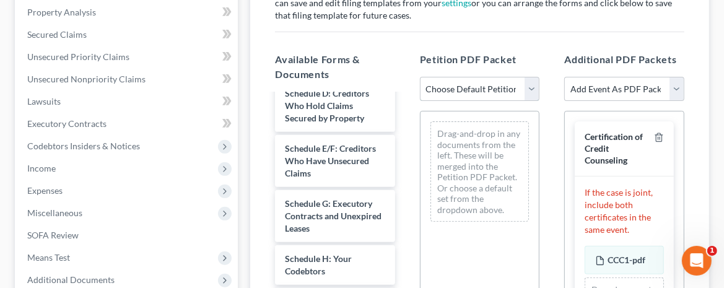
click at [534, 86] on select "Choose Default Petition PDF Packet Complete Bankruptcy Petition (all forms and …" at bounding box center [480, 89] width 120 height 25
select select "0"
click at [420, 77] on select "Choose Default Petition PDF Packet Complete Bankruptcy Petition (all forms and …" at bounding box center [480, 89] width 120 height 25
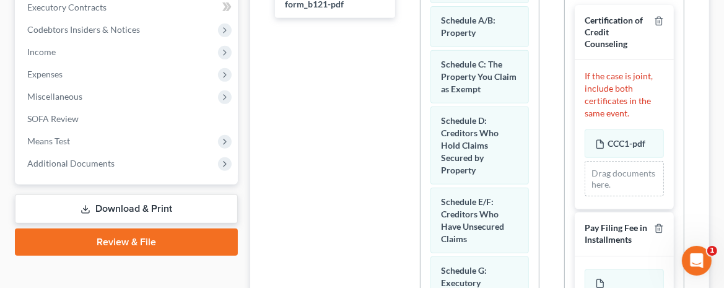
scroll to position [355, 0]
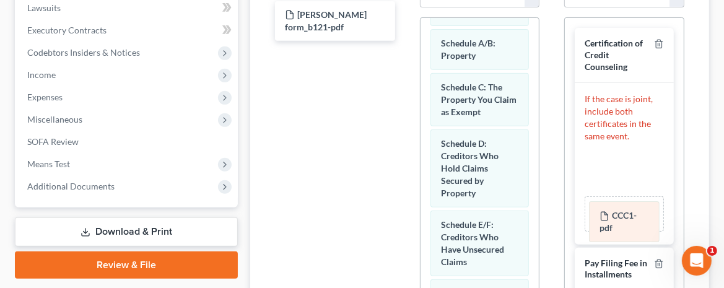
drag, startPoint x: 597, startPoint y: 166, endPoint x: 601, endPoint y: 217, distance: 51.6
click at [601, 217] on div "CCC1-pdf Amended CCC1-pdf CCC1-pdf Amended CCC1-pdf CCC1-pdf Amended CCC1-pdf D…" at bounding box center [624, 191] width 79 height 79
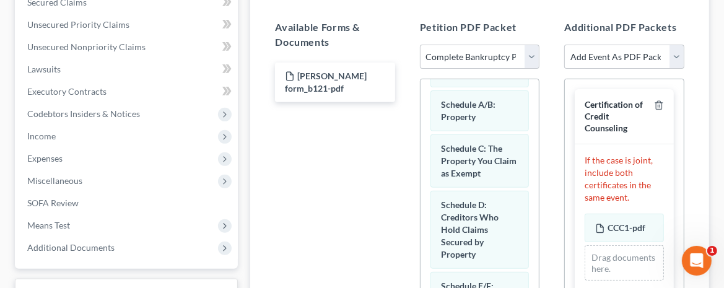
scroll to position [231, 0]
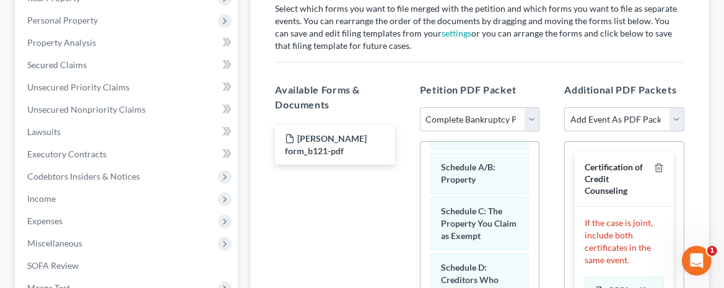
click at [677, 118] on select "Add Event As PDF Packet Certification of Credit Counseling Debtor Electronic No…" at bounding box center [624, 119] width 120 height 25
select select "0"
click at [564, 107] on select "Add Event As PDF Packet Certification of Credit Counseling Debtor Electronic No…" at bounding box center [624, 119] width 120 height 25
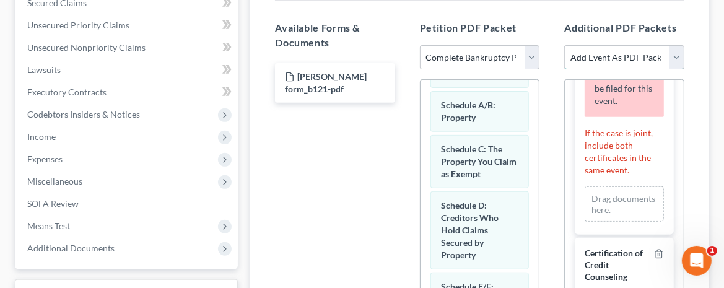
scroll to position [124, 0]
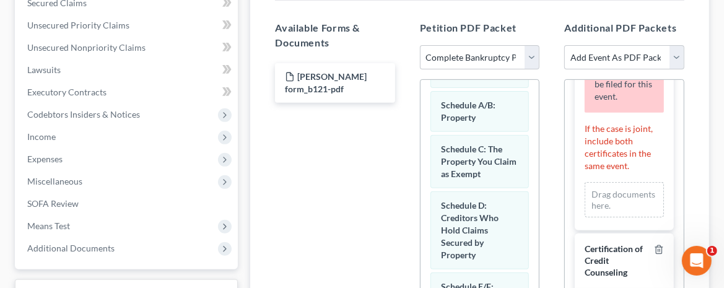
click at [596, 100] on div "Please drag and drop the document to be filed for this event." at bounding box center [624, 72] width 79 height 82
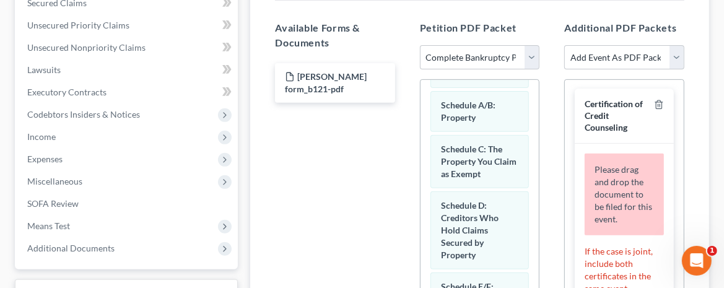
scroll to position [0, 0]
click at [676, 56] on select "Add Event As PDF Packet Certification of Credit Counseling Debtor Electronic No…" at bounding box center [624, 57] width 120 height 25
select select "3"
click at [564, 45] on select "Add Event As PDF Packet Certification of Credit Counseling Debtor Electronic No…" at bounding box center [624, 57] width 120 height 25
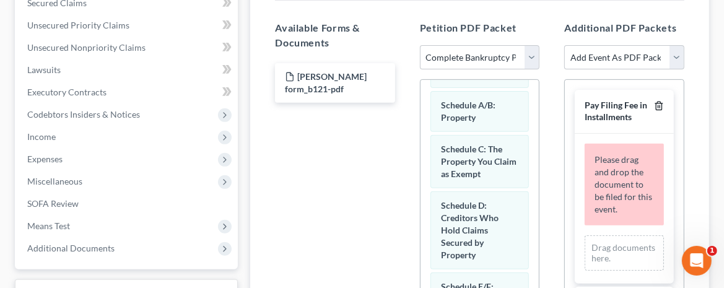
click at [654, 104] on icon "button" at bounding box center [659, 106] width 10 height 10
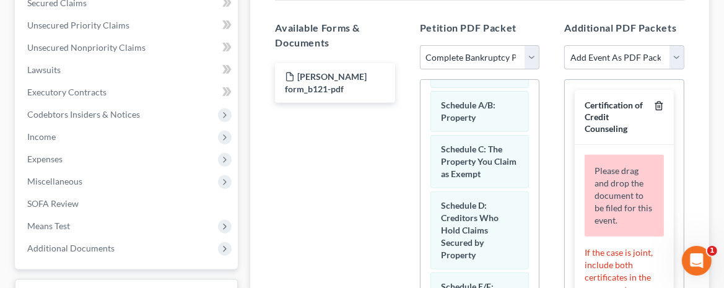
click at [658, 106] on line "button" at bounding box center [658, 107] width 0 height 2
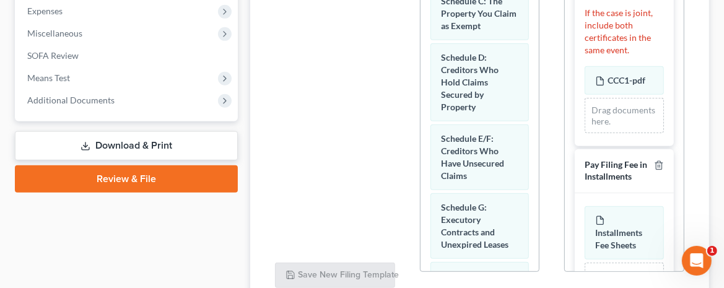
scroll to position [417, 0]
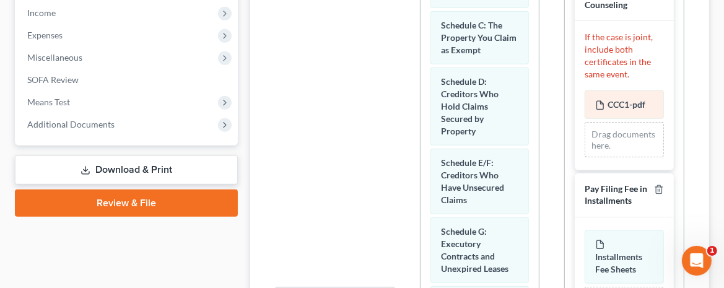
click at [632, 111] on div "CCC1-pdf Amended CCC1-pdf" at bounding box center [624, 104] width 79 height 28
click at [655, 102] on div "If the case is joint, include both certificates in the same event. CCC1-pdf Ame…" at bounding box center [624, 95] width 99 height 149
click at [622, 110] on div "CCC1-pdf Amended CCC1-pdf Drag documents here." at bounding box center [624, 123] width 79 height 67
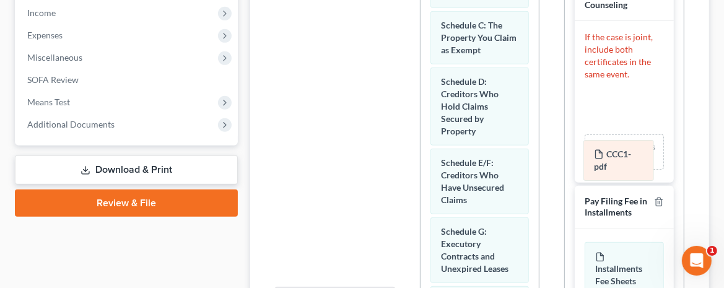
drag, startPoint x: 622, startPoint y: 110, endPoint x: 620, endPoint y: 162, distance: 51.4
click at [620, 162] on div "CCC1-pdf Amended CCC1-pdf CCC1-pdf Amended CCC1-pdf CCC1-pdf Amended CCC1-pdf D…" at bounding box center [624, 129] width 79 height 79
drag, startPoint x: 612, startPoint y: 112, endPoint x: 615, endPoint y: 160, distance: 48.4
click at [615, 160] on div "CCC1-pdf Amended CCC1-pdf CCC1-pdf Amended CCC1-pdf CCC1-pdf Amended CCC1-pdf D…" at bounding box center [624, 129] width 79 height 79
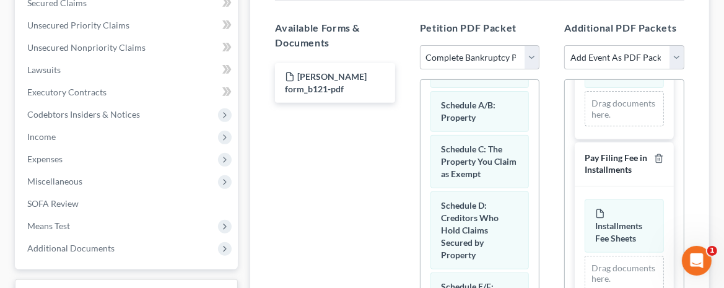
scroll to position [123, 0]
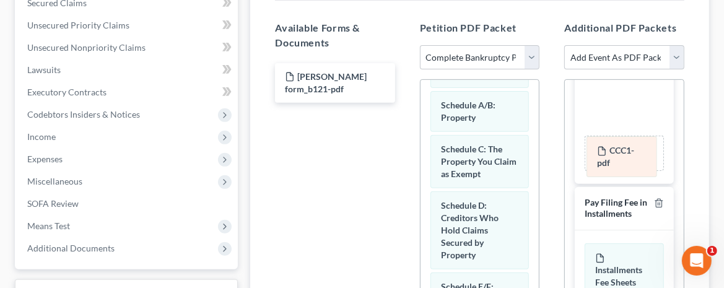
drag, startPoint x: 606, startPoint y: 113, endPoint x: 607, endPoint y: 160, distance: 47.1
click at [607, 160] on div "CCC1-pdf Amended CCC1-pdf CCC1-pdf Amended CCC1-pdf CCC1-pdf Amended CCC1-pdf D…" at bounding box center [624, 131] width 79 height 79
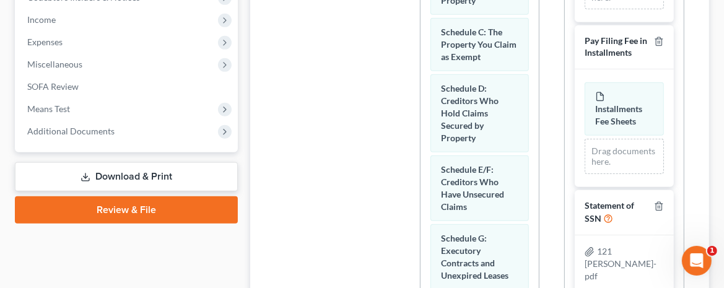
scroll to position [417, 0]
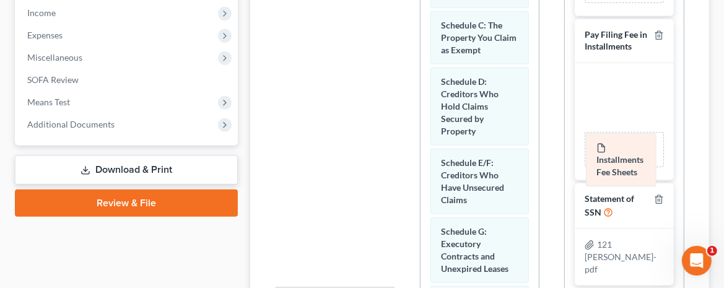
drag, startPoint x: 610, startPoint y: 107, endPoint x: 611, endPoint y: 163, distance: 56.4
click at [611, 163] on div "Installments Fee Sheets Amended Installments Fee Sheets Installments Fee Sheets…" at bounding box center [624, 121] width 79 height 91
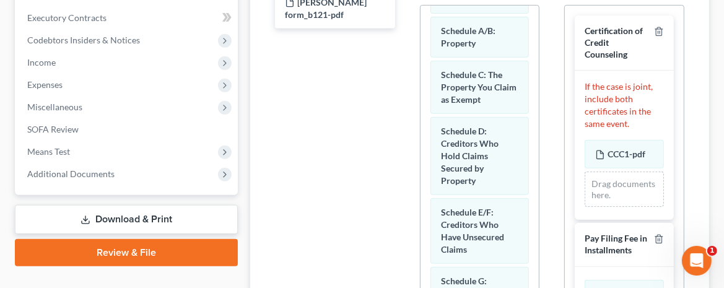
scroll to position [293, 0]
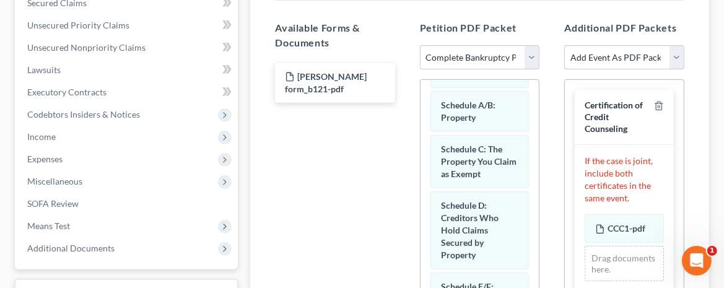
click at [676, 58] on select "Add Event As PDF Packet Certification of Credit Counseling Debtor Electronic No…" at bounding box center [624, 57] width 120 height 25
select select "0"
click at [564, 45] on select "Add Event As PDF Packet Certification of Credit Counseling Debtor Electronic No…" at bounding box center [624, 57] width 120 height 25
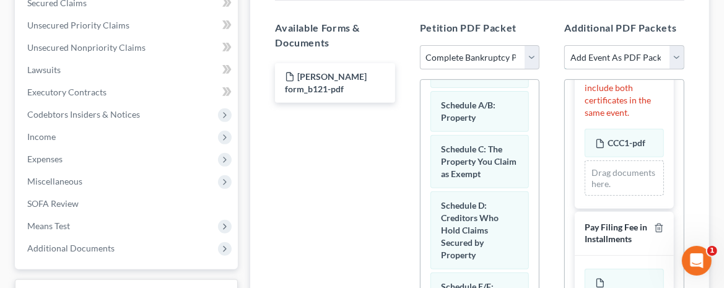
scroll to position [372, 0]
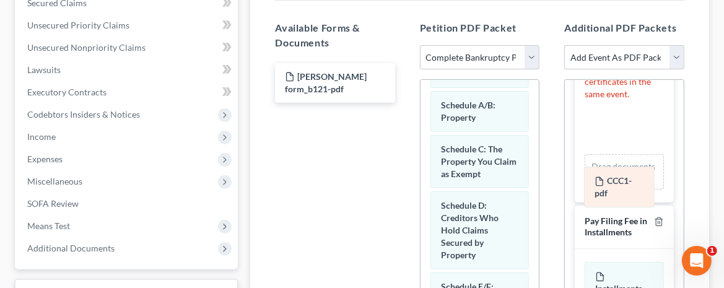
drag, startPoint x: 622, startPoint y: 132, endPoint x: 621, endPoint y: 180, distance: 48.3
click at [621, 180] on div "CCC1-pdf Amended CCC1-pdf CCC1-pdf Amended CCC1-pdf CCC1-pdf Amended CCC1-pdf D…" at bounding box center [624, 149] width 79 height 79
drag, startPoint x: 612, startPoint y: 139, endPoint x: 617, endPoint y: 186, distance: 46.6
click at [617, 186] on div "CCC1-pdf Amended CCC1-pdf CCC1-pdf Amended CCC1-pdf CCC1-pdf Amended CCC1-pdf D…" at bounding box center [624, 149] width 79 height 79
drag, startPoint x: 610, startPoint y: 142, endPoint x: 607, endPoint y: 190, distance: 48.4
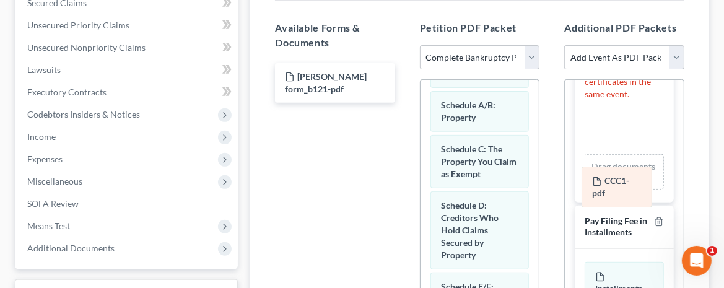
click at [607, 189] on div "CCC1-pdf Amended CCC1-pdf CCC1-pdf Amended CCC1-pdf CCC1-pdf Amended CCC1-pdf D…" at bounding box center [624, 149] width 79 height 79
drag, startPoint x: 601, startPoint y: 130, endPoint x: 600, endPoint y: 179, distance: 48.9
click at [600, 179] on div "CCC1-pdf Amended CCC1-pdf CCC1-pdf Amended CCC1-pdf CCC1-pdf Amended CCC1-pdf D…" at bounding box center [624, 149] width 79 height 79
drag, startPoint x: 599, startPoint y: 137, endPoint x: 602, endPoint y: 185, distance: 48.4
click at [602, 185] on div "CCC1-pdf Amended CCC1-pdf CCC1-pdf Amended CCC1-pdf CCC1-pdf Amended CCC1-pdf D…" at bounding box center [624, 149] width 79 height 79
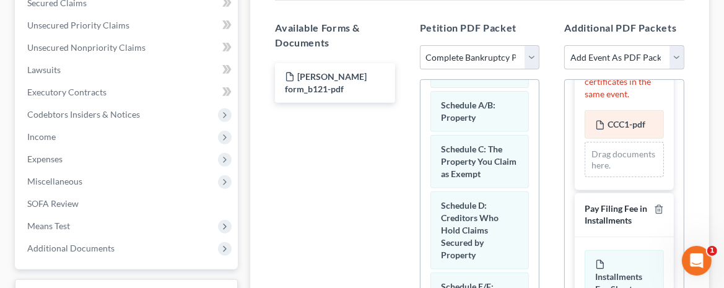
click at [601, 139] on div "CCC1-pdf Amended CCC1-pdf Drag documents here." at bounding box center [624, 143] width 79 height 67
click at [604, 138] on div "CCC1-pdf Amended CCC1-pdf" at bounding box center [624, 124] width 79 height 28
click at [606, 138] on div "CCC1-pdf Amended CCC1-pdf" at bounding box center [624, 124] width 79 height 28
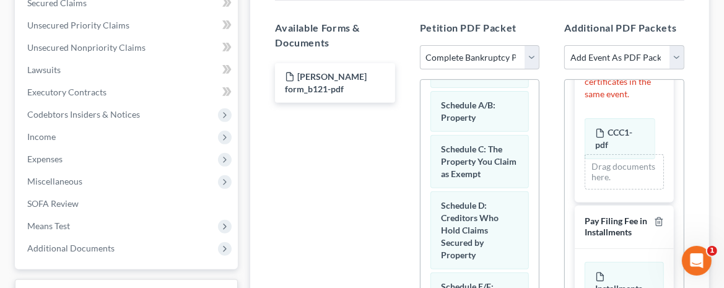
click at [606, 138] on div "CCC1-pdf Amended CCC1-pdf CCC1-pdf Amended CCC1-pdf CCC1-pdf Amended CCC1-pdf D…" at bounding box center [624, 149] width 79 height 79
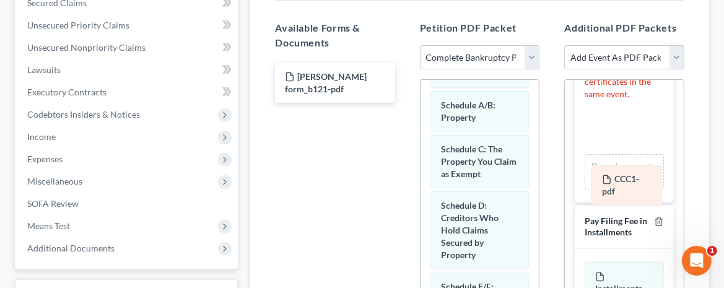
drag, startPoint x: 606, startPoint y: 138, endPoint x: 613, endPoint y: 185, distance: 46.9
click at [613, 185] on div "CCC1-pdf Amended CCC1-pdf CCC1-pdf Amended CCC1-pdf CCC1-pdf Amended CCC1-pdf D…" at bounding box center [624, 149] width 79 height 79
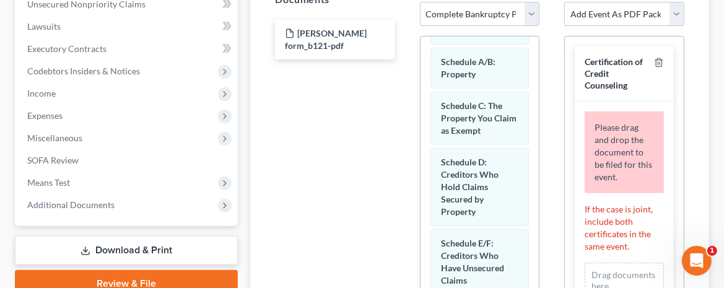
scroll to position [293, 0]
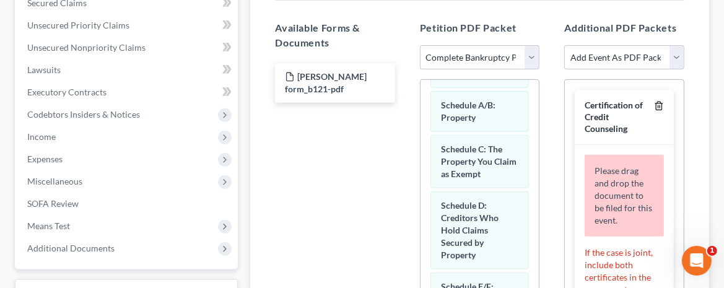
click at [654, 103] on icon "button" at bounding box center [659, 106] width 10 height 10
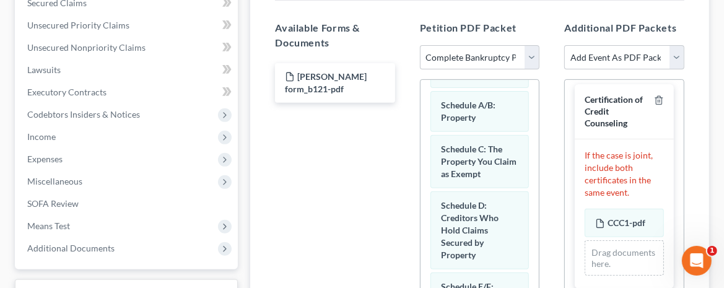
scroll to position [0, 0]
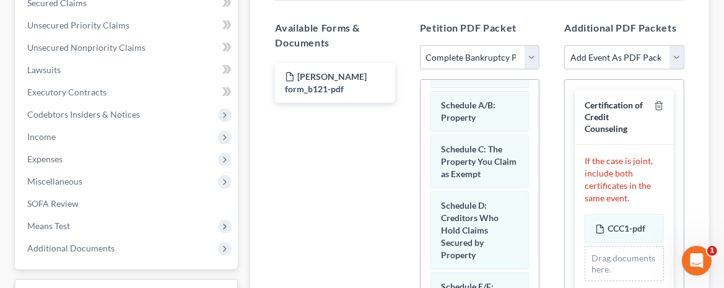
click at [675, 58] on select "Add Event As PDF Packet Certification of Credit Counseling Debtor Electronic No…" at bounding box center [624, 57] width 120 height 25
select select "0"
click at [564, 45] on select "Add Event As PDF Packet Certification of Credit Counseling Debtor Electronic No…" at bounding box center [624, 57] width 120 height 25
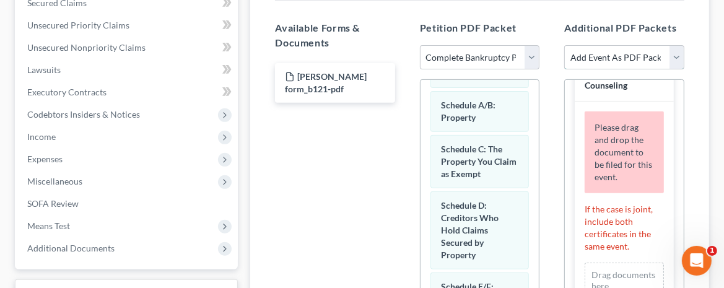
scroll to position [62, 0]
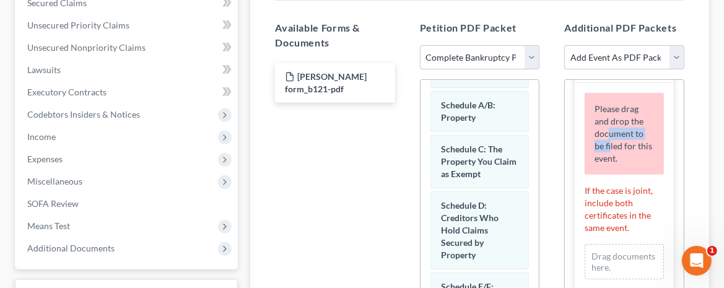
click at [611, 141] on div "Please drag and drop the document to be filed for this event." at bounding box center [624, 134] width 79 height 82
click at [646, 146] on div "Please drag and drop the document to be filed for this event." at bounding box center [624, 134] width 79 height 82
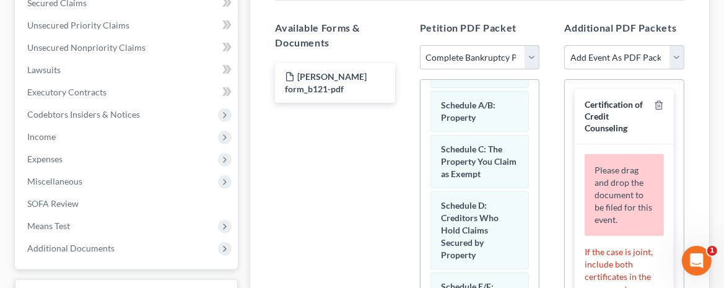
scroll to position [0, 0]
click at [680, 50] on select "Add Event As PDF Packet Certification of Credit Counseling Debtor Electronic No…" at bounding box center [624, 57] width 120 height 25
select select "3"
click at [564, 45] on select "Add Event As PDF Packet Certification of Credit Counseling Debtor Electronic No…" at bounding box center [624, 57] width 120 height 25
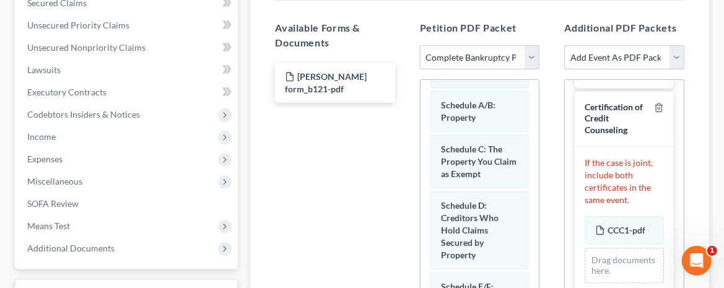
scroll to position [433, 0]
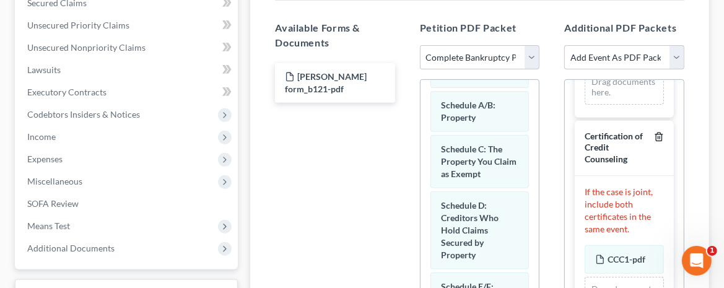
click at [658, 139] on line "button" at bounding box center [658, 137] width 0 height 2
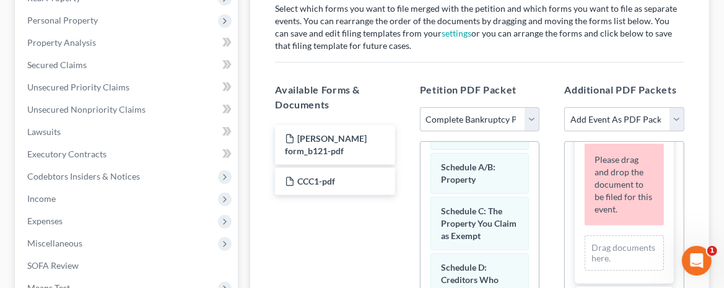
scroll to position [0, 0]
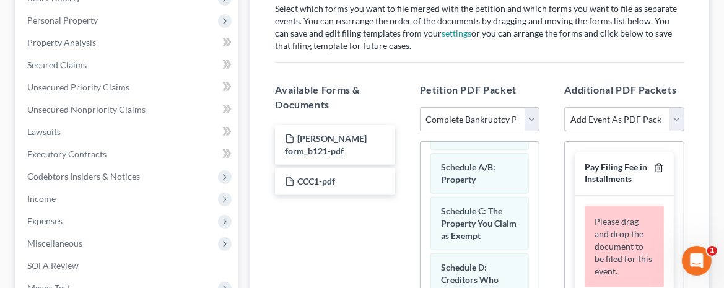
click at [654, 165] on icon "button" at bounding box center [659, 168] width 10 height 10
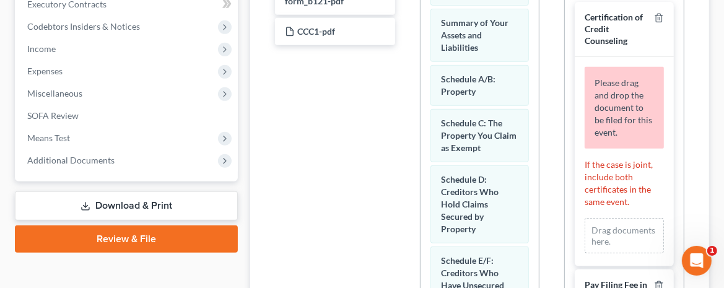
scroll to position [355, 0]
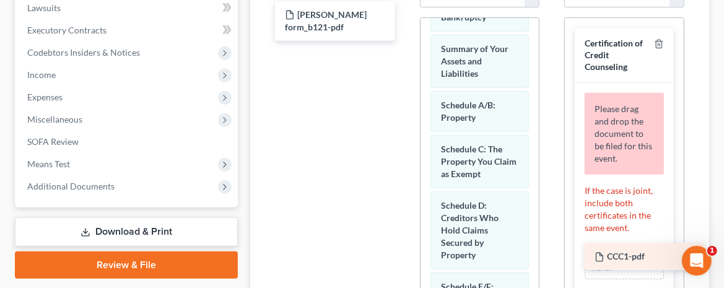
drag, startPoint x: 302, startPoint y: 46, endPoint x: 612, endPoint y: 259, distance: 375.8
click at [405, 41] on div "CCC1-pdf Wright form_b121-pdf CCC1-pdf" at bounding box center [335, 21] width 140 height 40
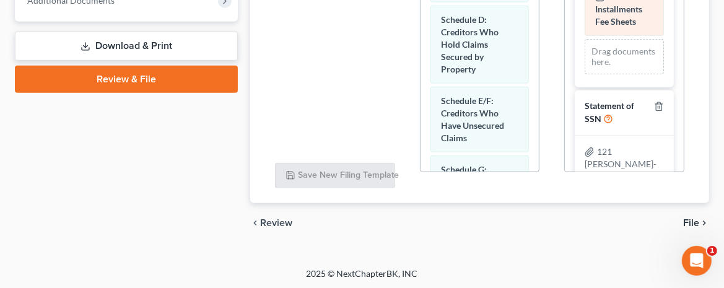
scroll to position [62, 0]
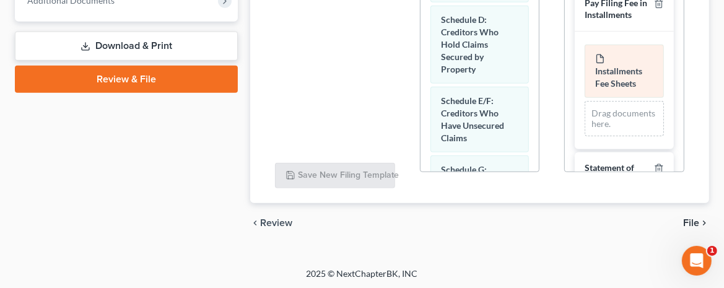
click at [616, 89] on span "Installments Fee Sheets" at bounding box center [618, 77] width 47 height 23
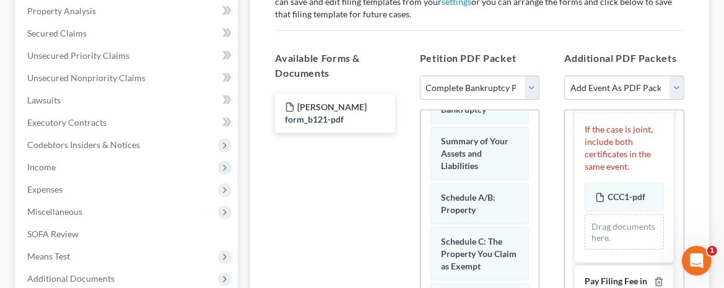
scroll to position [231, 0]
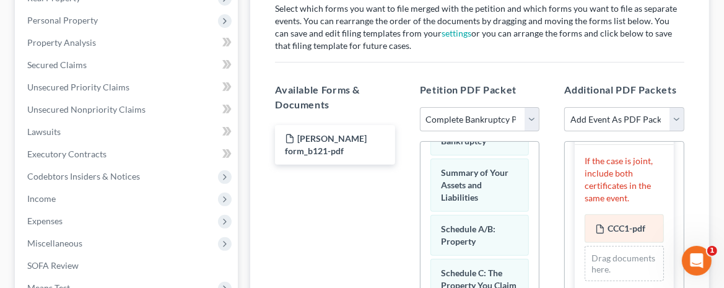
click at [607, 233] on span "CCC1-pdf" at bounding box center [626, 228] width 38 height 11
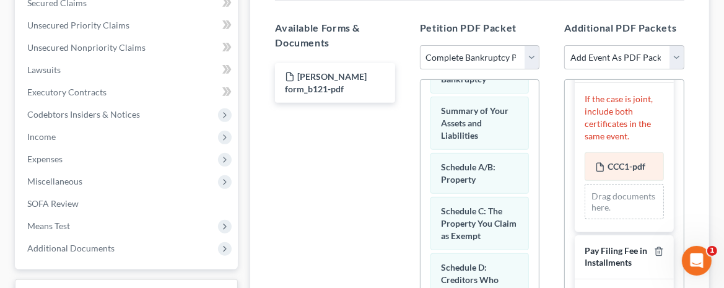
scroll to position [0, 0]
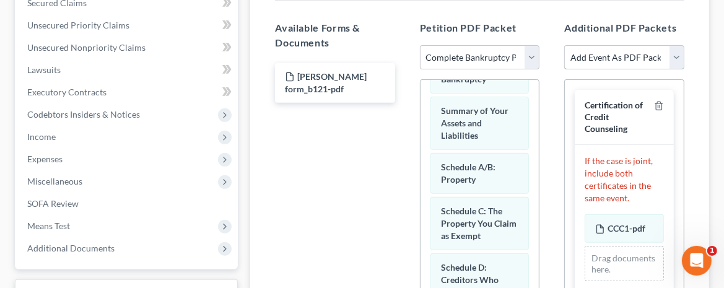
click at [675, 51] on select "Add Event As PDF Packet Certification of Credit Counseling Debtor Electronic No…" at bounding box center [624, 57] width 120 height 25
click at [713, 170] on div "Review Assemble File Review This court does not allow electronic filing for cas…" at bounding box center [479, 169] width 471 height 642
click at [654, 105] on icon "button" at bounding box center [659, 106] width 10 height 10
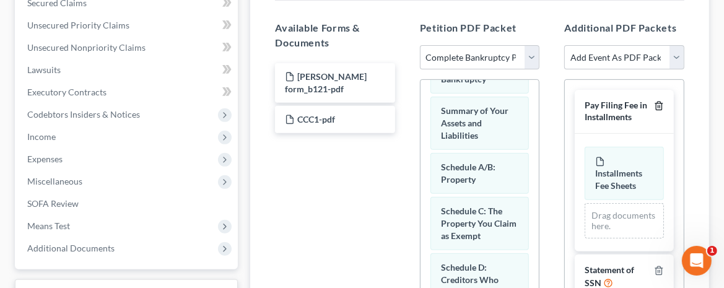
click at [661, 103] on icon "button" at bounding box center [659, 106] width 10 height 10
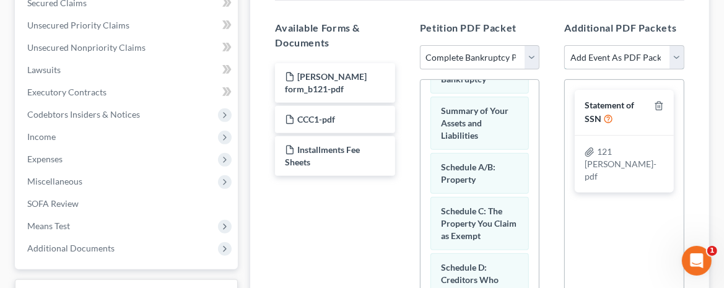
click at [678, 53] on select "Add Event As PDF Packet Certification of Credit Counseling Debtor Electronic No…" at bounding box center [624, 57] width 120 height 25
select select "0"
click at [564, 45] on select "Add Event As PDF Packet Certification of Credit Counseling Debtor Electronic No…" at bounding box center [624, 57] width 120 height 25
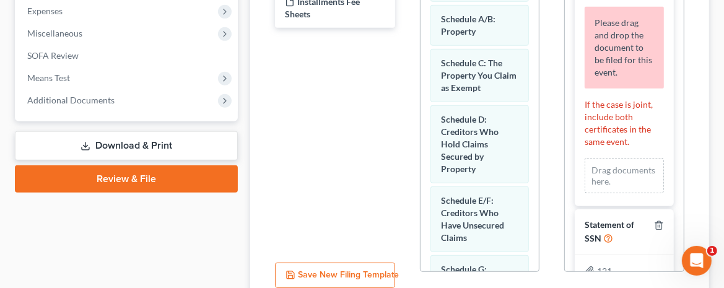
scroll to position [479, 0]
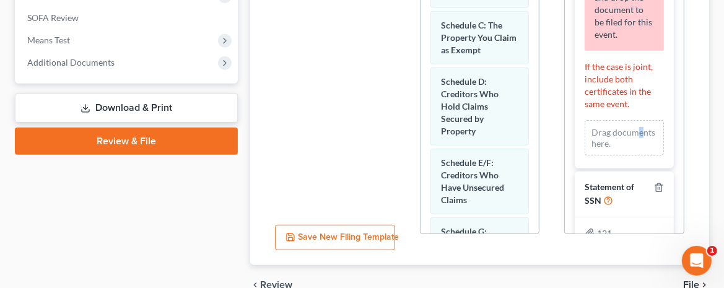
drag, startPoint x: 632, startPoint y: 135, endPoint x: 619, endPoint y: 137, distance: 12.6
click at [619, 137] on div "Drag documents here." at bounding box center [624, 137] width 79 height 35
click at [605, 139] on div "Drag documents here." at bounding box center [624, 137] width 79 height 35
click at [619, 130] on div "Drag documents here." at bounding box center [624, 137] width 79 height 35
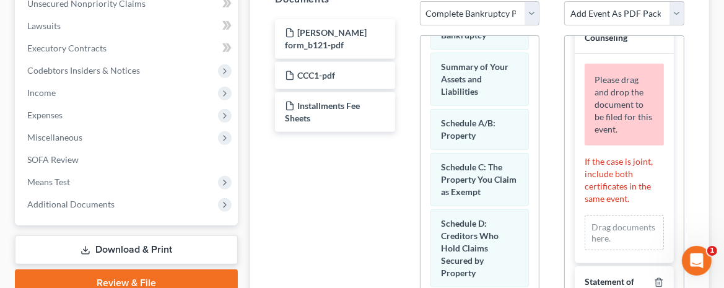
scroll to position [355, 0]
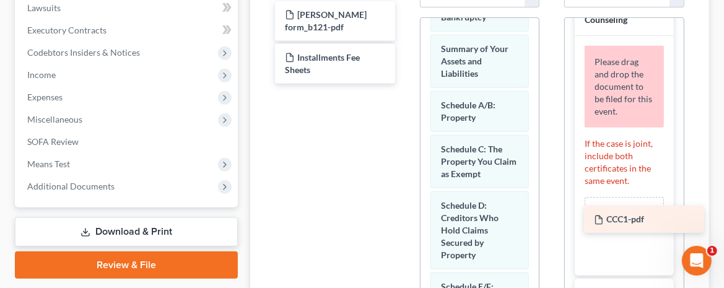
drag, startPoint x: 288, startPoint y: 40, endPoint x: 597, endPoint y: 215, distance: 355.5
click at [405, 84] on div "CCC1-pdf Wright form_b121-pdf CCC1-pdf Installments Fee Sheets" at bounding box center [335, 42] width 140 height 82
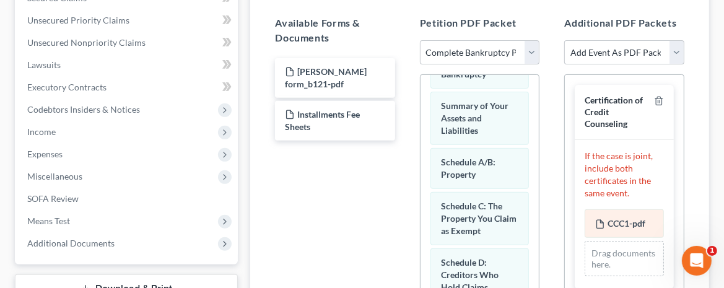
scroll to position [293, 0]
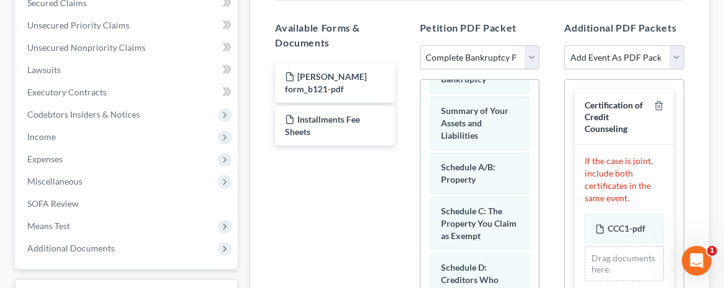
click at [677, 53] on select "Add Event As PDF Packet Certification of Credit Counseling Debtor Electronic No…" at bounding box center [624, 57] width 120 height 25
select select "3"
click at [564, 45] on select "Add Event As PDF Packet Certification of Credit Counseling Debtor Electronic No…" at bounding box center [624, 57] width 120 height 25
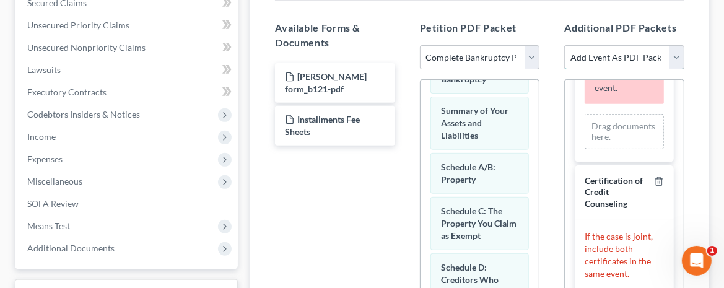
scroll to position [124, 0]
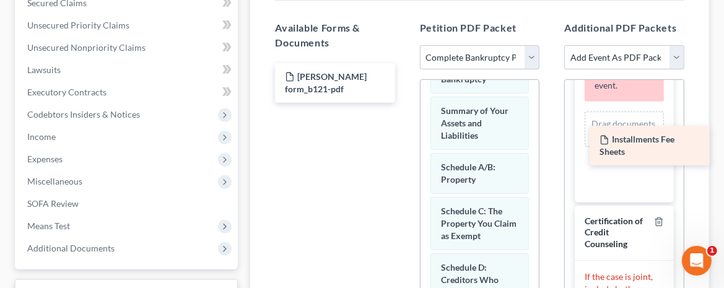
drag, startPoint x: 288, startPoint y: 106, endPoint x: 603, endPoint y: 141, distance: 316.5
click at [405, 103] on div "Installments Fee Sheets Wright form_b121-pdf Installments Fee Sheets" at bounding box center [335, 83] width 140 height 40
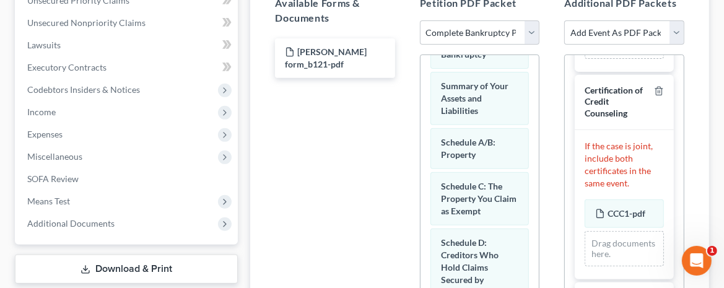
scroll to position [293, 0]
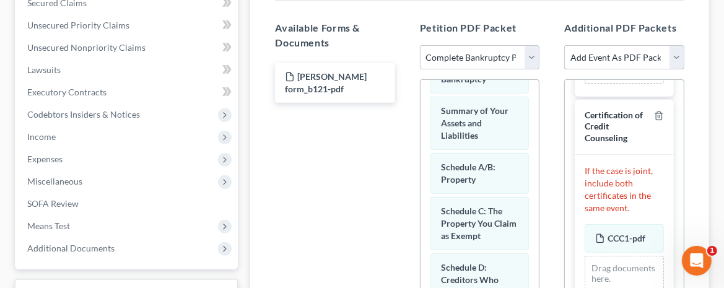
click at [678, 54] on select "Add Event As PDF Packet Certification of Credit Counseling Debtor Electronic No…" at bounding box center [624, 57] width 120 height 25
select select "0"
click at [564, 45] on select "Add Event As PDF Packet Certification of Credit Counseling Debtor Electronic No…" at bounding box center [624, 57] width 120 height 25
select select
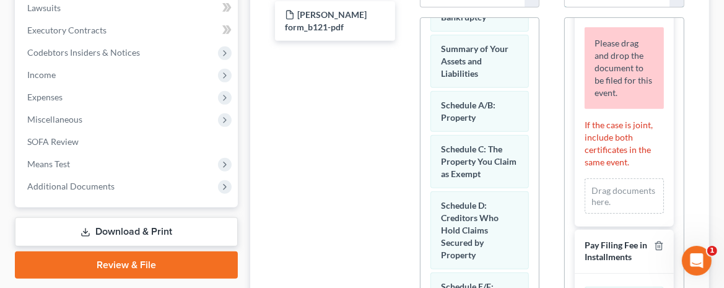
scroll to position [0, 0]
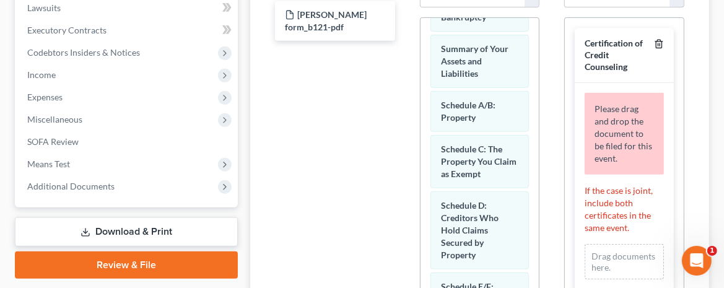
click at [658, 44] on line "button" at bounding box center [658, 45] width 0 height 2
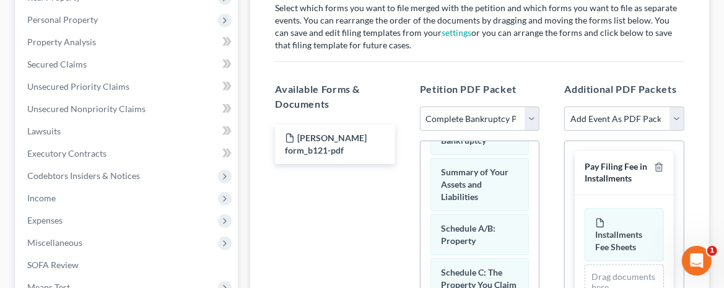
scroll to position [231, 0]
click at [681, 112] on select "Add Event As PDF Packet Certification of Credit Counseling Debtor Electronic No…" at bounding box center [624, 119] width 120 height 25
click at [695, 90] on div "Additional PDF Packets Add Event As PDF Packet Certification of Credit Counseli…" at bounding box center [624, 285] width 145 height 426
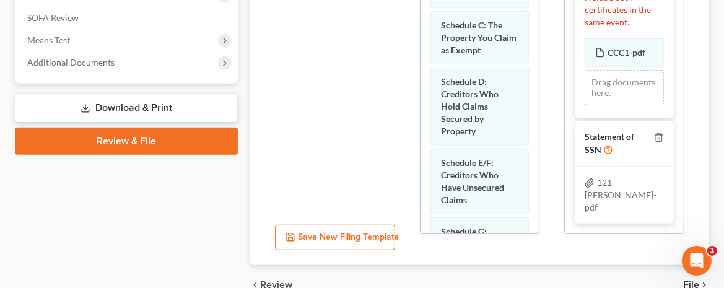
scroll to position [541, 0]
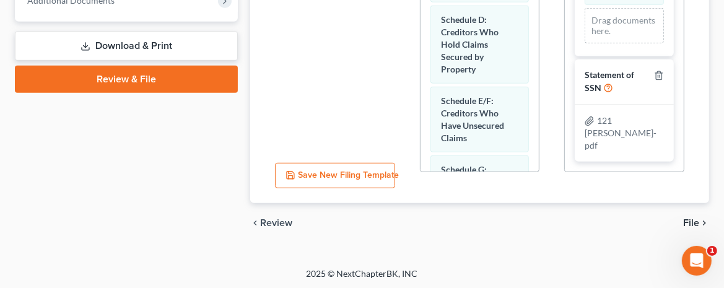
click at [697, 219] on span "File" at bounding box center [691, 223] width 16 height 10
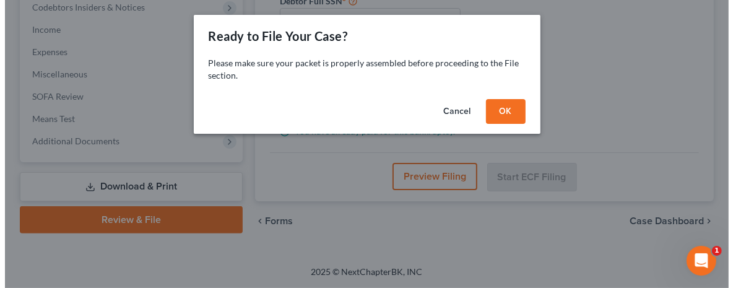
scroll to position [368, 0]
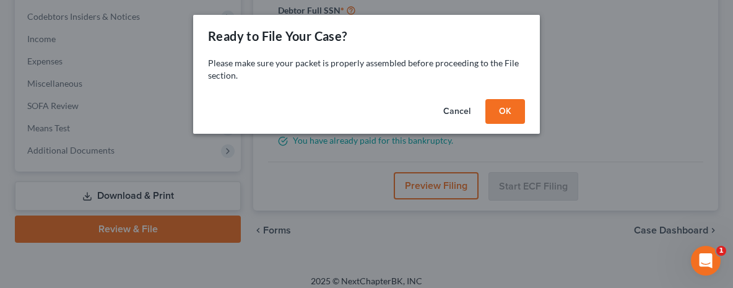
click at [513, 111] on button "OK" at bounding box center [505, 111] width 40 height 25
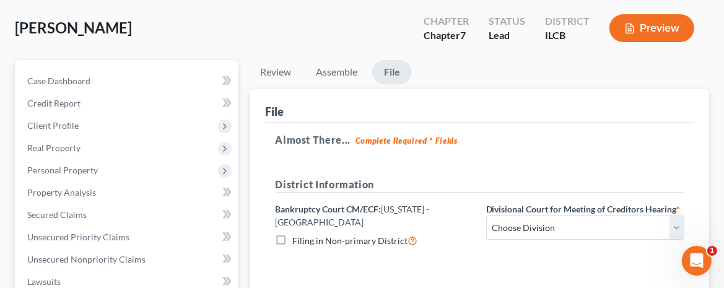
scroll to position [205, 0]
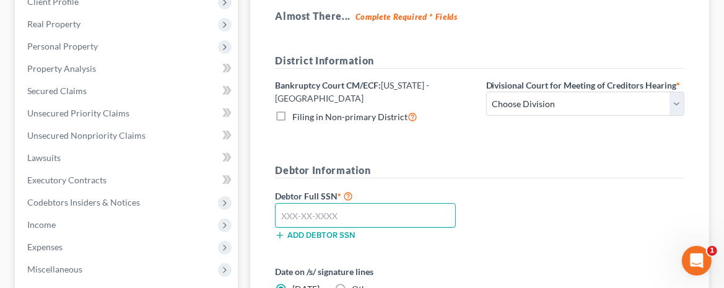
click at [294, 205] on input "text" at bounding box center [365, 215] width 181 height 25
type input "358-66-1045"
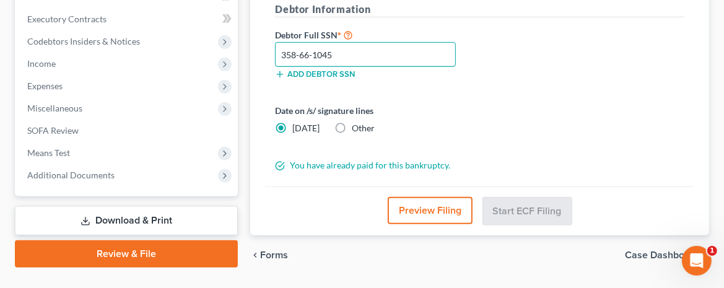
scroll to position [390, 0]
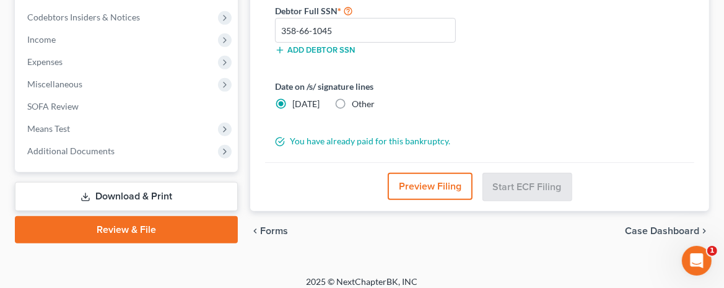
click at [352, 98] on label "Other" at bounding box center [363, 104] width 23 height 12
click at [357, 98] on input "Other" at bounding box center [361, 102] width 8 height 8
radio input "true"
radio input "false"
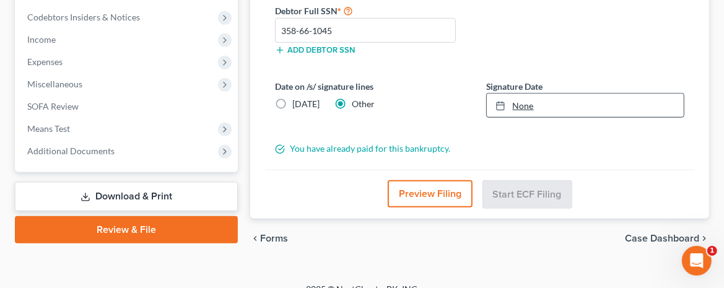
click at [498, 101] on icon at bounding box center [500, 106] width 10 height 10
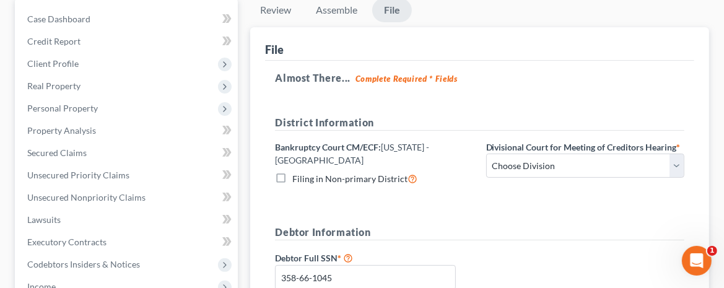
scroll to position [142, 0]
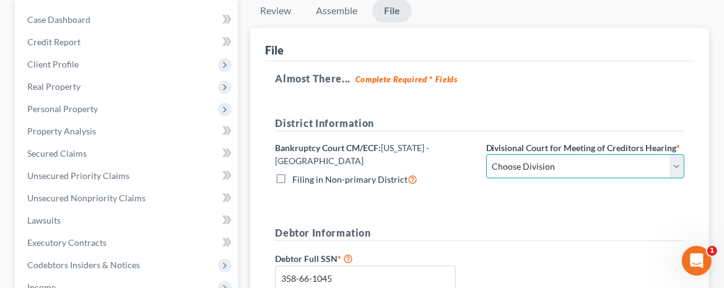
click at [507, 167] on select "Choose Division Peoria Springfield [GEOGRAPHIC_DATA]" at bounding box center [585, 166] width 198 height 25
select select "2"
click at [486, 154] on select "Choose Division Peoria Springfield [GEOGRAPHIC_DATA]" at bounding box center [585, 166] width 198 height 25
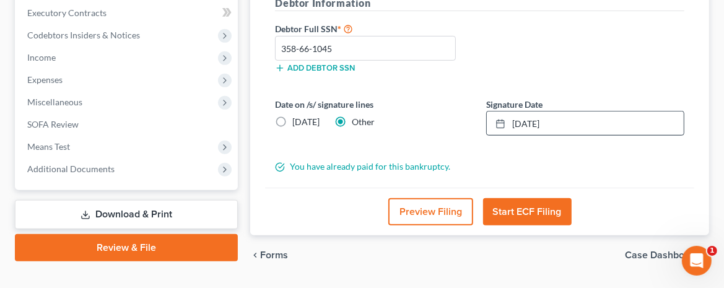
scroll to position [390, 0]
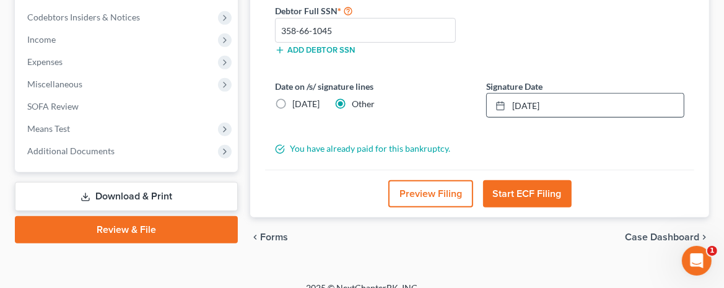
click at [441, 184] on button "Preview Filing" at bounding box center [430, 193] width 85 height 27
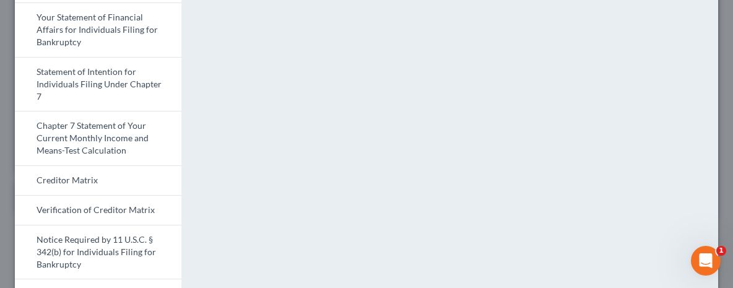
scroll to position [681, 0]
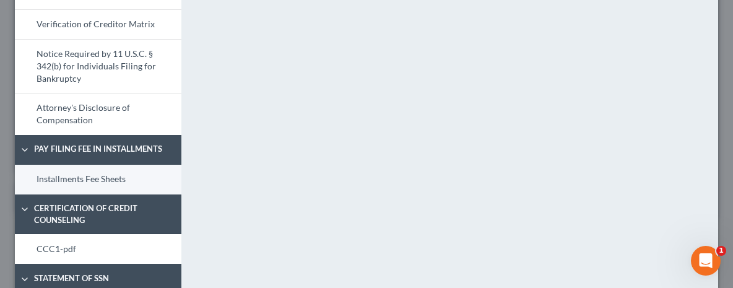
click at [108, 171] on link "Installments Fee Sheets" at bounding box center [98, 180] width 167 height 30
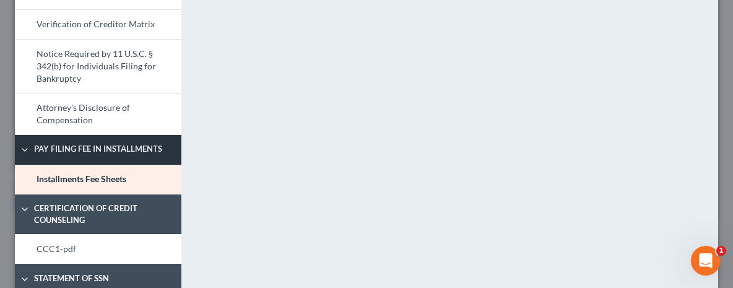
click at [106, 143] on span "Pay Filing Fee in Installments" at bounding box center [105, 149] width 155 height 12
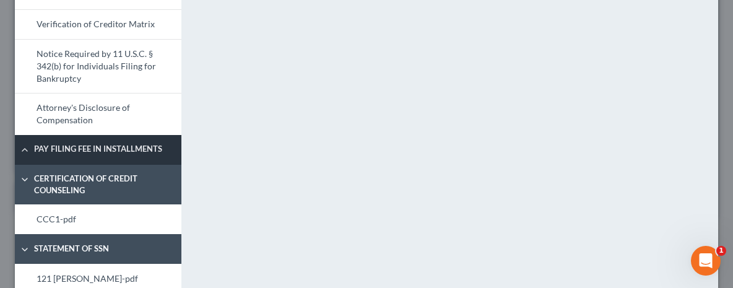
click at [106, 143] on span "Pay Filing Fee in Installments" at bounding box center [105, 149] width 155 height 12
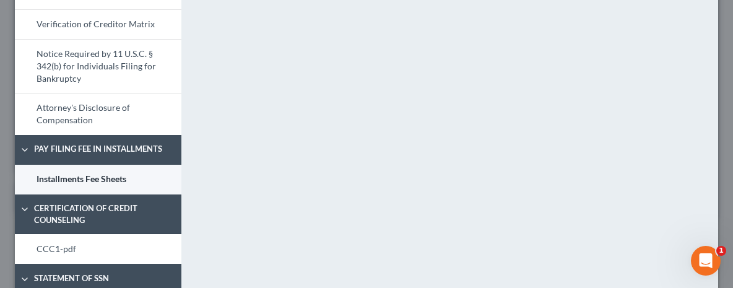
click at [107, 178] on link "Installments Fee Sheets" at bounding box center [98, 180] width 167 height 30
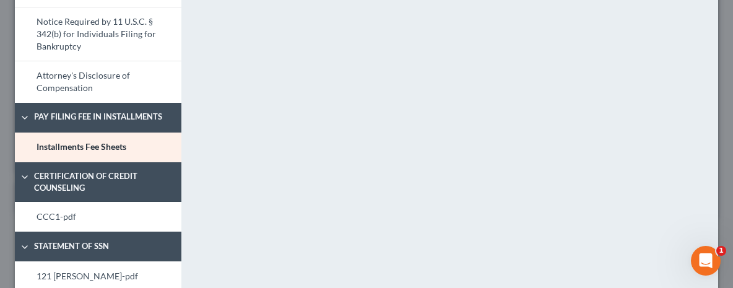
scroll to position [743, 0]
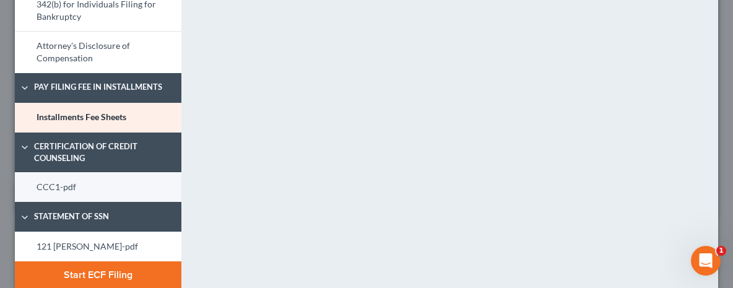
click at [97, 181] on link "CCC1-pdf" at bounding box center [98, 187] width 167 height 30
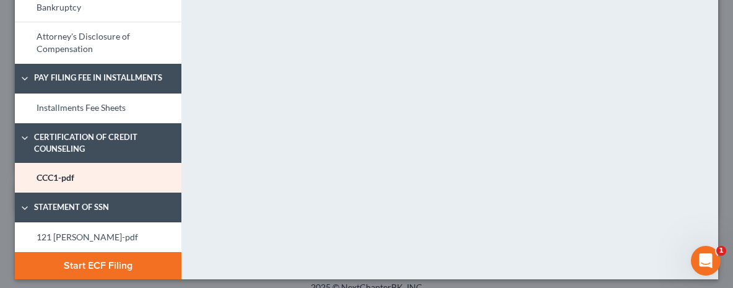
scroll to position [755, 0]
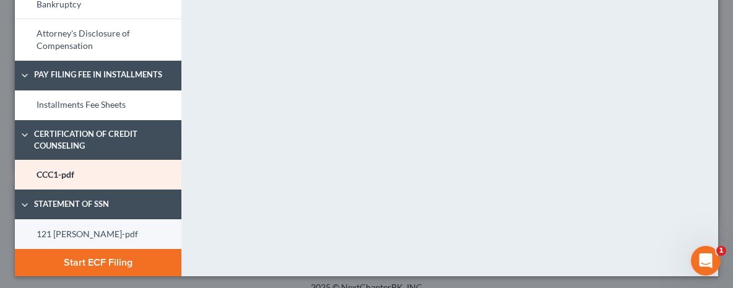
click at [78, 228] on link "121 [PERSON_NAME]-pdf" at bounding box center [98, 234] width 167 height 30
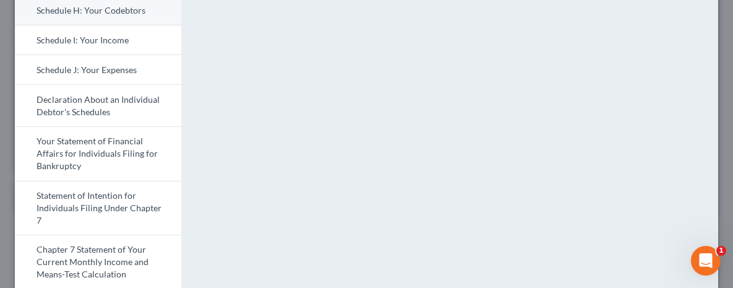
scroll to position [495, 0]
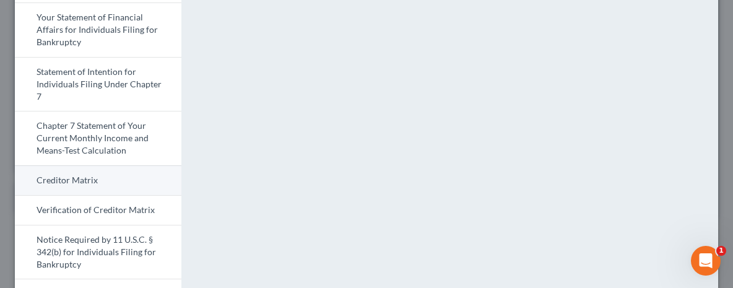
click at [105, 180] on link "Creditor Matrix" at bounding box center [98, 180] width 167 height 30
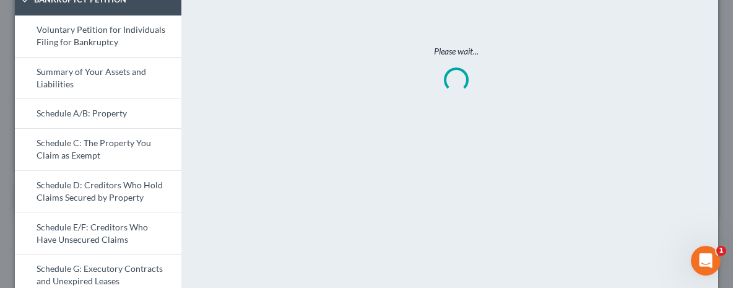
scroll to position [0, 0]
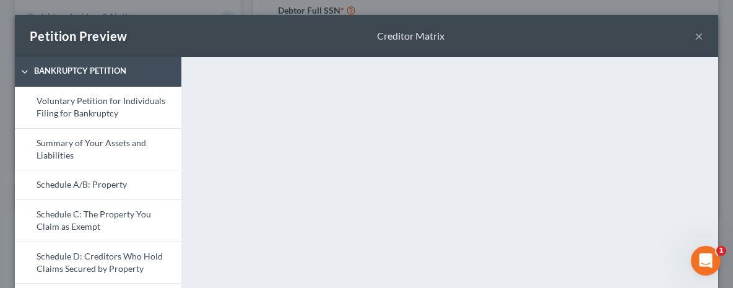
click at [695, 35] on button "×" at bounding box center [699, 35] width 9 height 15
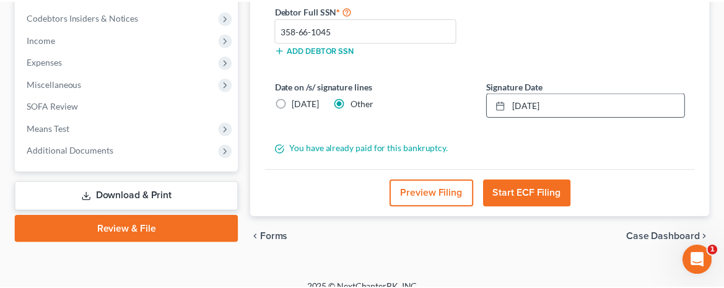
scroll to position [390, 0]
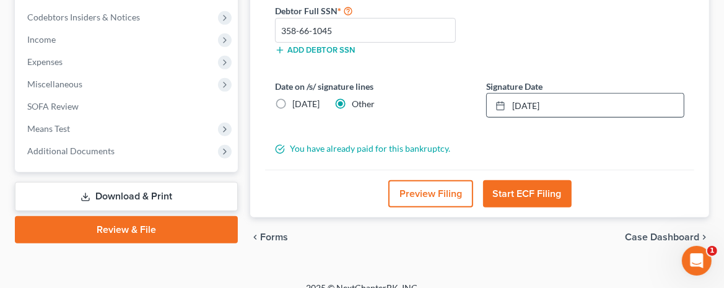
click at [535, 183] on button "Start ECF Filing" at bounding box center [527, 193] width 89 height 27
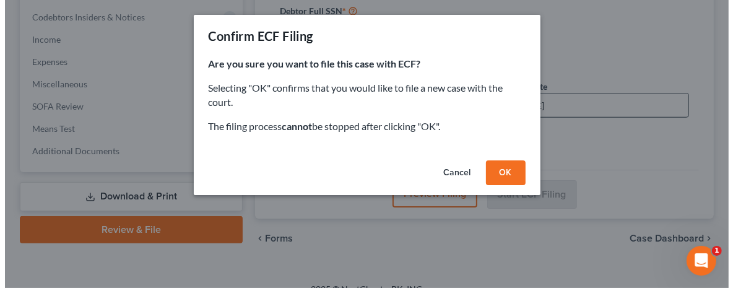
scroll to position [368, 0]
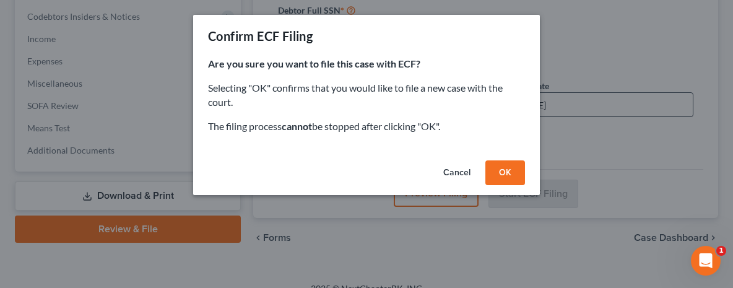
click at [457, 172] on button "Cancel" at bounding box center [456, 172] width 47 height 25
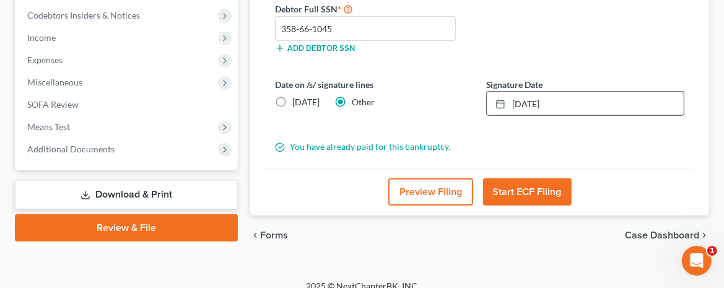
scroll to position [395, 0]
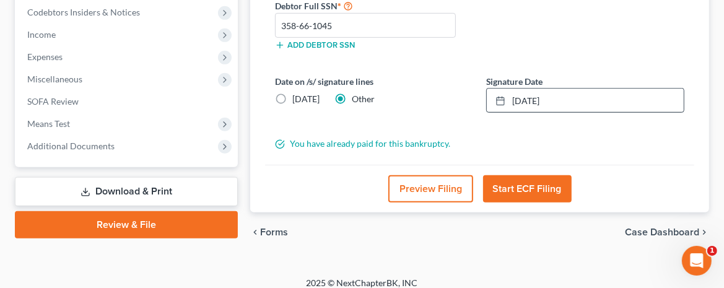
click at [537, 178] on button "Start ECF Filing" at bounding box center [527, 188] width 89 height 27
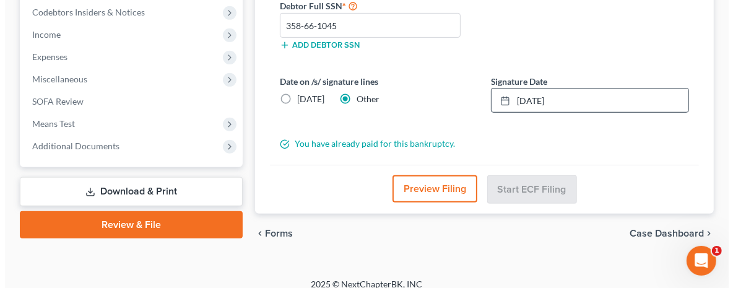
scroll to position [373, 0]
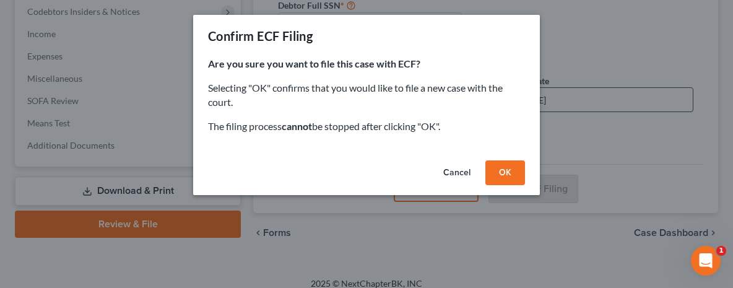
click at [507, 173] on button "OK" at bounding box center [505, 172] width 40 height 25
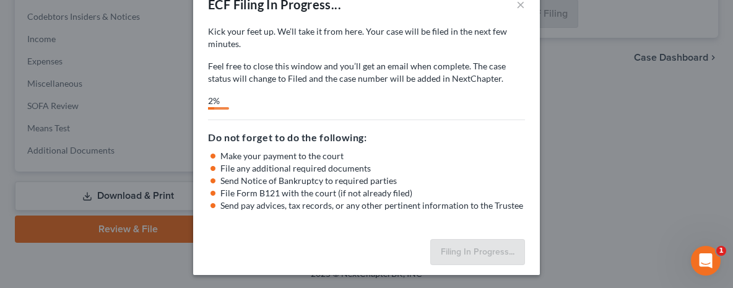
scroll to position [0, 0]
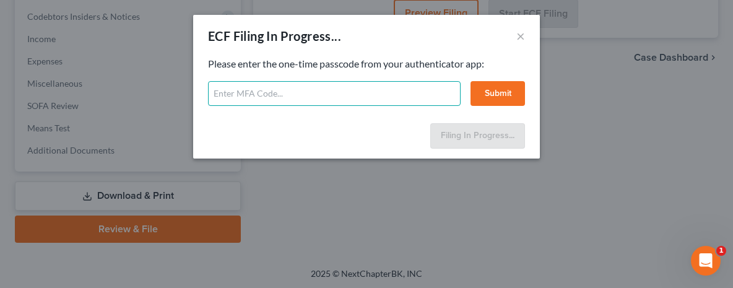
click at [236, 90] on input "text" at bounding box center [334, 93] width 253 height 25
type input "1"
type input "333388"
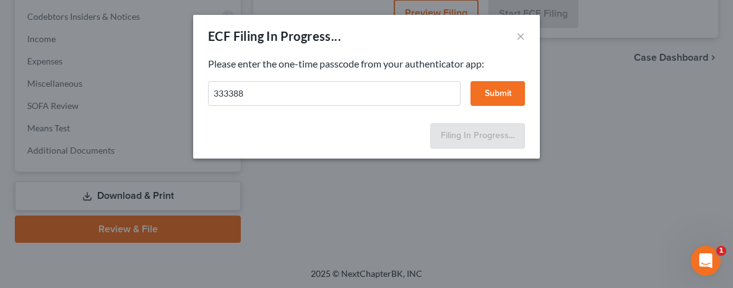
click at [504, 89] on button "Submit" at bounding box center [498, 93] width 54 height 25
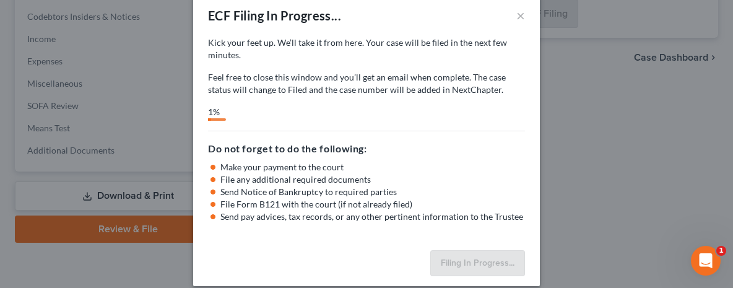
scroll to position [32, 0]
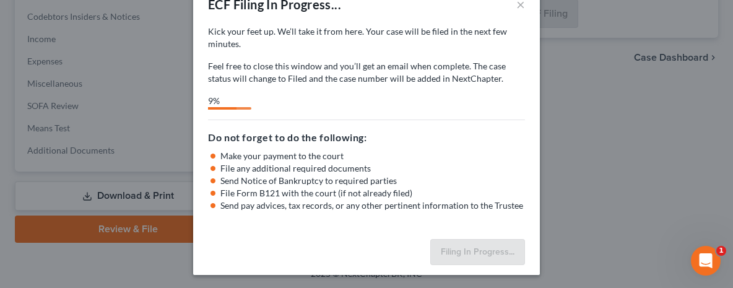
select select "2"
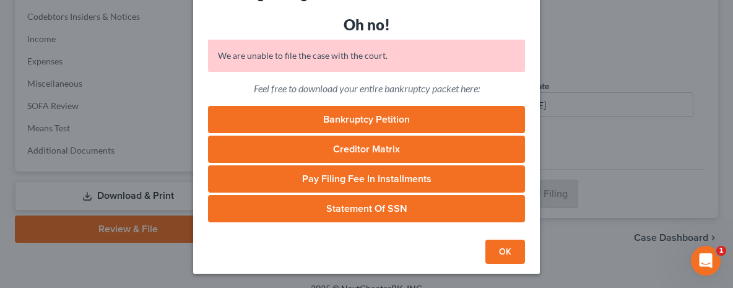
scroll to position [0, 0]
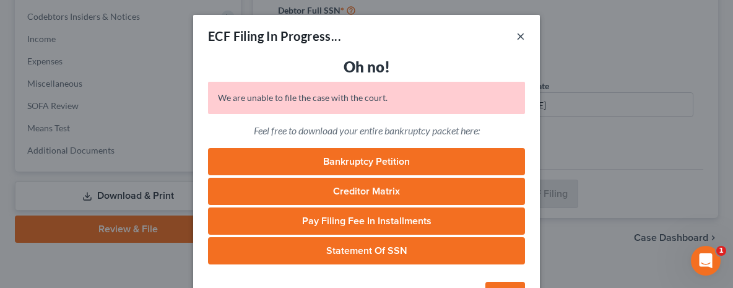
click at [518, 36] on button "×" at bounding box center [520, 35] width 9 height 15
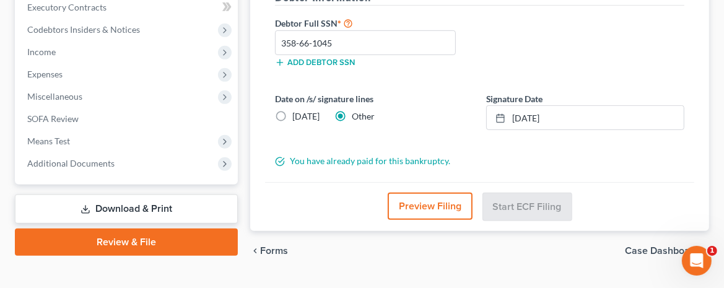
scroll to position [396, 0]
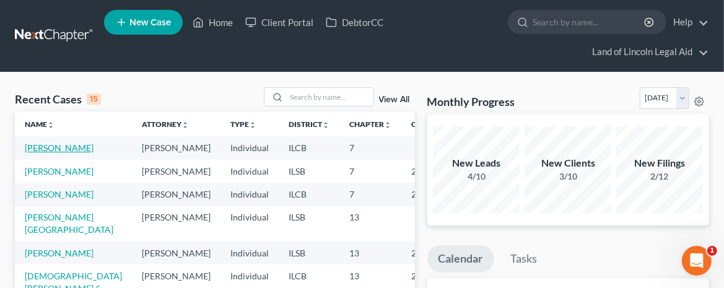
click at [35, 153] on link "[PERSON_NAME]" at bounding box center [59, 147] width 69 height 11
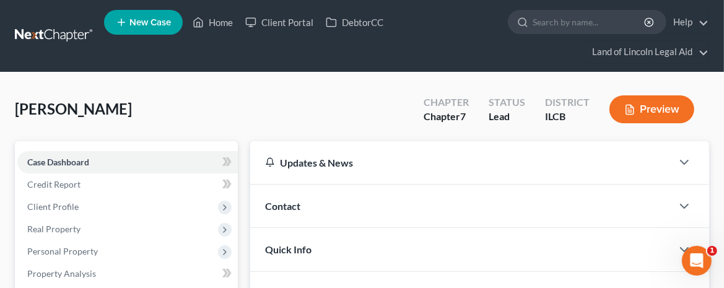
click at [664, 102] on button "Preview" at bounding box center [651, 109] width 85 height 28
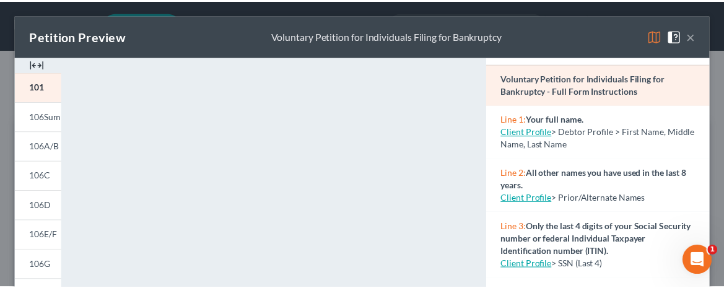
scroll to position [62, 0]
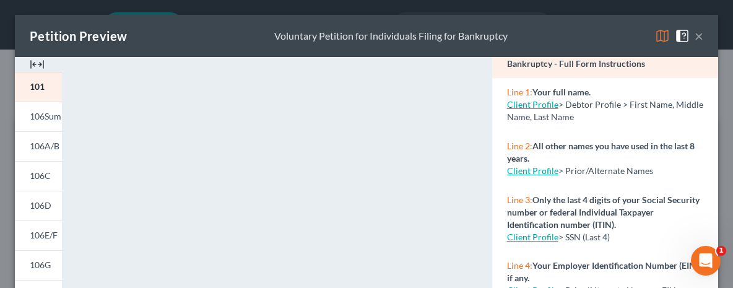
click at [695, 35] on button "×" at bounding box center [699, 35] width 9 height 15
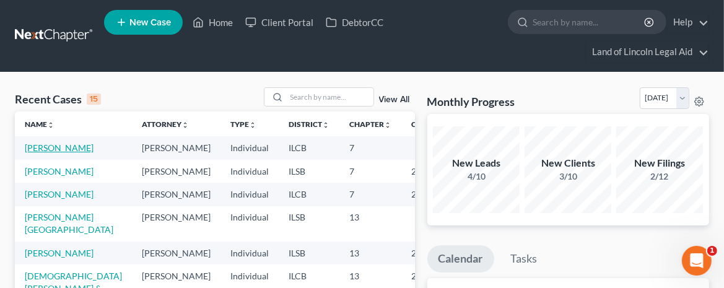
click at [45, 153] on link "[PERSON_NAME]" at bounding box center [59, 147] width 69 height 11
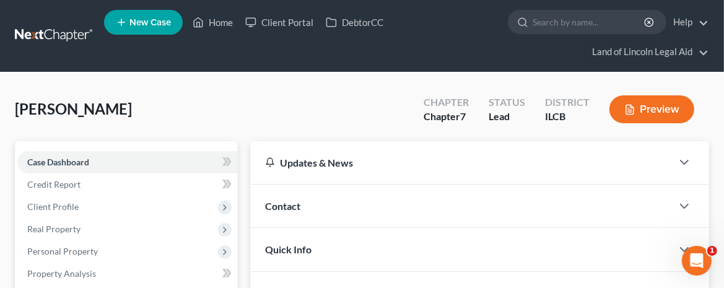
click at [664, 112] on button "Preview" at bounding box center [651, 109] width 85 height 28
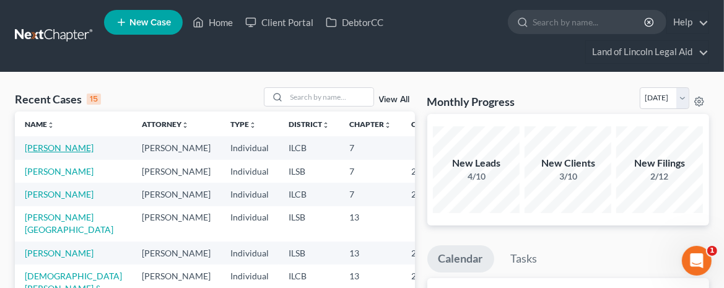
click at [38, 147] on link "[PERSON_NAME]" at bounding box center [59, 147] width 69 height 11
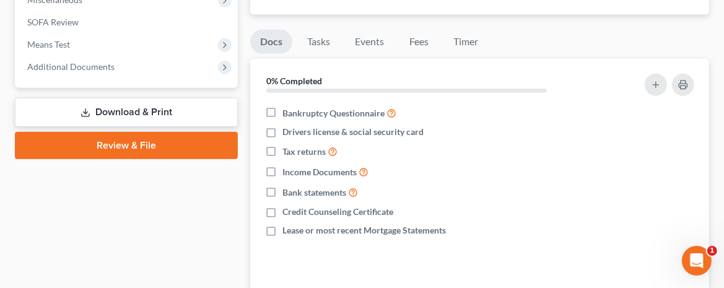
scroll to position [495, 0]
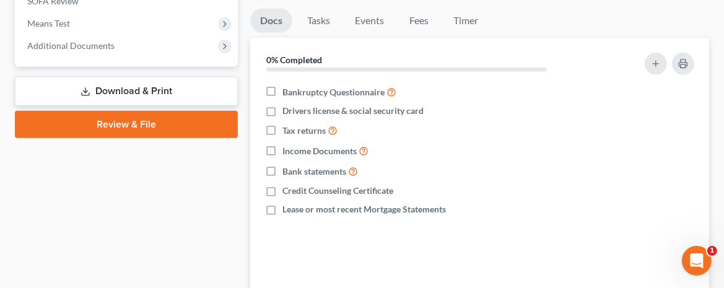
click at [168, 126] on link "Review & File" at bounding box center [126, 124] width 223 height 27
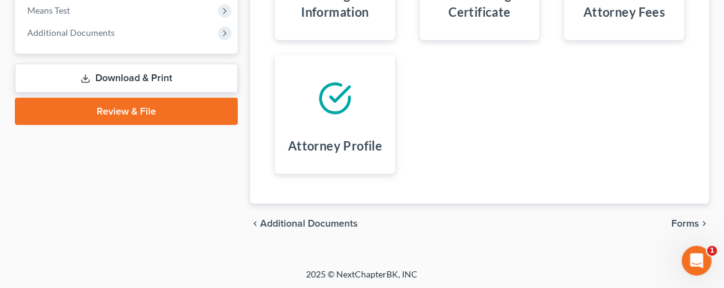
scroll to position [509, 0]
click at [679, 221] on span "Forms" at bounding box center [685, 223] width 28 height 10
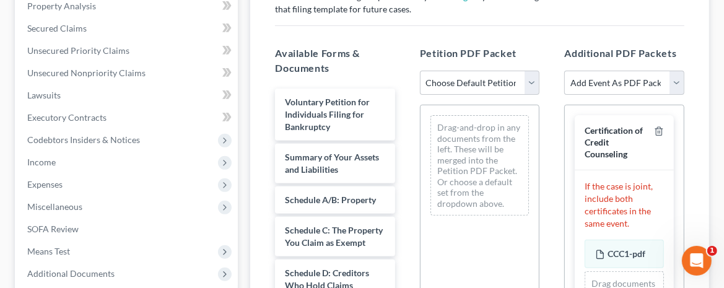
scroll to position [199, 0]
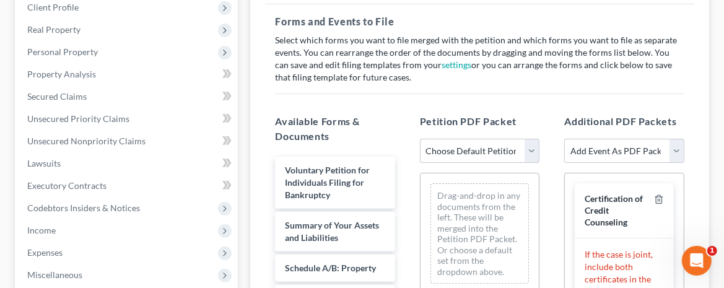
click at [536, 149] on select "Choose Default Petition PDF Packet Complete Bankruptcy Petition (all forms and …" at bounding box center [480, 151] width 120 height 25
select select "0"
click at [420, 139] on select "Choose Default Petition PDF Packet Complete Bankruptcy Petition (all forms and …" at bounding box center [480, 151] width 120 height 25
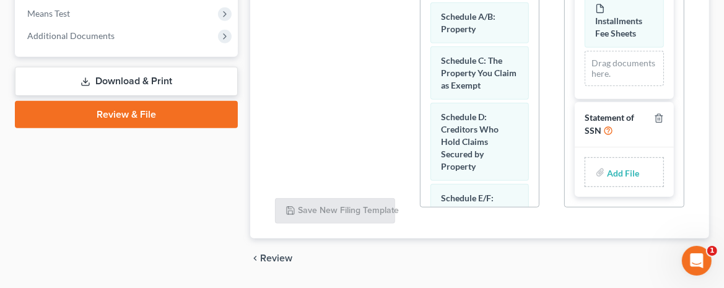
scroll to position [509, 0]
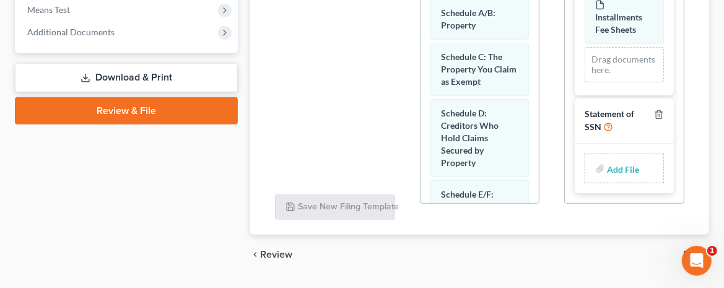
type input "C:\fakepath\121 [PERSON_NAME].pdf"
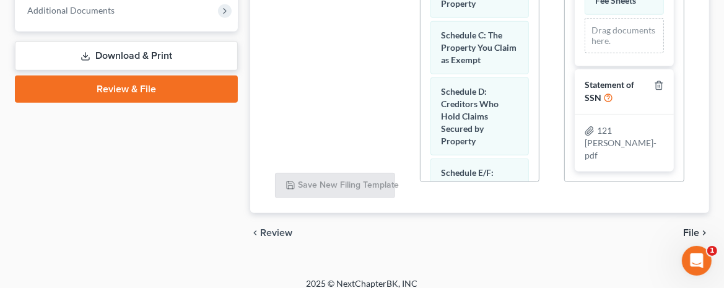
scroll to position [541, 0]
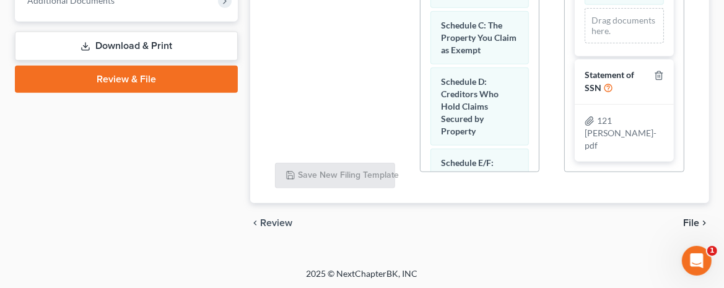
click at [691, 218] on span "File" at bounding box center [691, 223] width 16 height 10
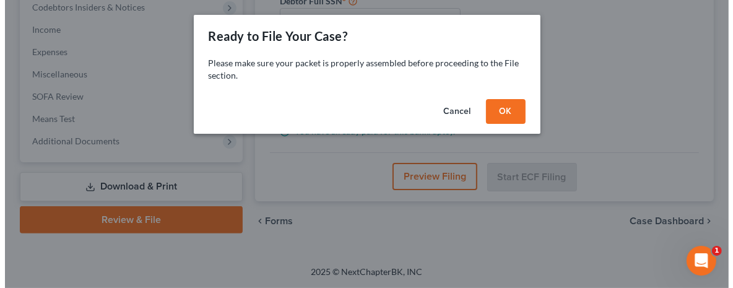
scroll to position [368, 0]
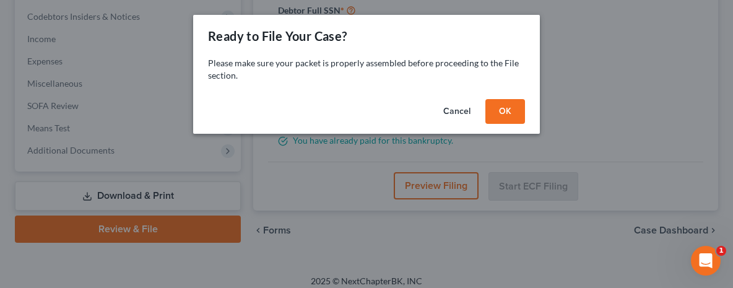
click at [514, 111] on button "OK" at bounding box center [505, 111] width 40 height 25
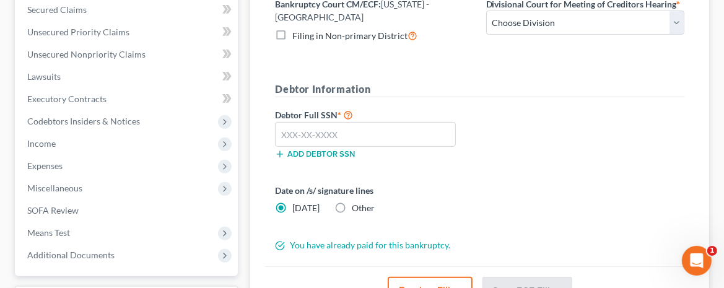
scroll to position [266, 0]
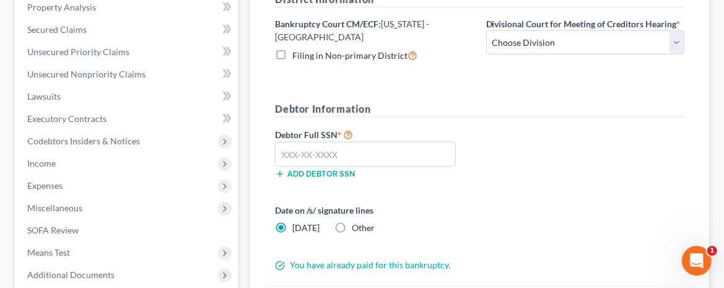
click at [352, 222] on label "Other" at bounding box center [363, 228] width 23 height 12
click at [357, 222] on input "Other" at bounding box center [361, 226] width 8 height 8
radio input "true"
radio input "false"
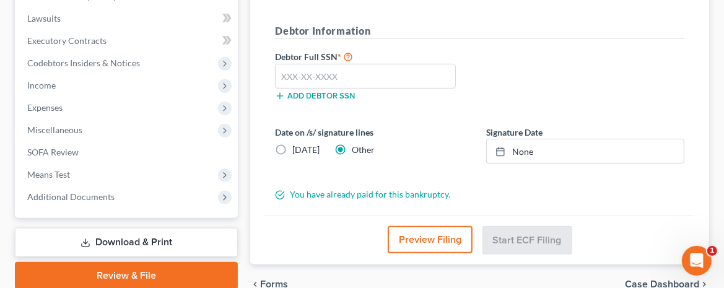
scroll to position [390, 0]
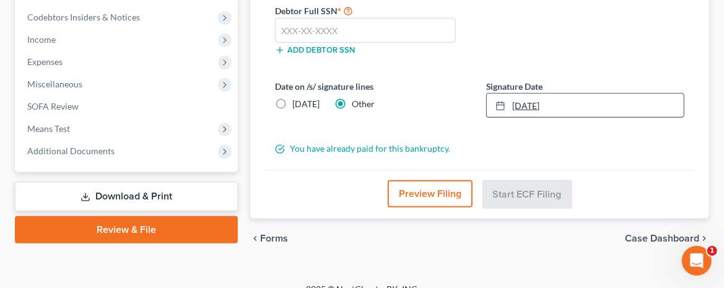
click at [501, 101] on icon at bounding box center [500, 106] width 10 height 10
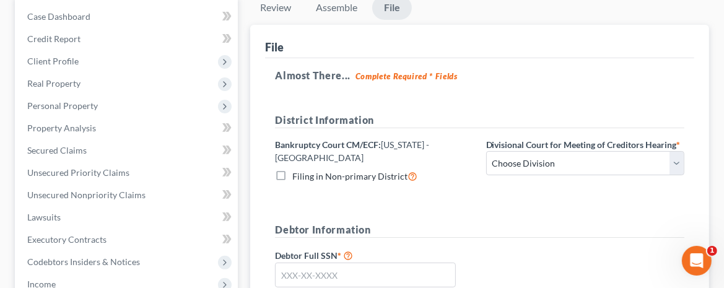
scroll to position [142, 0]
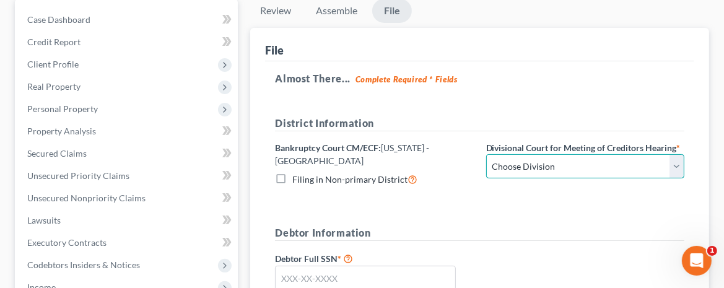
click at [562, 169] on select "Choose Division Peoria Springfield [GEOGRAPHIC_DATA]" at bounding box center [585, 166] width 198 height 25
select select "2"
click at [486, 154] on select "Choose Division Peoria Springfield [GEOGRAPHIC_DATA]" at bounding box center [585, 166] width 198 height 25
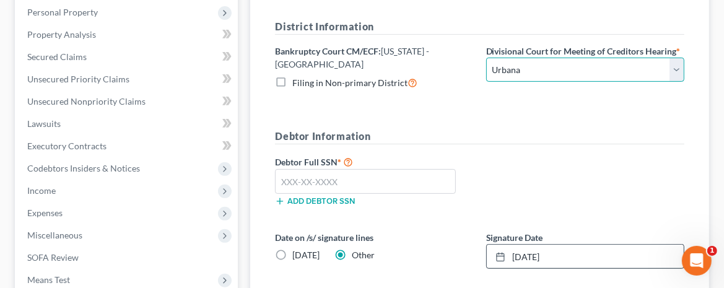
scroll to position [266, 0]
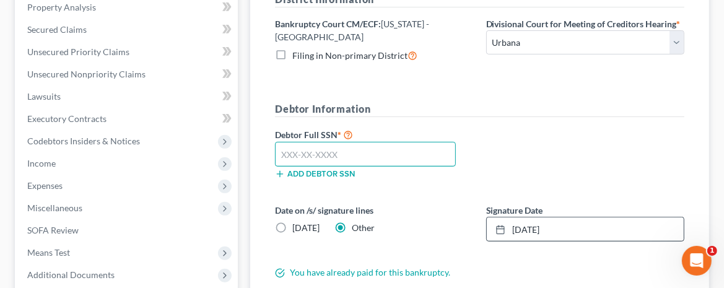
click at [286, 143] on input "text" at bounding box center [365, 154] width 181 height 25
click at [283, 142] on input "text" at bounding box center [365, 154] width 181 height 25
type input "358-66-1045"
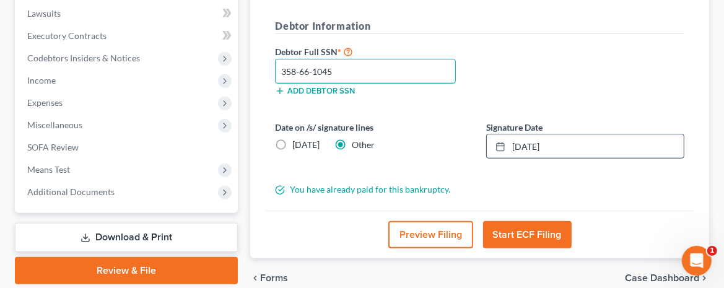
scroll to position [390, 0]
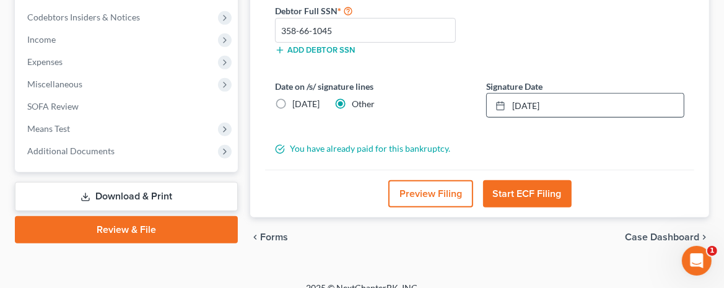
click at [535, 185] on button "Start ECF Filing" at bounding box center [527, 193] width 89 height 27
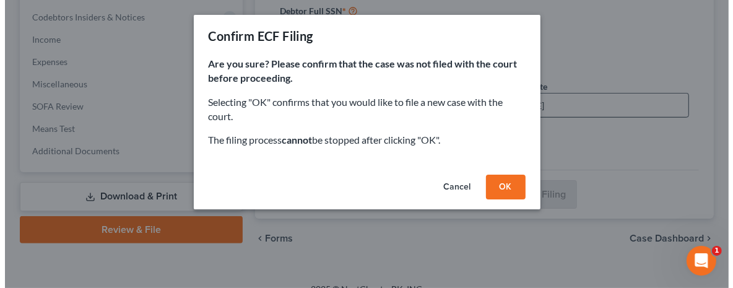
scroll to position [368, 0]
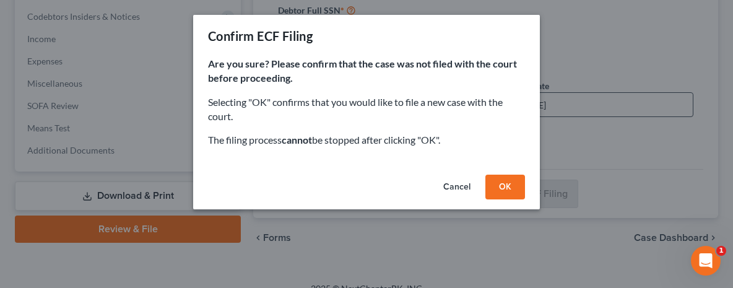
click at [504, 185] on button "OK" at bounding box center [505, 187] width 40 height 25
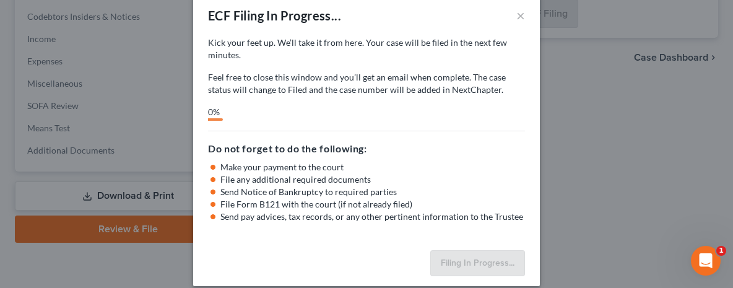
scroll to position [32, 0]
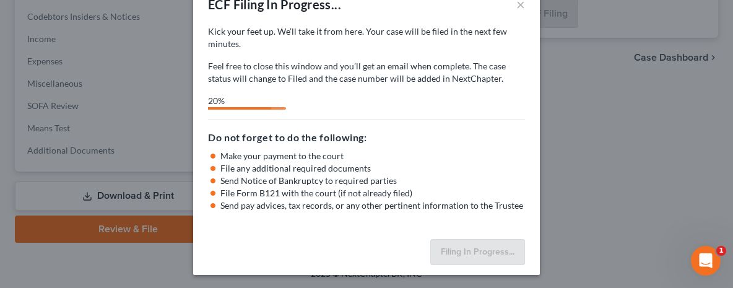
select select "2"
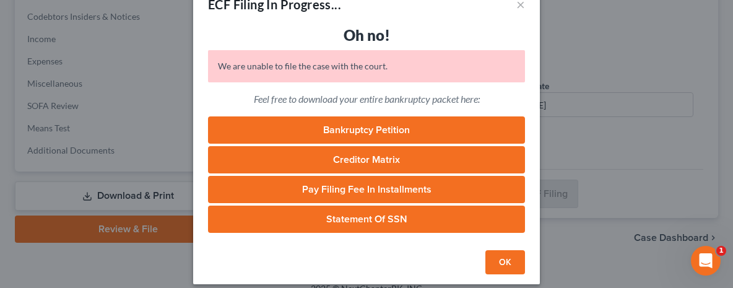
scroll to position [42, 0]
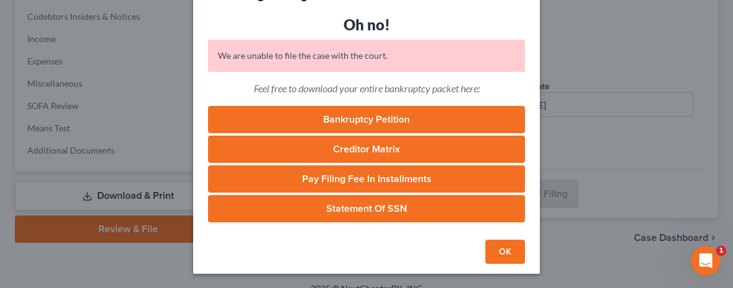
click at [399, 120] on link "Bankruptcy Petition" at bounding box center [366, 119] width 317 height 27
click at [503, 248] on button "OK" at bounding box center [505, 252] width 40 height 25
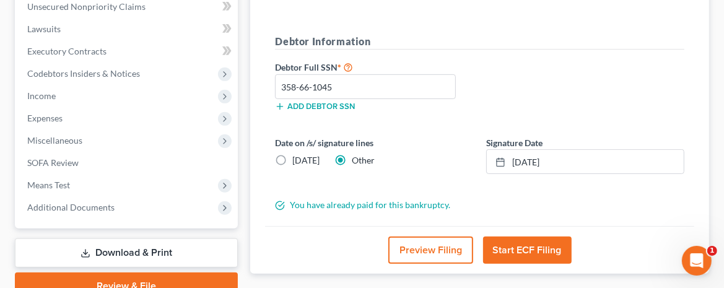
scroll to position [395, 0]
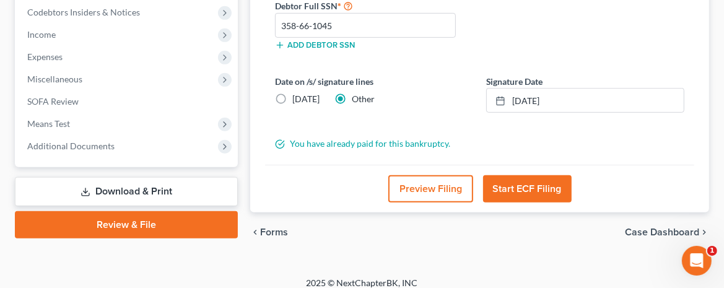
click at [433, 183] on button "Preview Filing" at bounding box center [430, 188] width 85 height 27
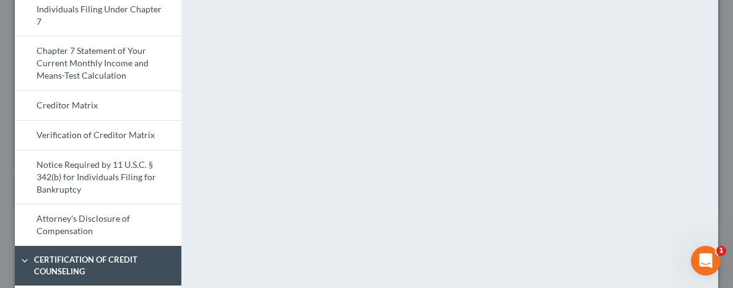
scroll to position [681, 0]
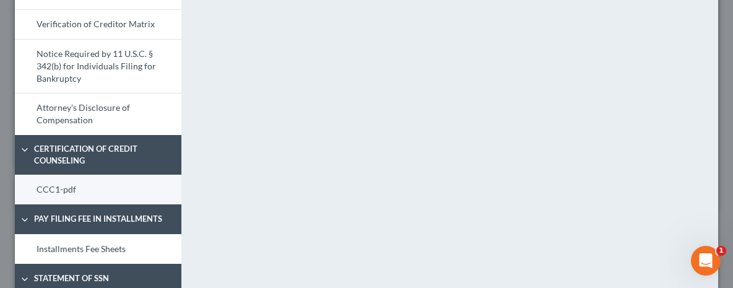
click at [72, 186] on link "CCC1-pdf" at bounding box center [98, 190] width 167 height 30
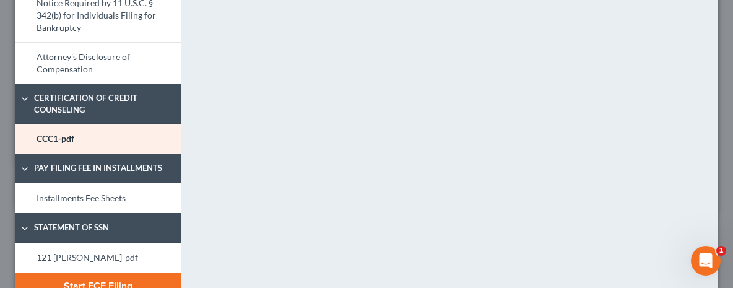
scroll to position [743, 0]
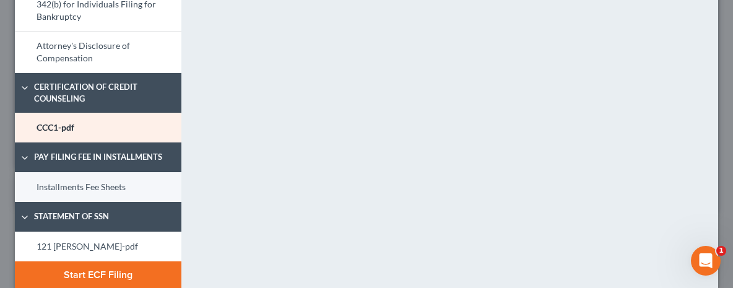
click at [107, 183] on link "Installments Fee Sheets" at bounding box center [98, 187] width 167 height 30
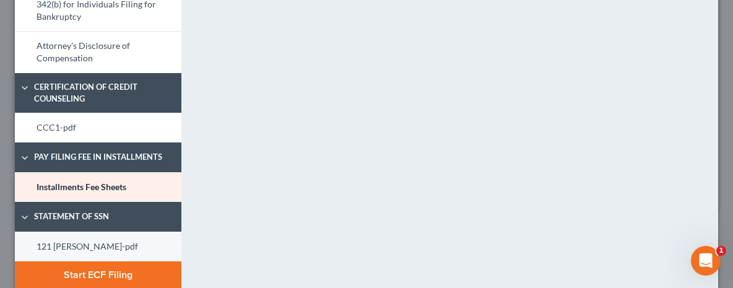
click at [71, 243] on link "121 [PERSON_NAME]-pdf" at bounding box center [98, 247] width 167 height 30
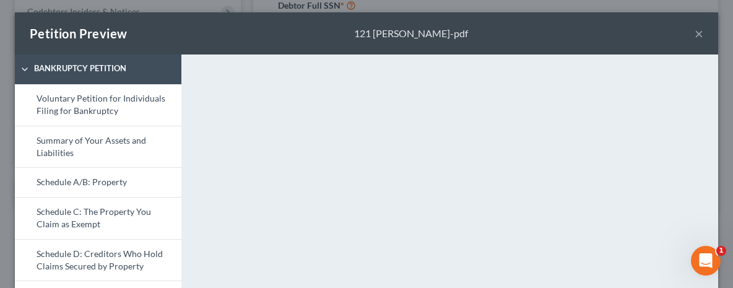
scroll to position [0, 0]
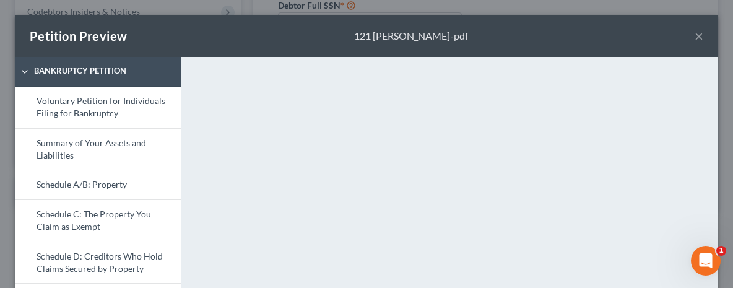
click at [695, 38] on button "×" at bounding box center [699, 35] width 9 height 15
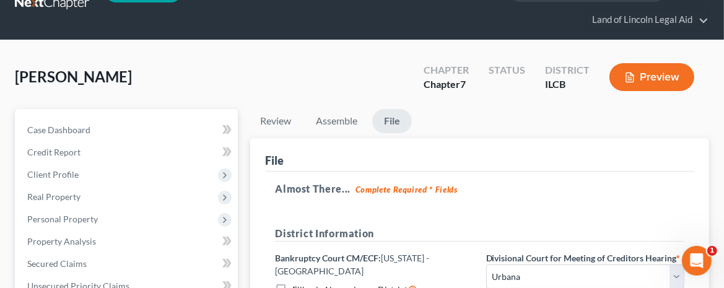
scroll to position [24, 0]
